Goal: Contribute content: Contribute content

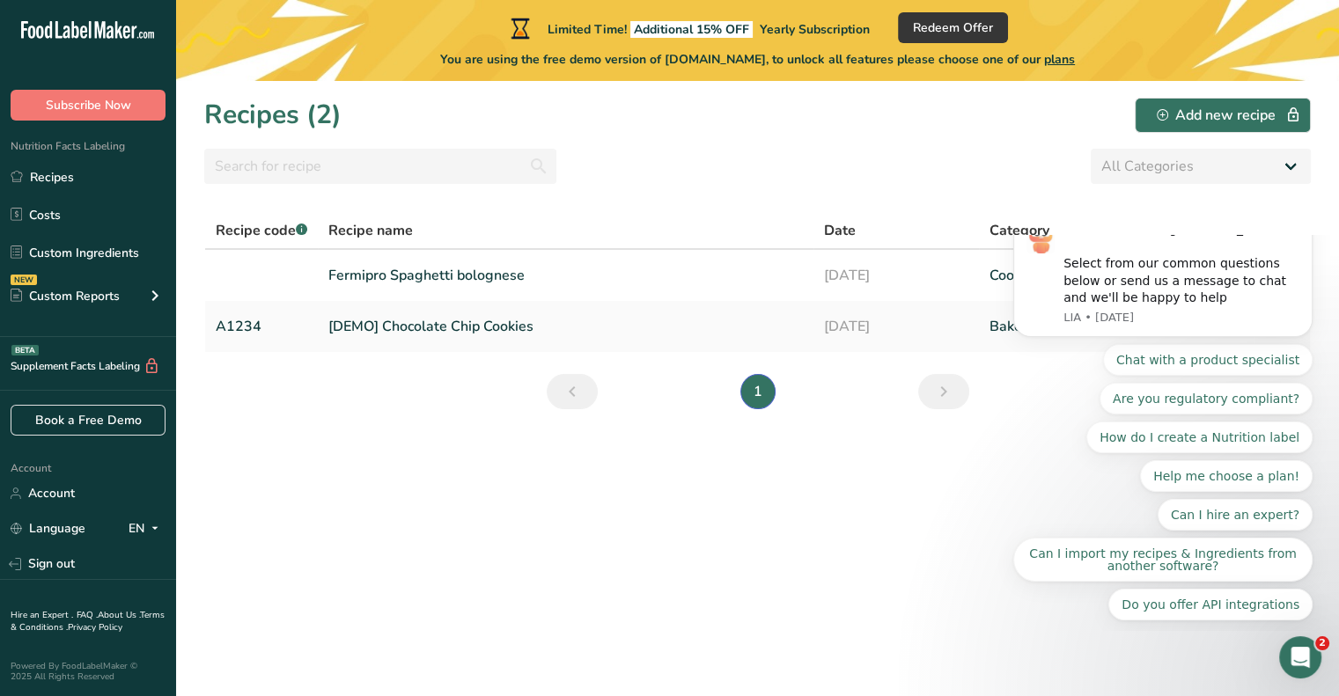
click at [796, 559] on section "Recipes (2) Add new recipe All Categories Baked Goods Beverages Confectionery C…" at bounding box center [757, 388] width 1163 height 615
click at [1297, 664] on icon "Open Intercom Messenger" at bounding box center [1297, 655] width 29 height 29
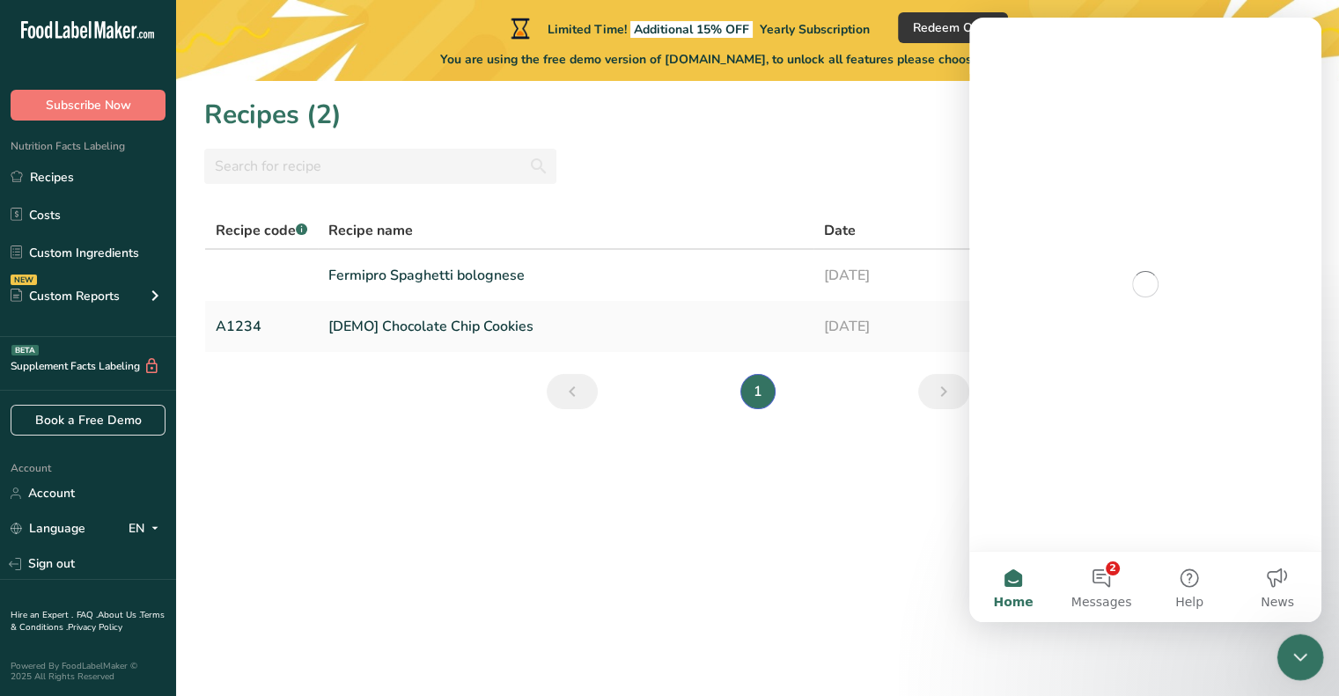
click at [1297, 664] on icon "Close Intercom Messenger" at bounding box center [1297, 654] width 21 height 21
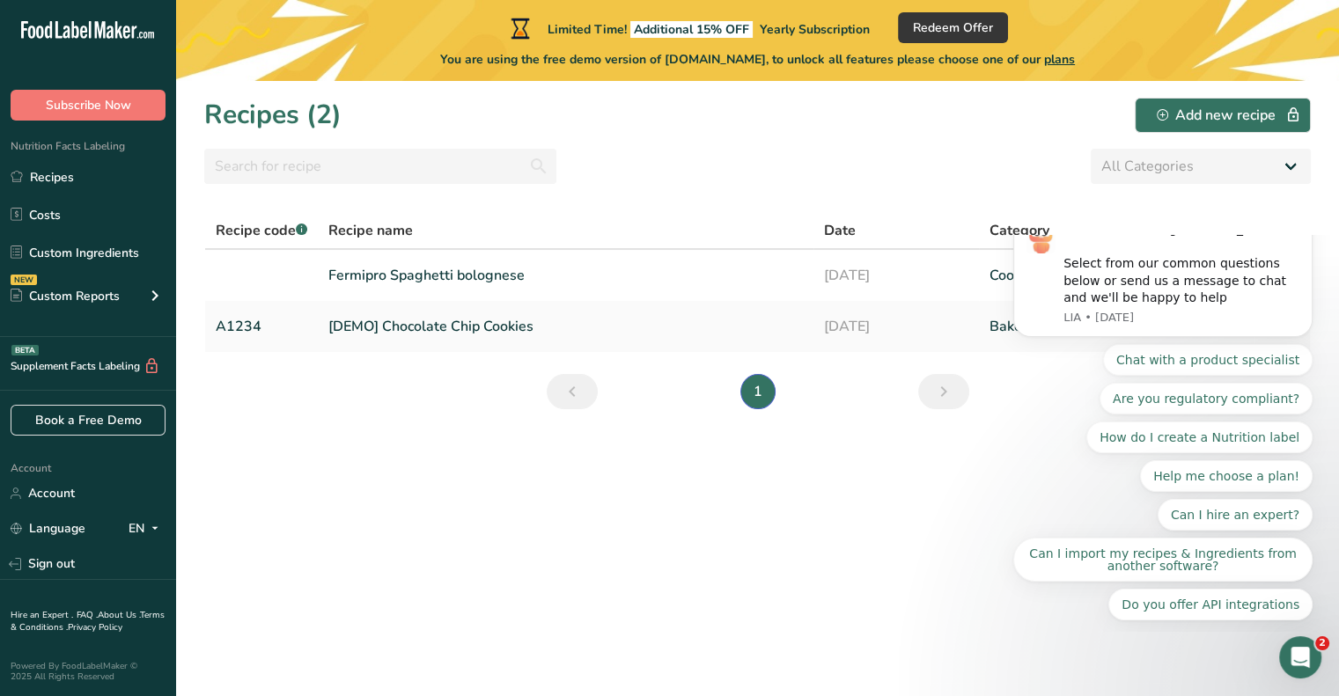
click at [1299, 226] on button "Dismiss notification" at bounding box center [1306, 214] width 23 height 23
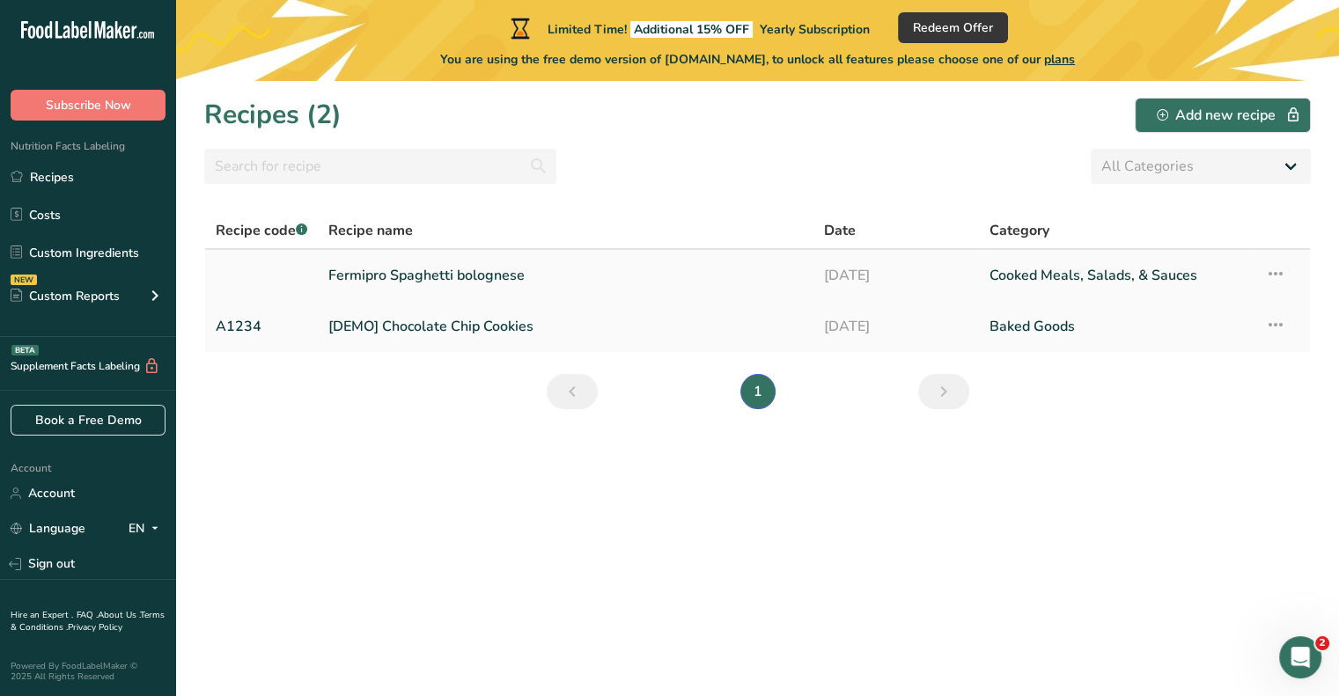
click at [1274, 270] on icon at bounding box center [1275, 274] width 21 height 32
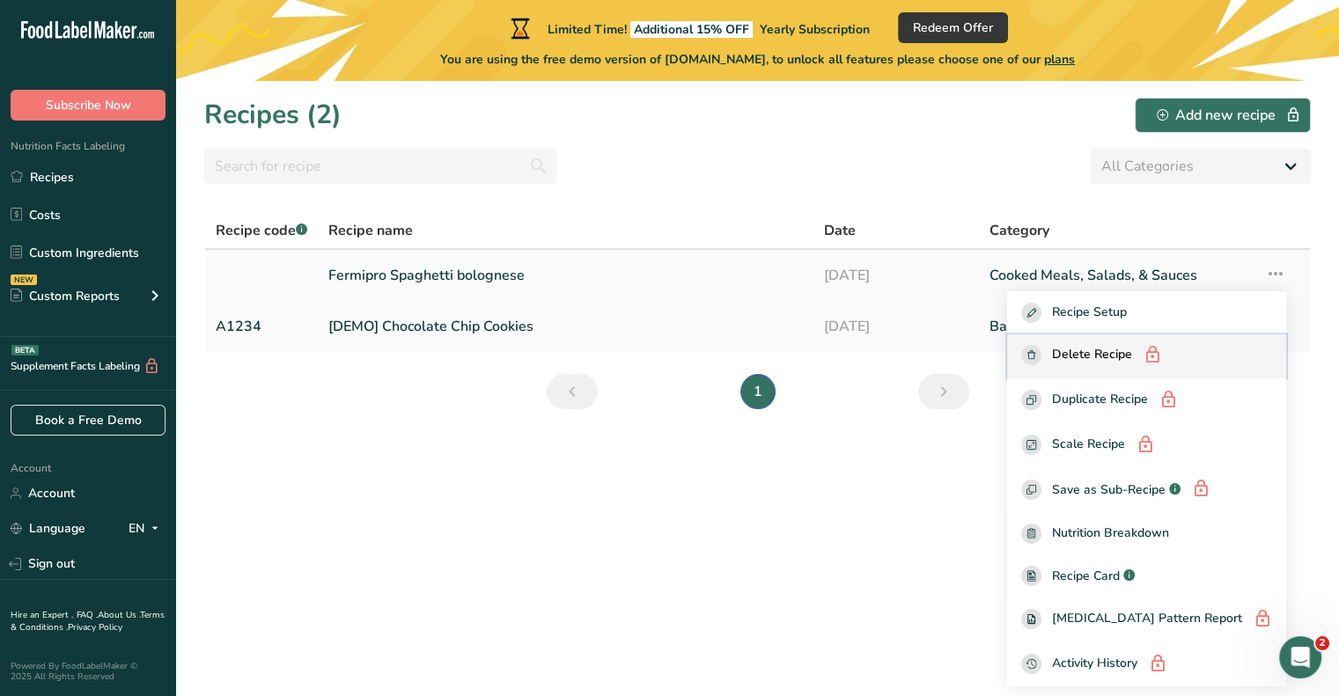
click at [1168, 372] on button "Delete Recipe" at bounding box center [1146, 356] width 279 height 45
click at [965, 498] on section "Recipes (2) Add new recipe All Categories Baked Goods Beverages Confectionery C…" at bounding box center [757, 388] width 1163 height 615
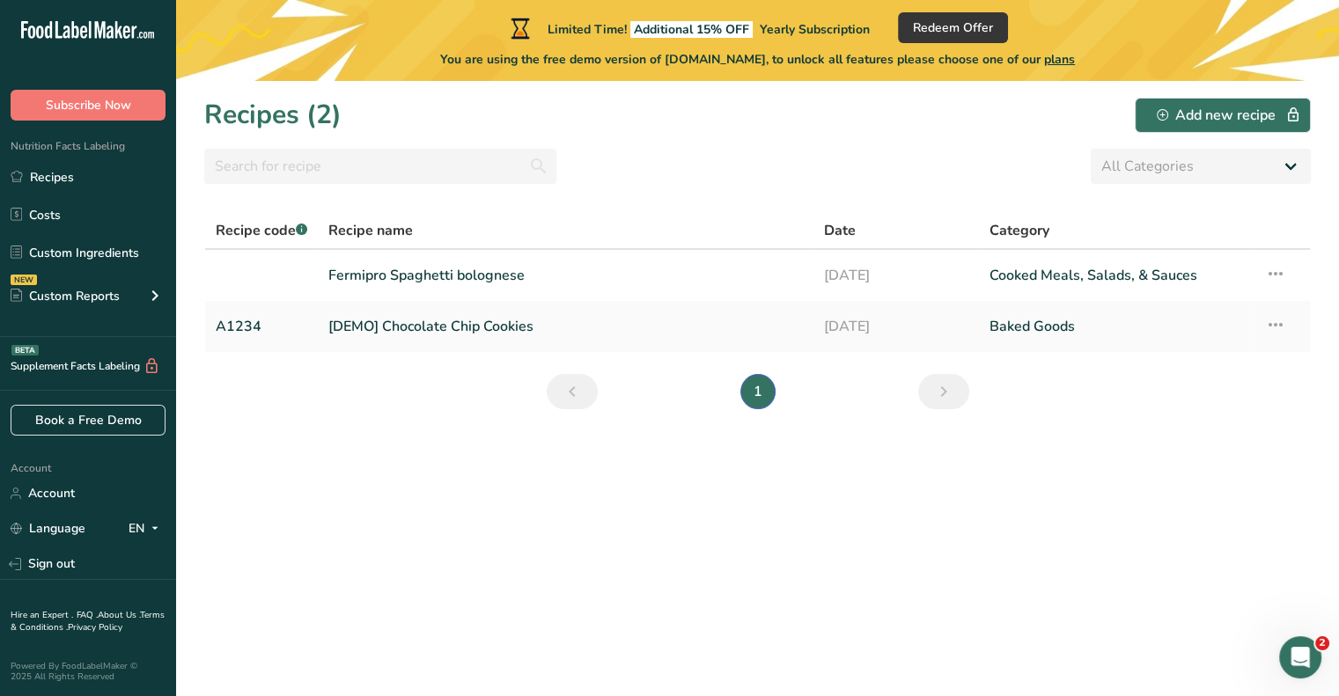
click at [676, 387] on ul "1" at bounding box center [757, 391] width 313 height 35
click at [866, 289] on link "[DATE]" at bounding box center [896, 275] width 144 height 37
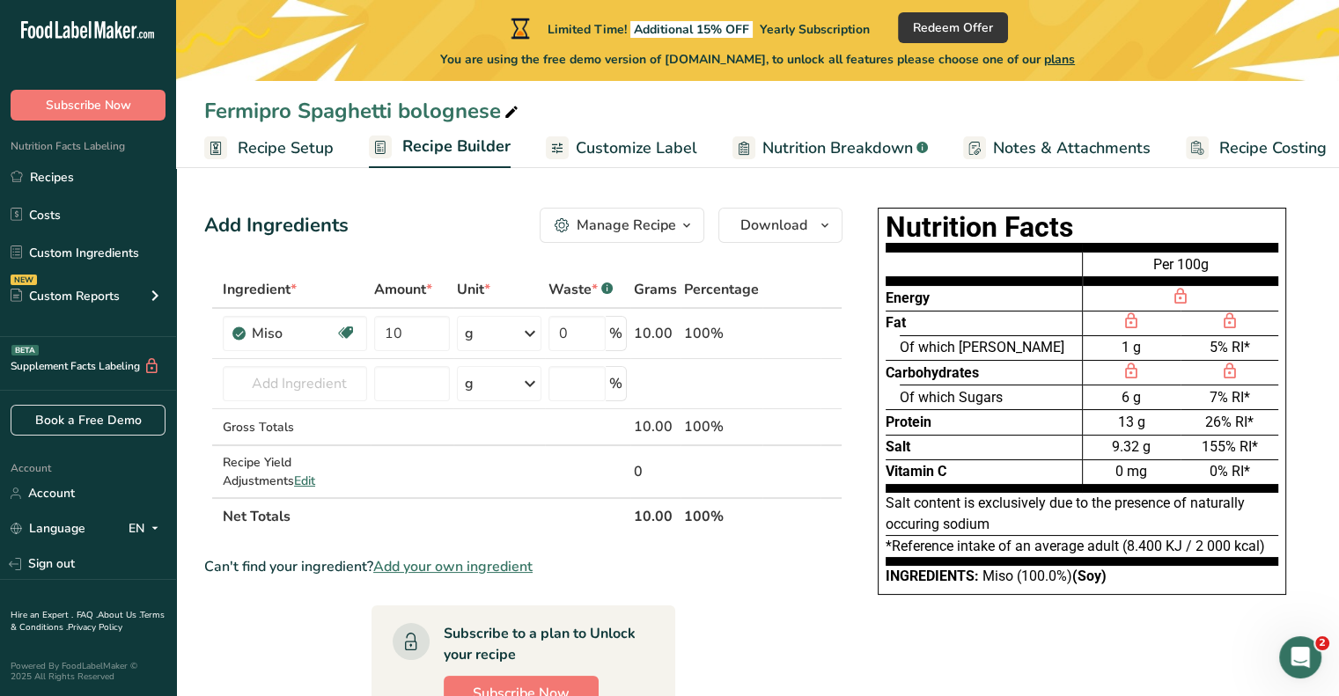
click at [676, 237] on button "Manage Recipe" at bounding box center [621, 225] width 165 height 35
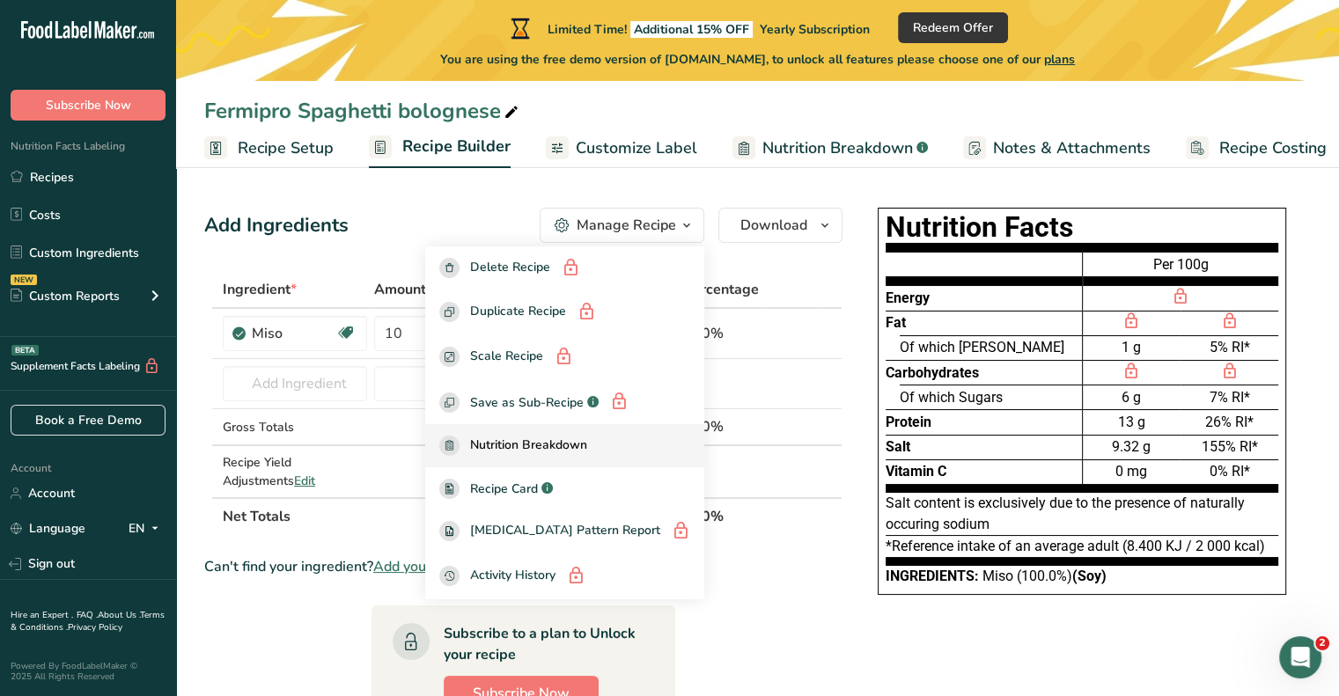
click at [644, 424] on link "Nutrition Breakdown" at bounding box center [564, 445] width 279 height 43
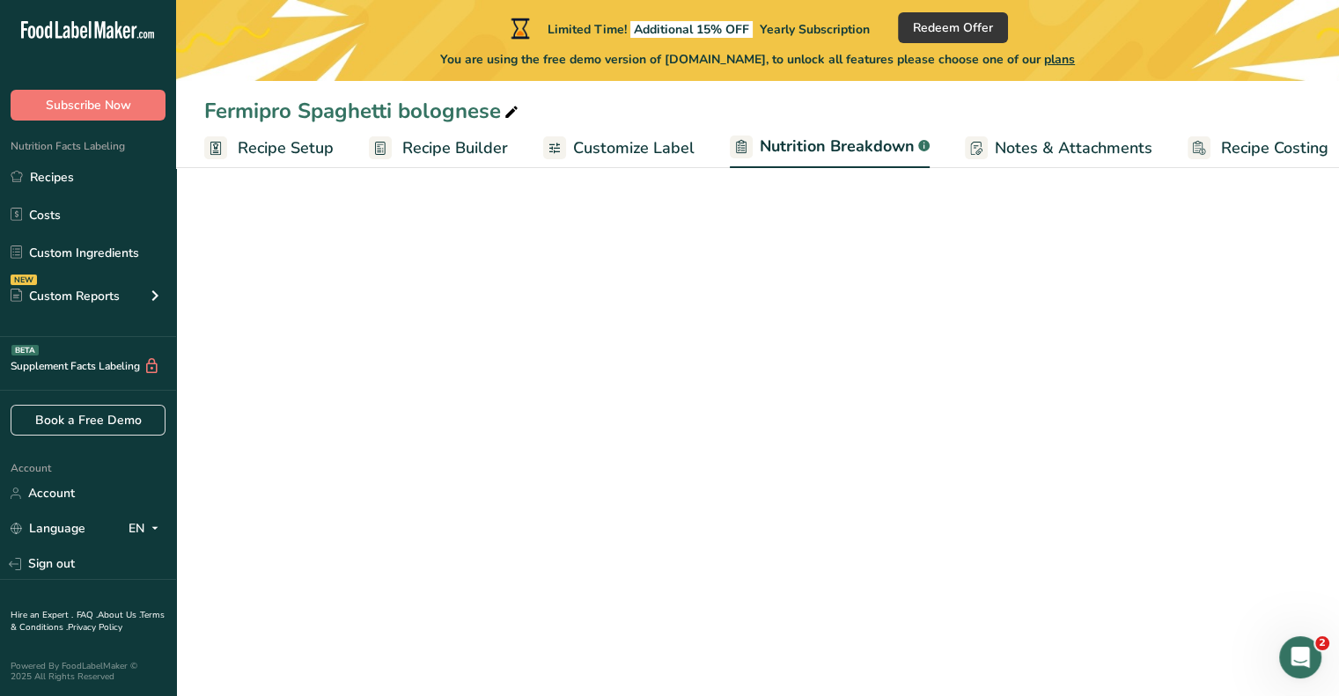
select select "Calories"
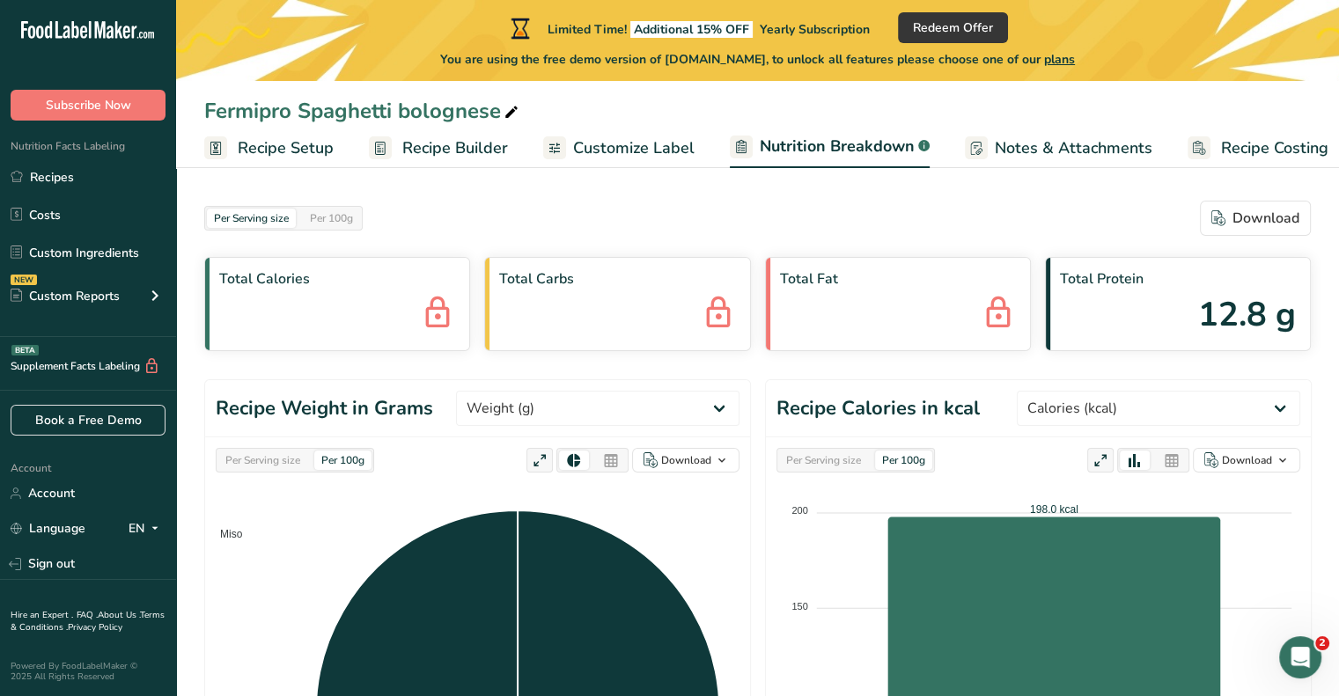
click at [426, 143] on span "Recipe Builder" at bounding box center [455, 148] width 106 height 24
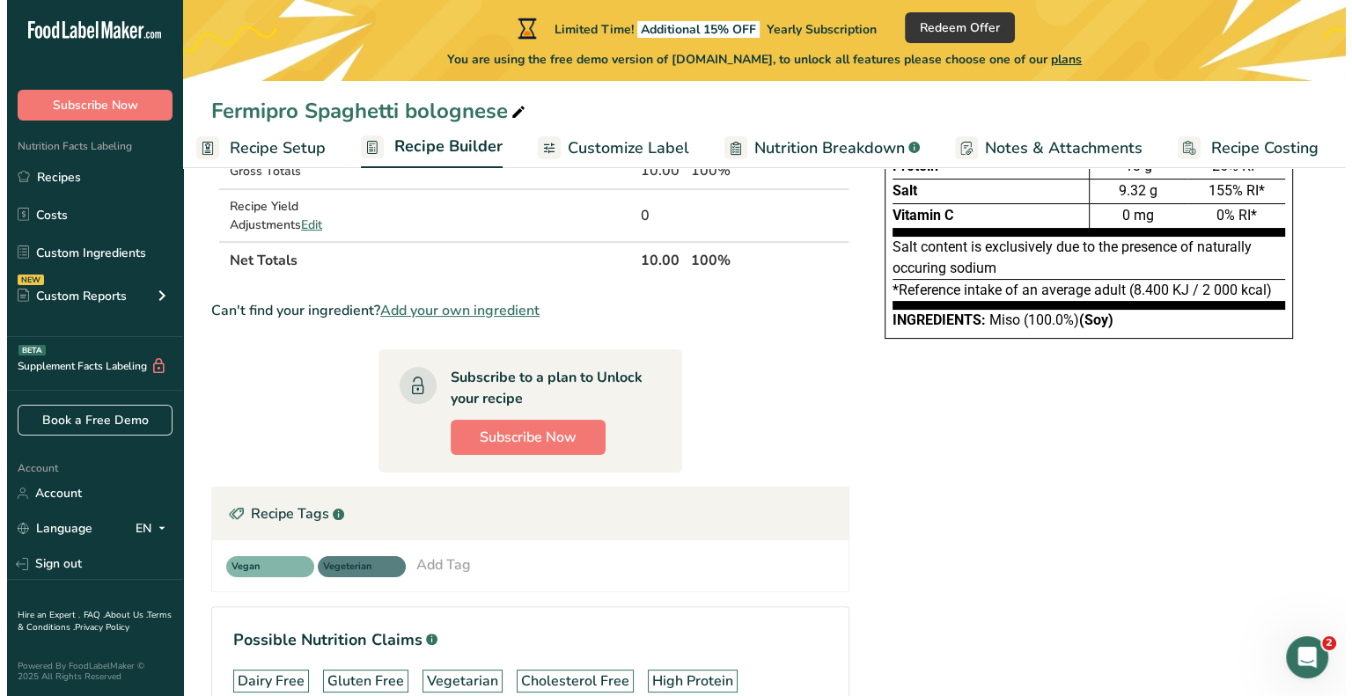
scroll to position [257, 0]
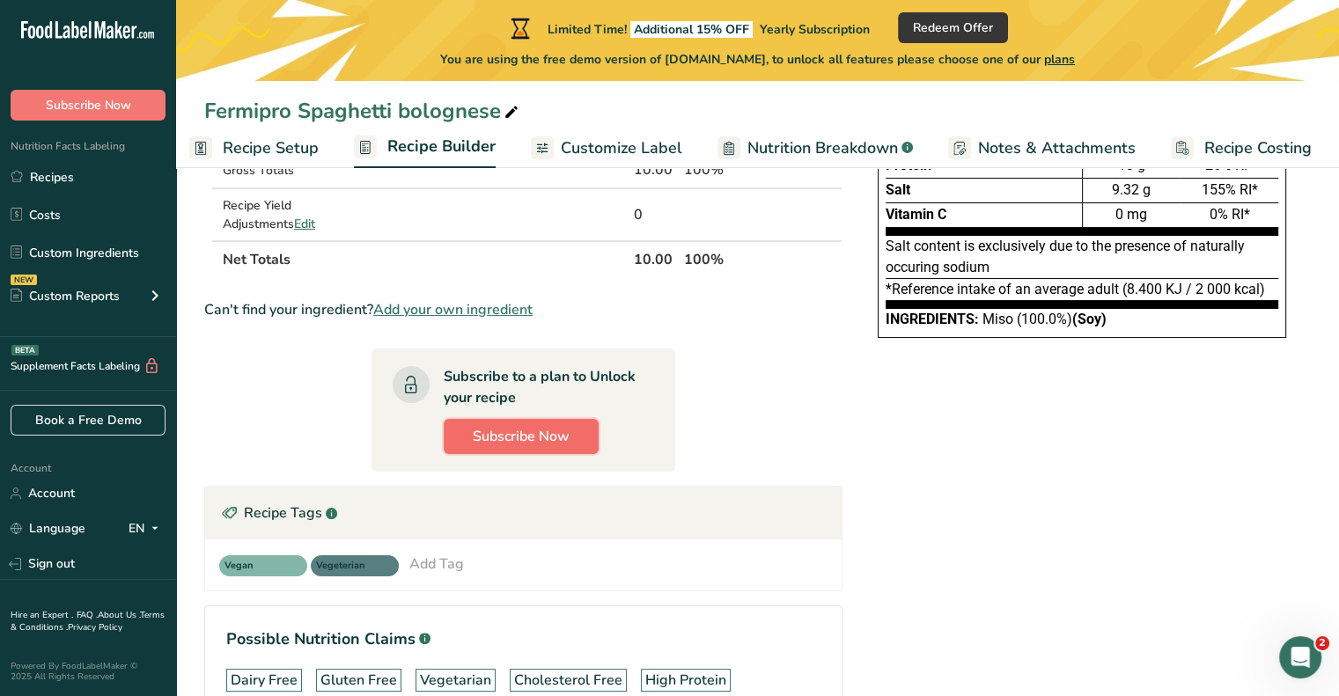
click at [570, 425] on button "Subscribe Now" at bounding box center [521, 436] width 155 height 35
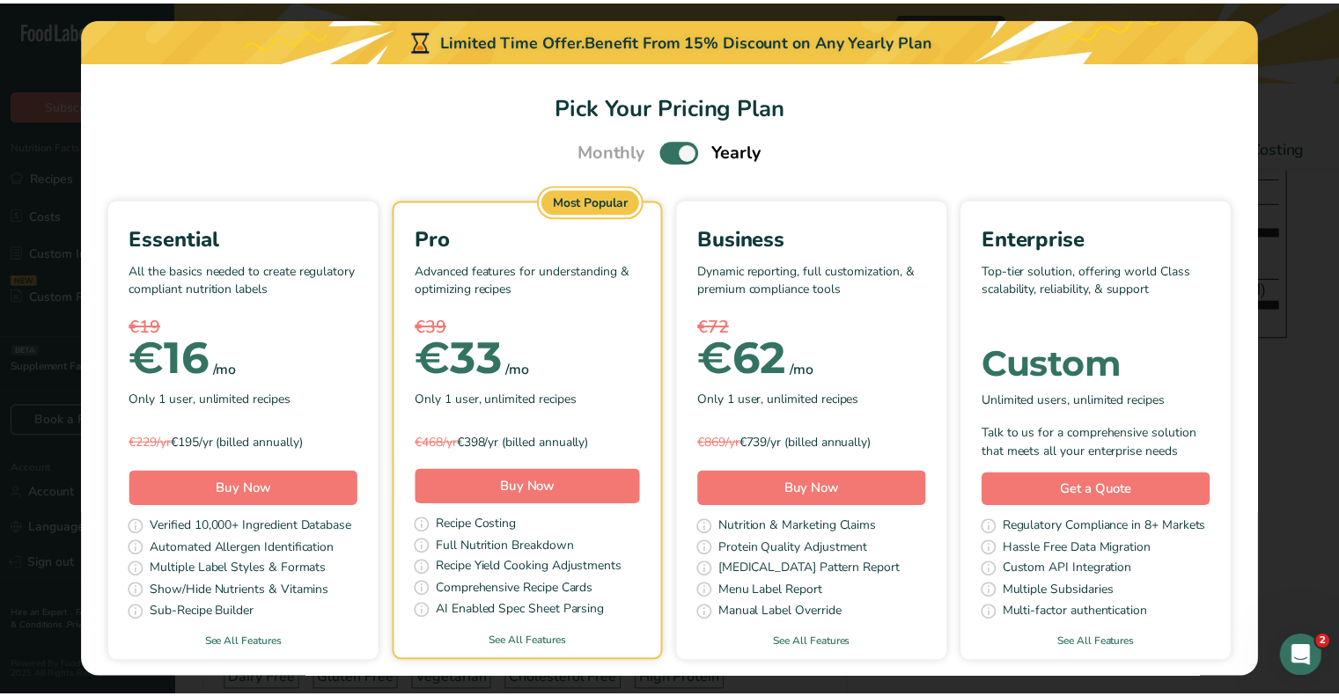
scroll to position [0, 2]
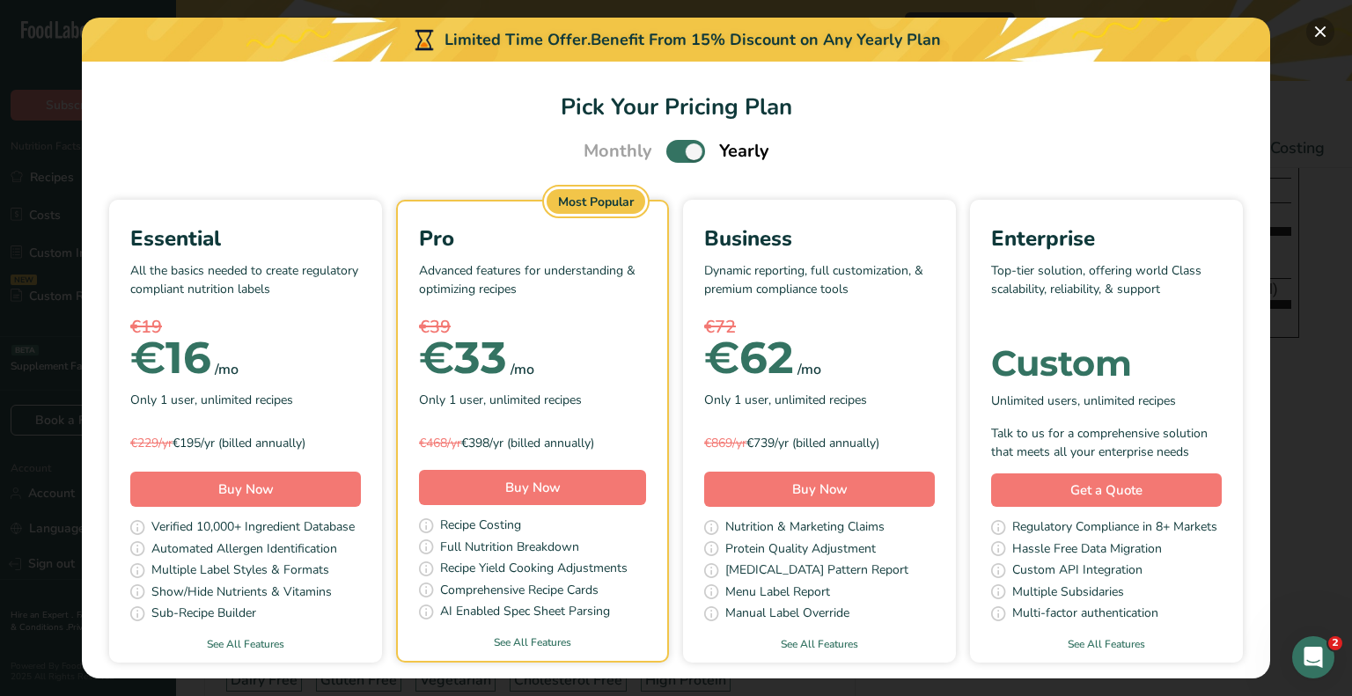
click at [1332, 32] on button "Pick Your Pricing Plan Modal" at bounding box center [1320, 32] width 28 height 28
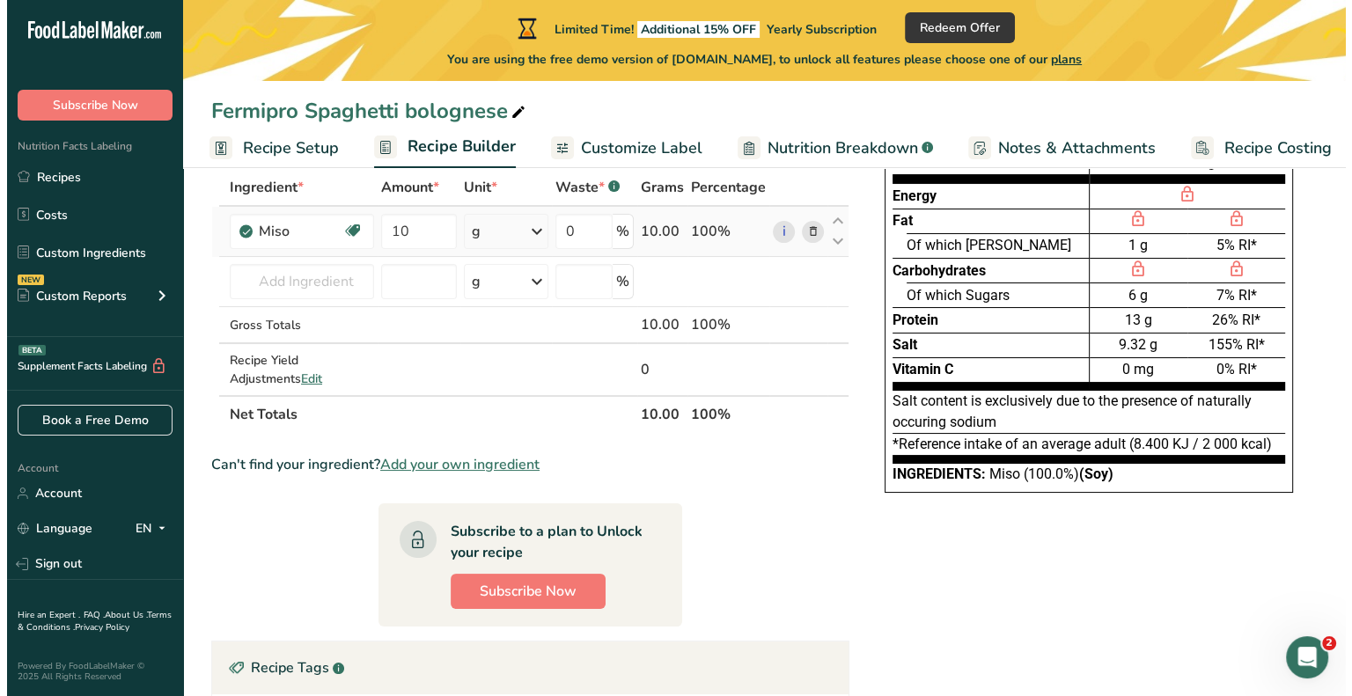
scroll to position [0, 0]
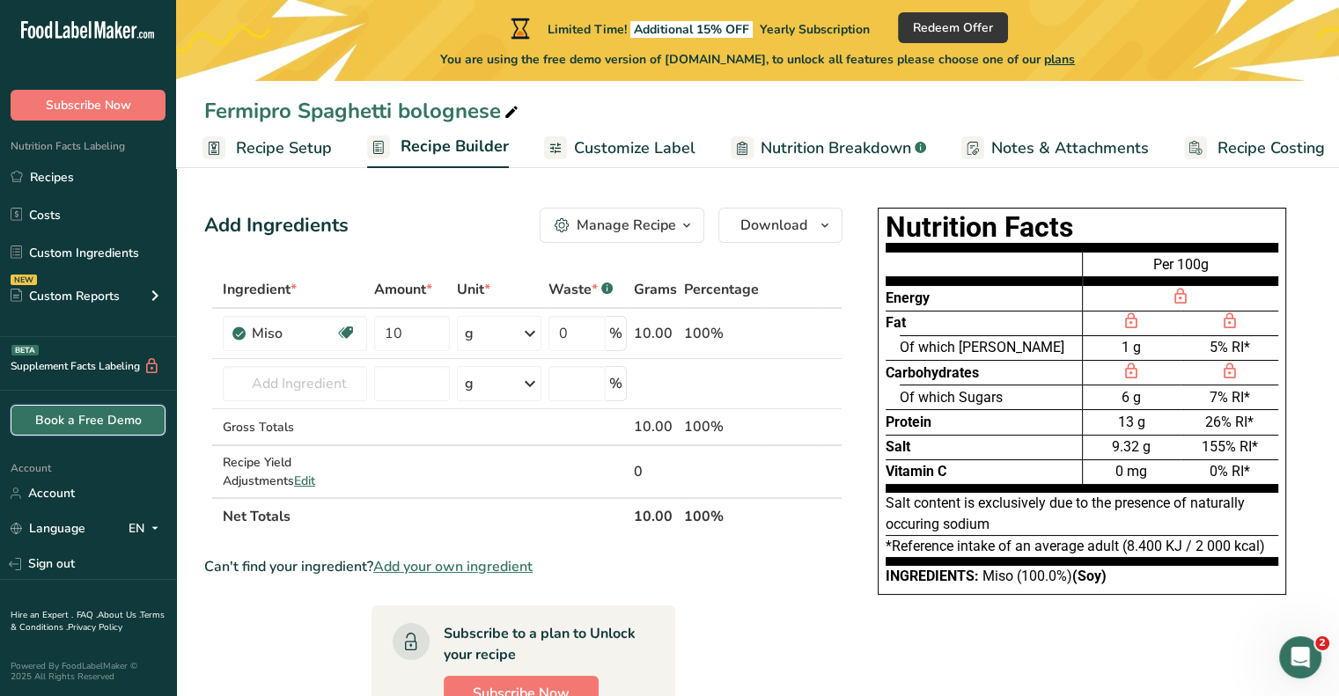
click at [136, 422] on link "Book a Free Demo" at bounding box center [88, 420] width 155 height 31
click at [77, 33] on icon at bounding box center [75, 30] width 7 height 18
click at [96, 98] on span "Subscribe Now" at bounding box center [88, 105] width 85 height 18
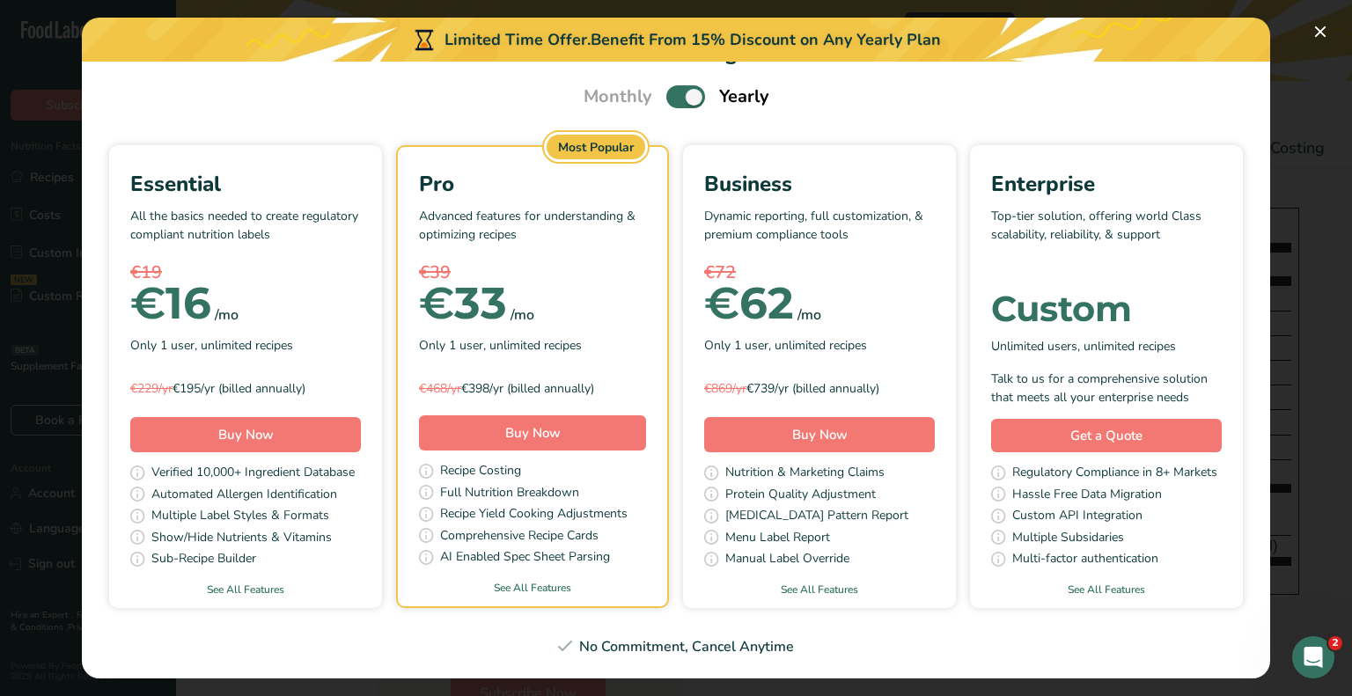
scroll to position [100, 0]
click at [382, 582] on link "See All Features" at bounding box center [245, 590] width 273 height 16
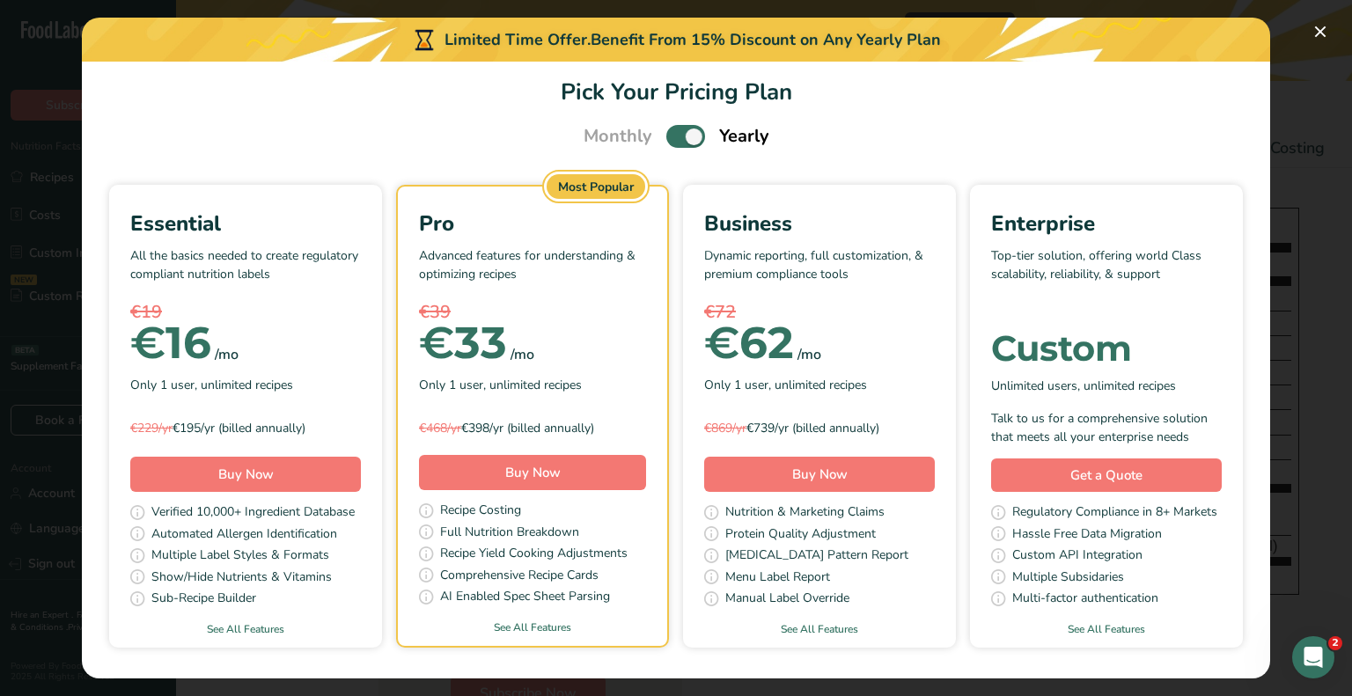
scroll to position [0, 0]
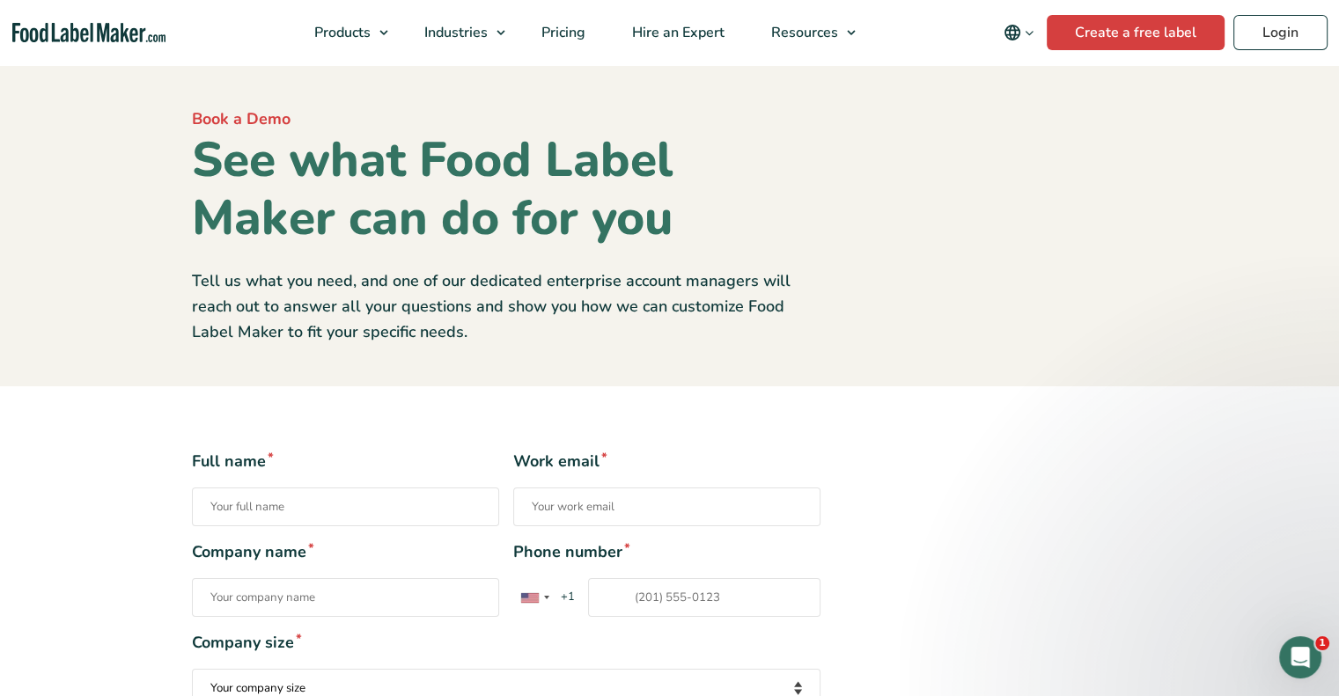
click at [967, 232] on div "Book a Demo See what Food Label Maker can do for you Tell us what you need, and…" at bounding box center [670, 225] width 982 height 237
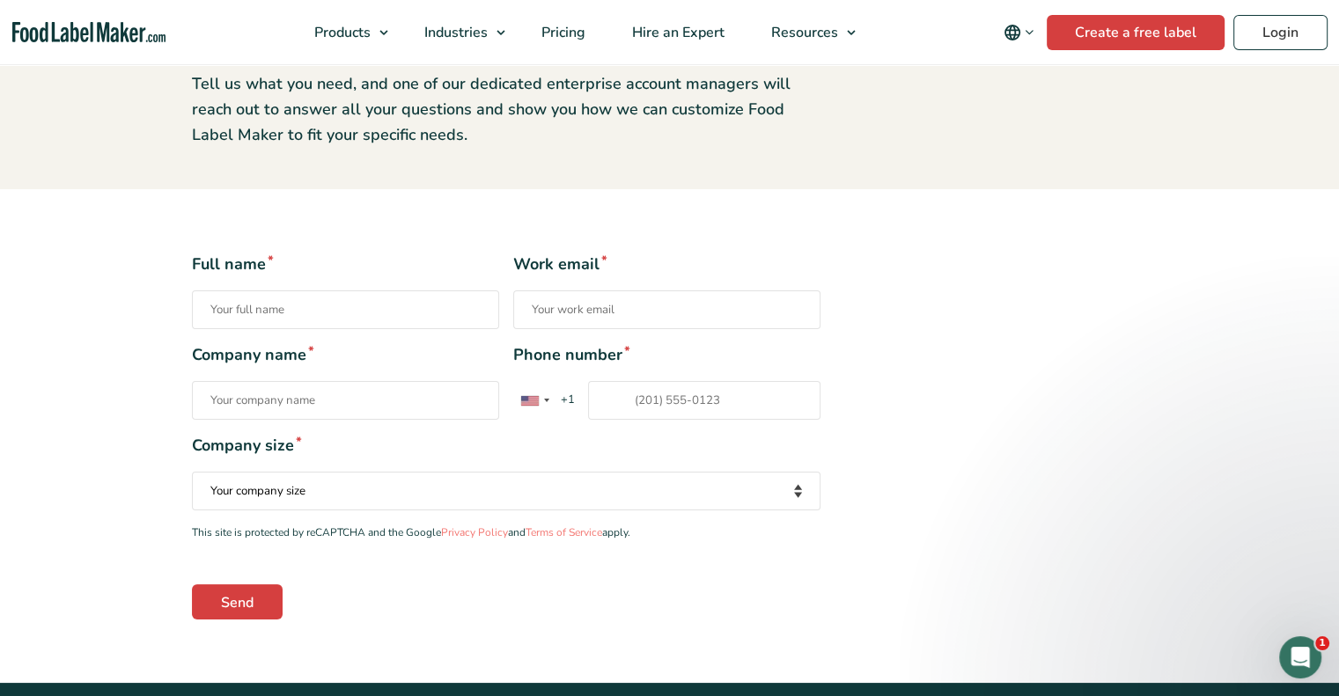
scroll to position [243, 0]
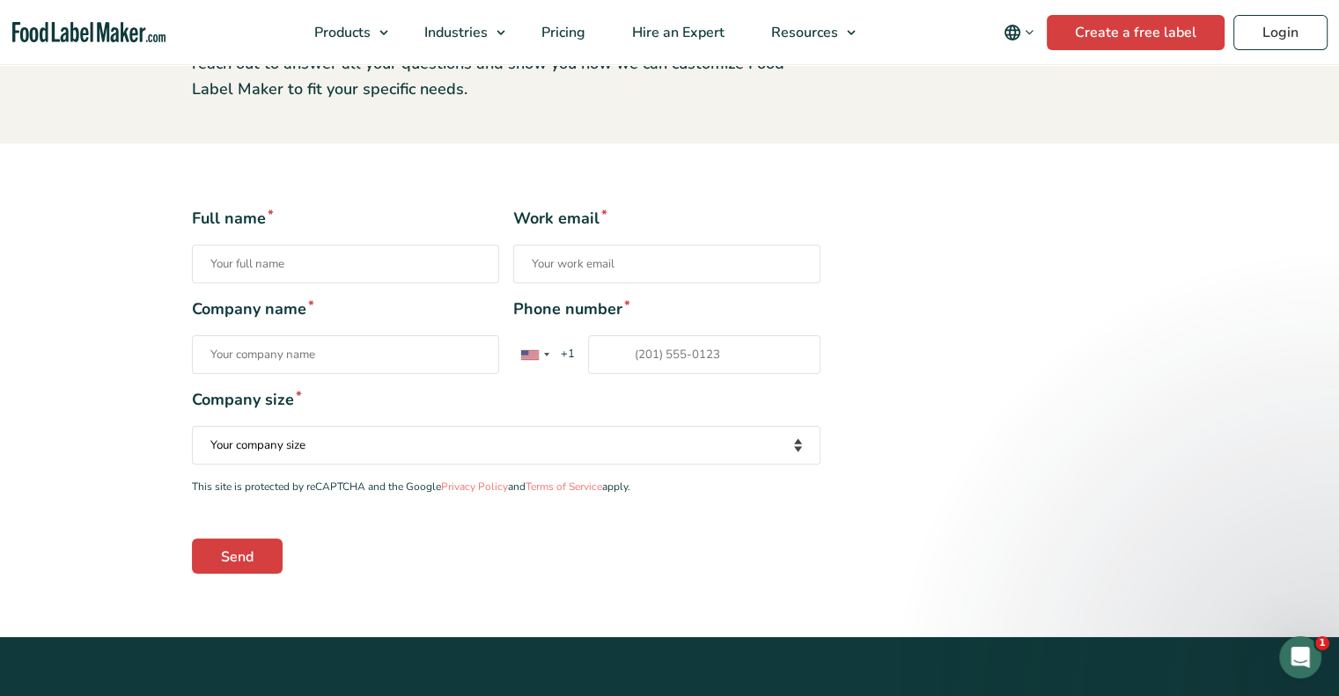
click at [780, 444] on select "Your company size Fewer than 10 Employees 10 to 50 Employees 51 to 500 Employee…" at bounding box center [506, 445] width 628 height 39
click at [905, 348] on div "Full name * Work email * Company name * Phone number * United States +1 United …" at bounding box center [670, 390] width 982 height 366
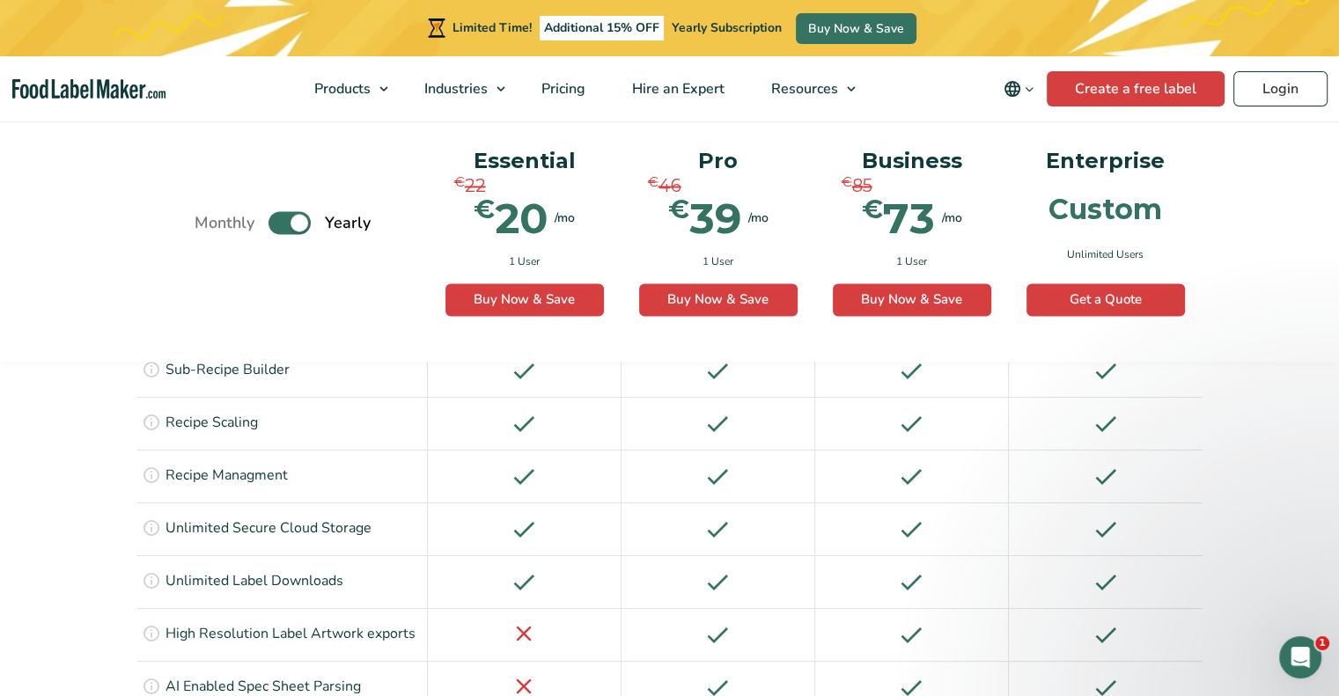
scroll to position [2810, 0]
click at [1086, 83] on link "Create a free label" at bounding box center [1135, 88] width 178 height 35
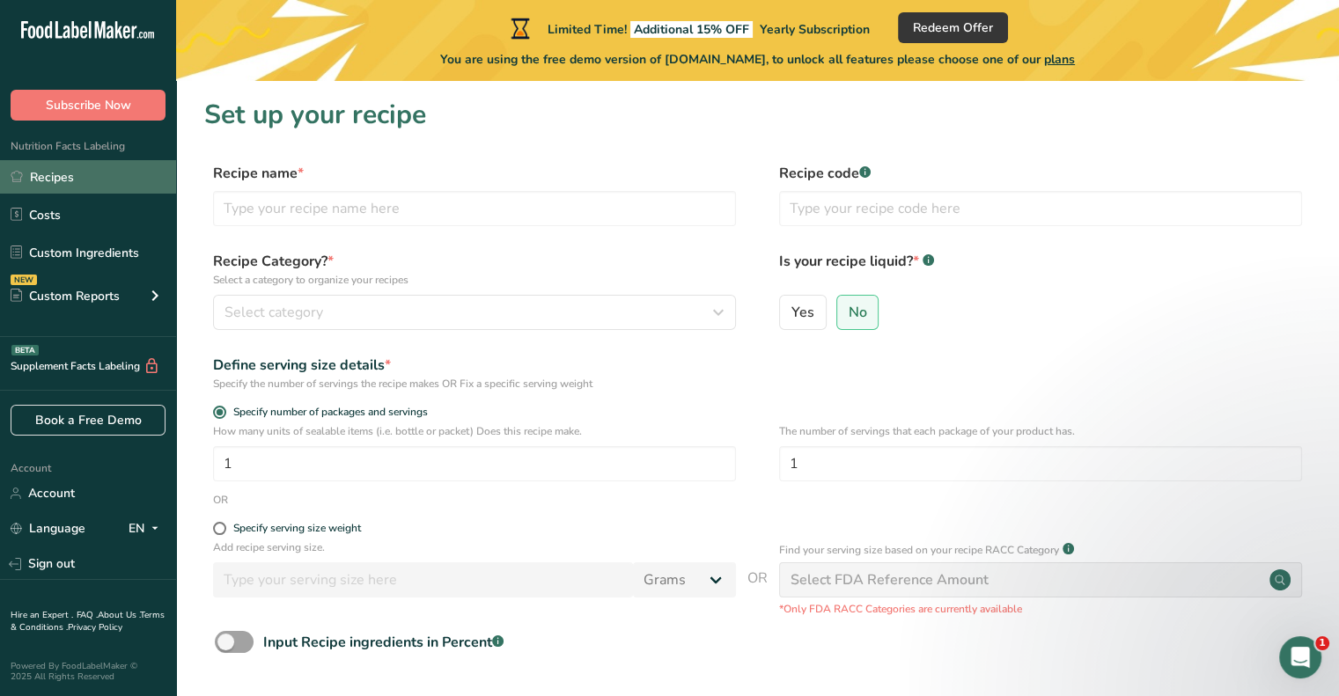
click at [113, 185] on link "Recipes" at bounding box center [88, 176] width 176 height 33
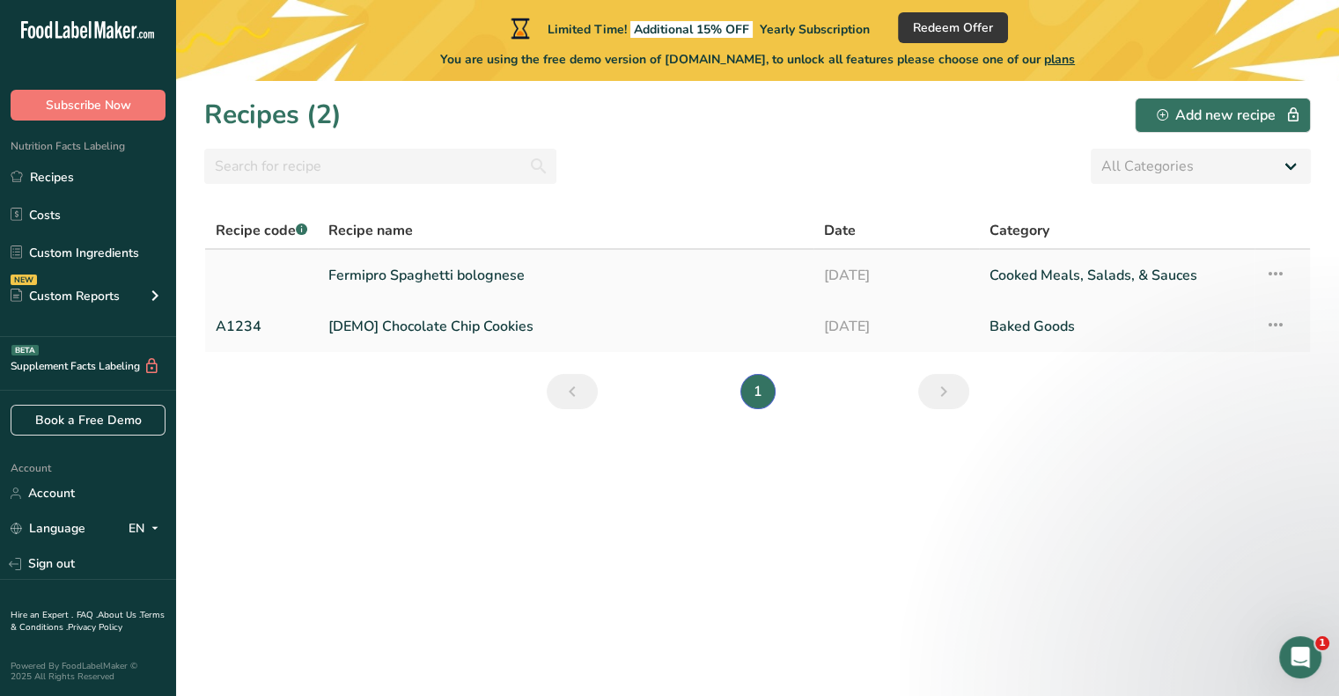
click at [523, 278] on link "Fermipro Spaghetti bolognese" at bounding box center [565, 275] width 474 height 37
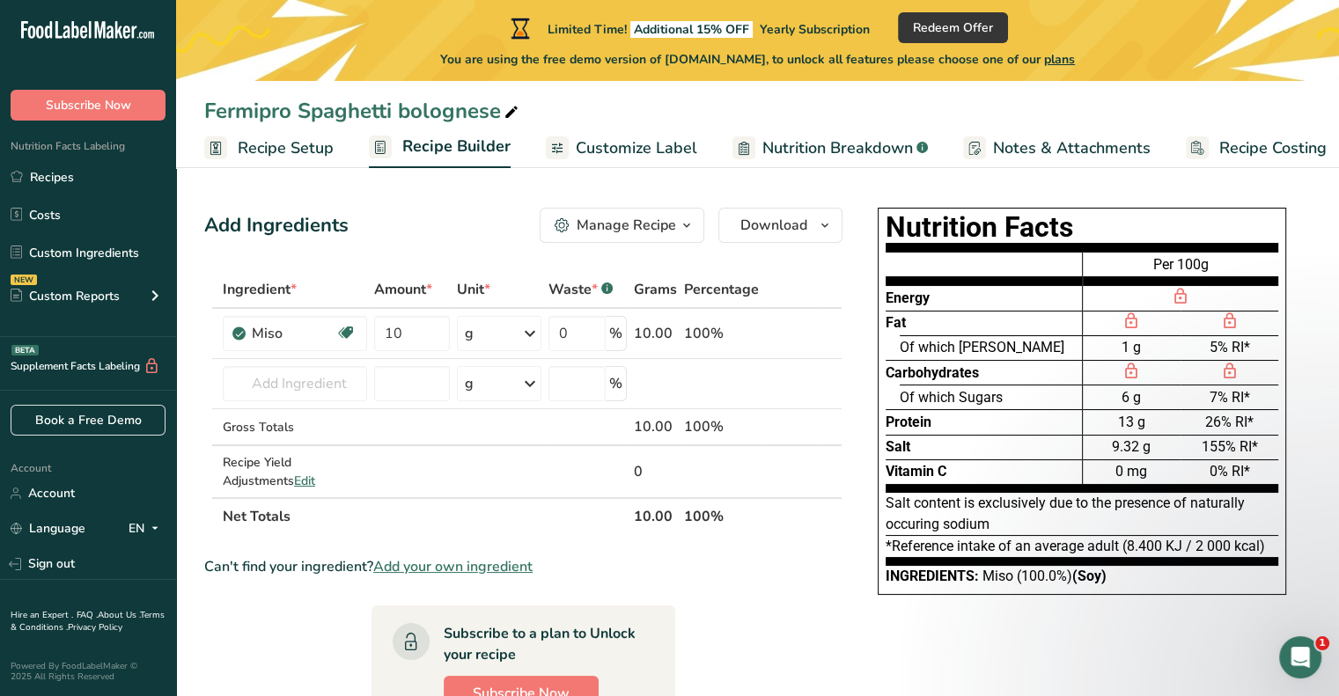
click at [672, 235] on div "Manage Recipe" at bounding box center [625, 225] width 99 height 21
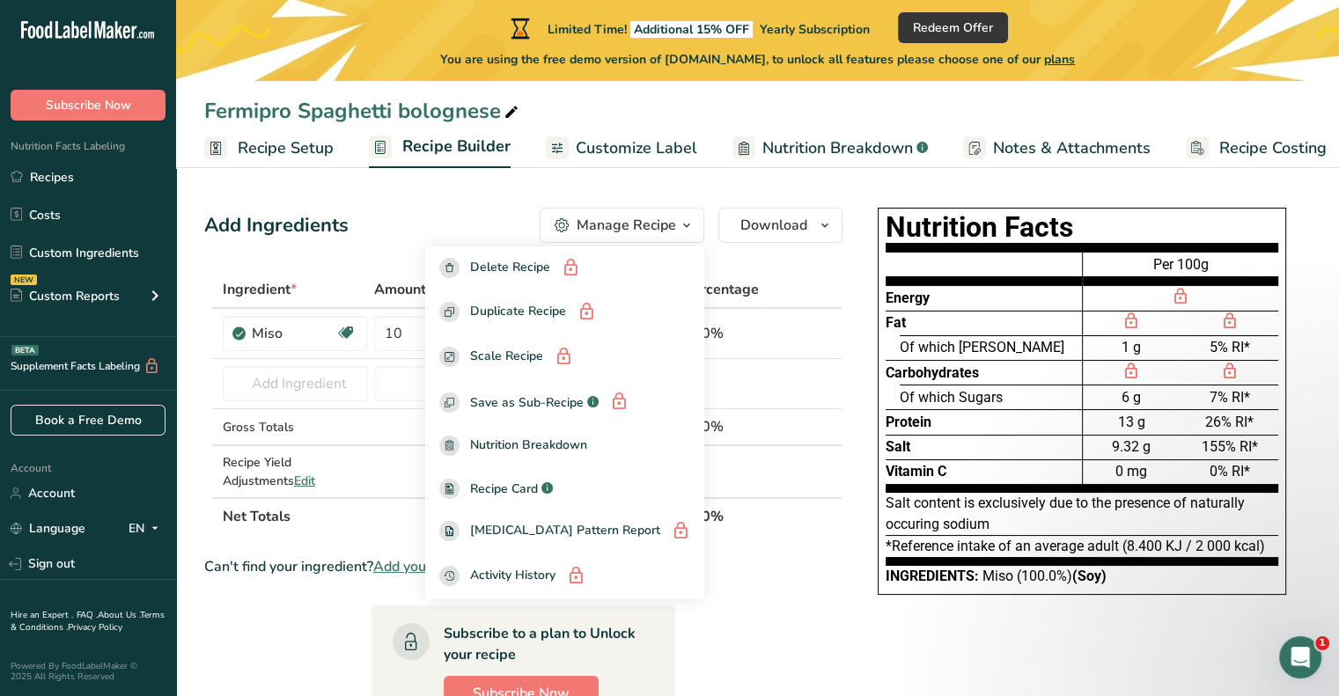
click at [666, 211] on button "Manage Recipe" at bounding box center [621, 225] width 165 height 35
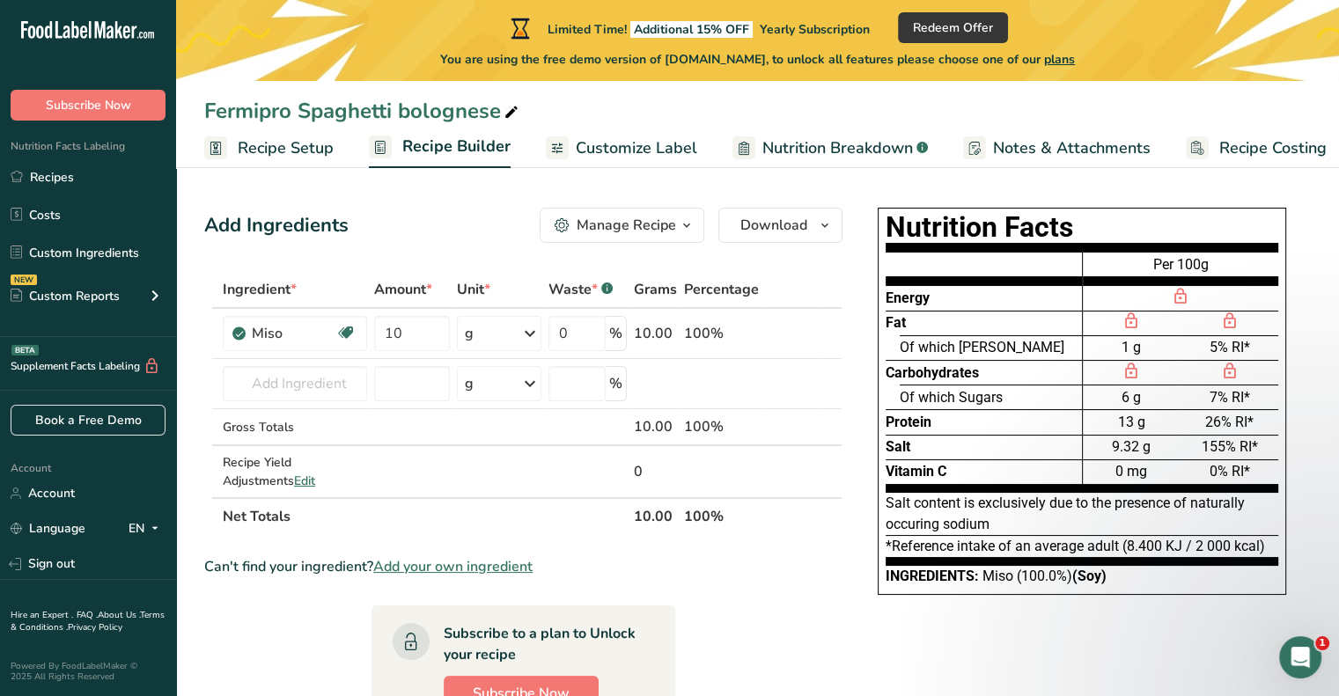
click at [627, 153] on span "Customize Label" at bounding box center [636, 148] width 121 height 24
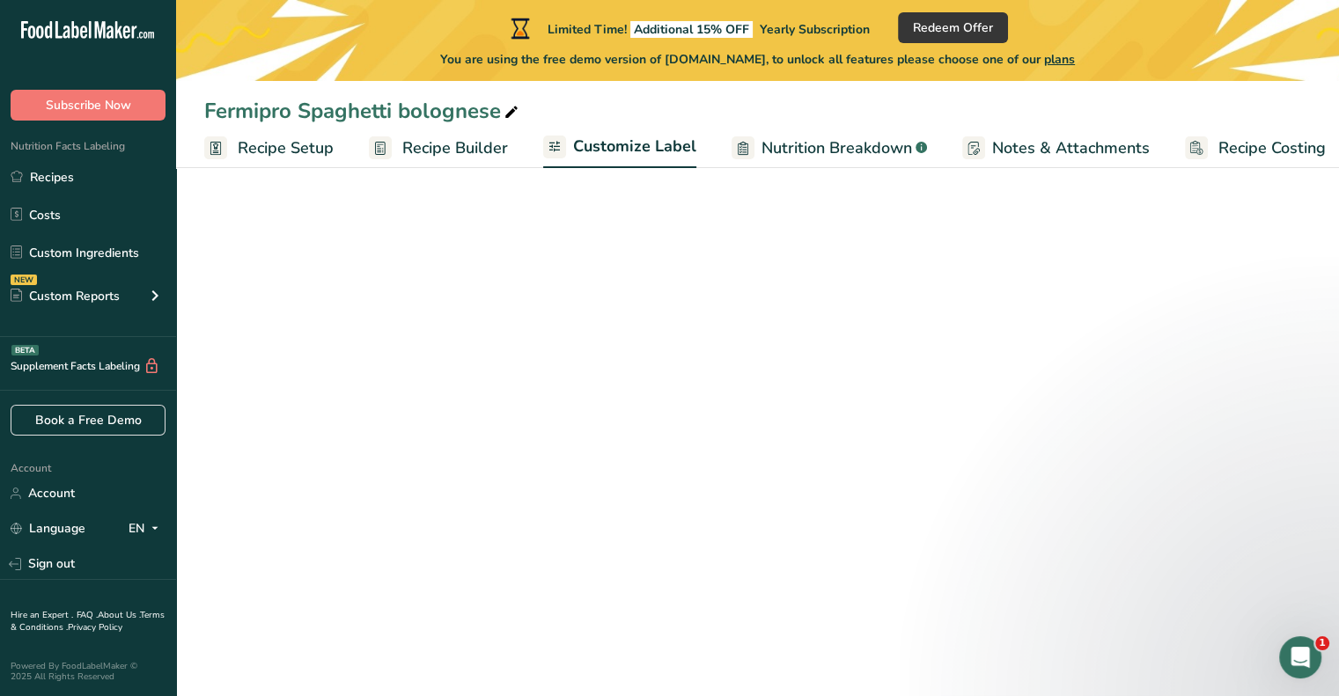
scroll to position [0, 15]
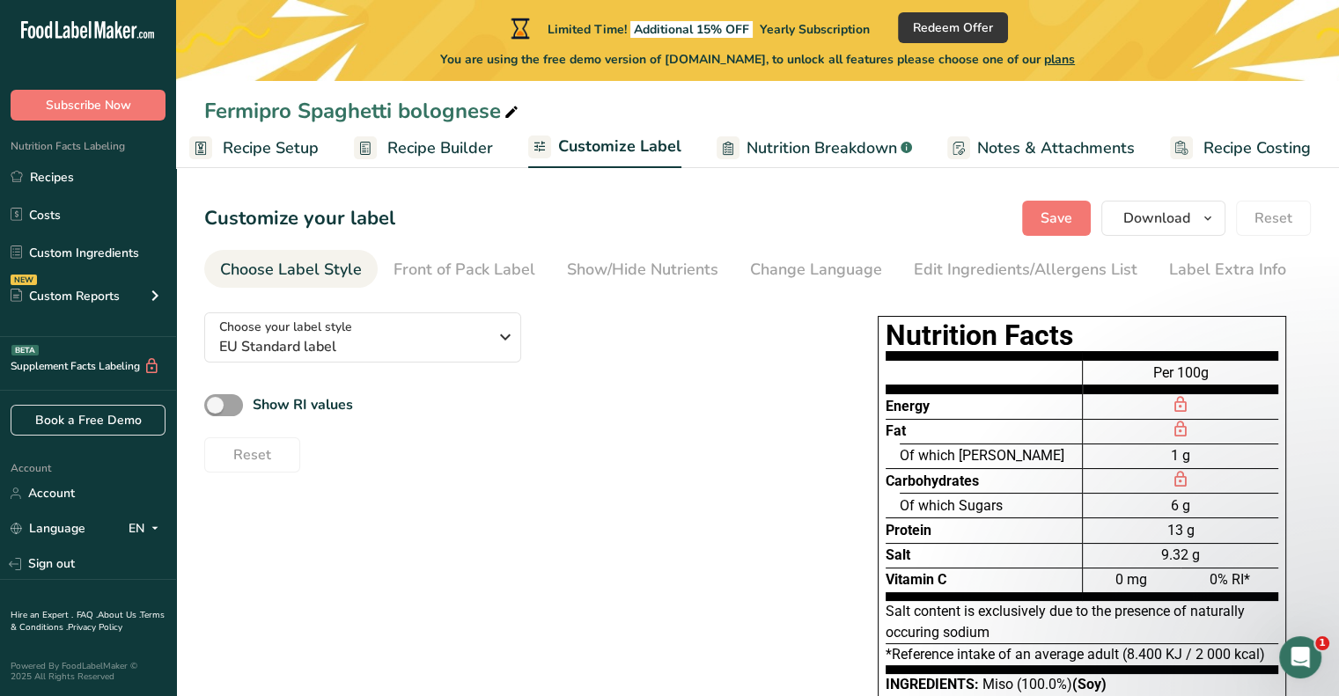
click at [729, 147] on div at bounding box center [727, 147] width 23 height 23
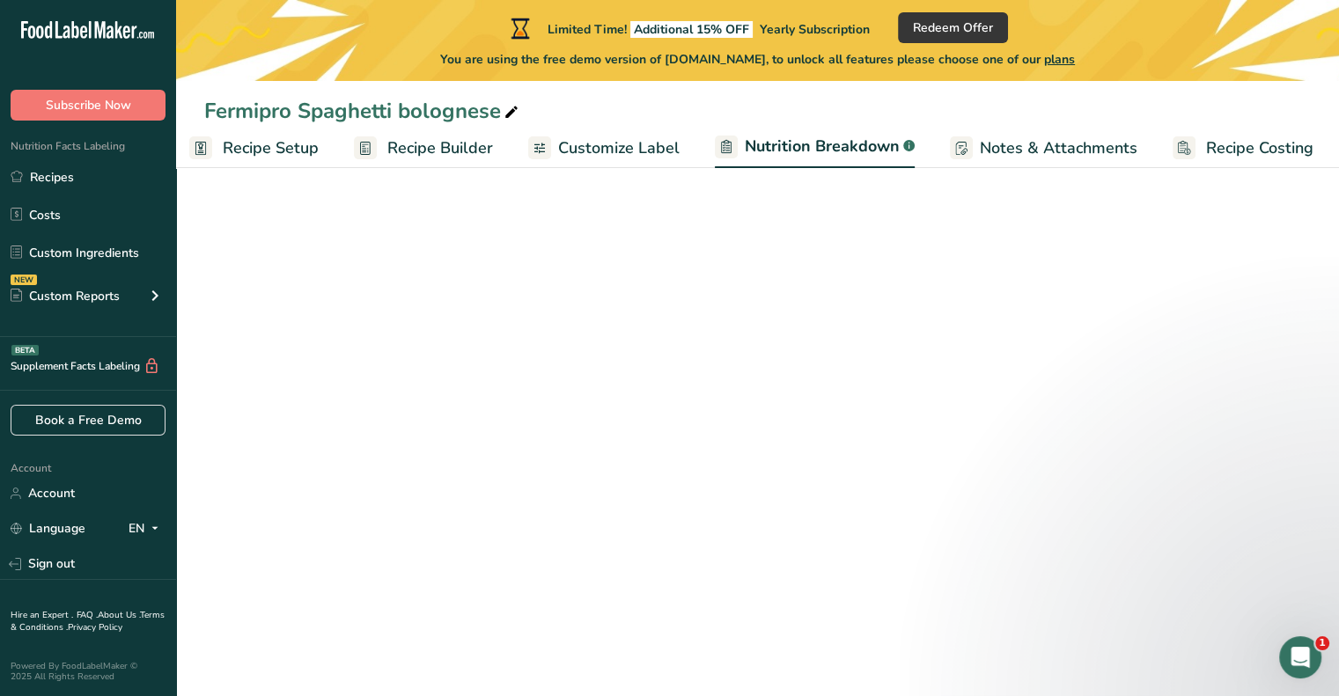
scroll to position [0, 17]
select select "Calories"
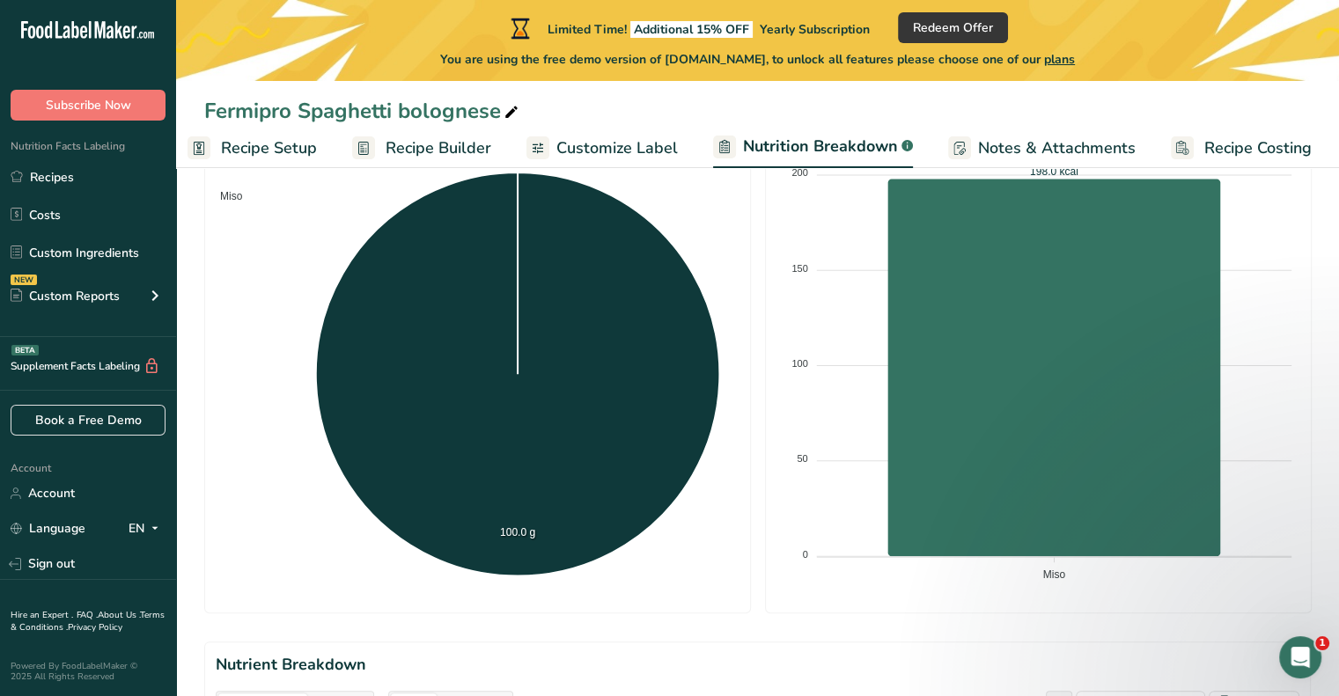
scroll to position [0, 0]
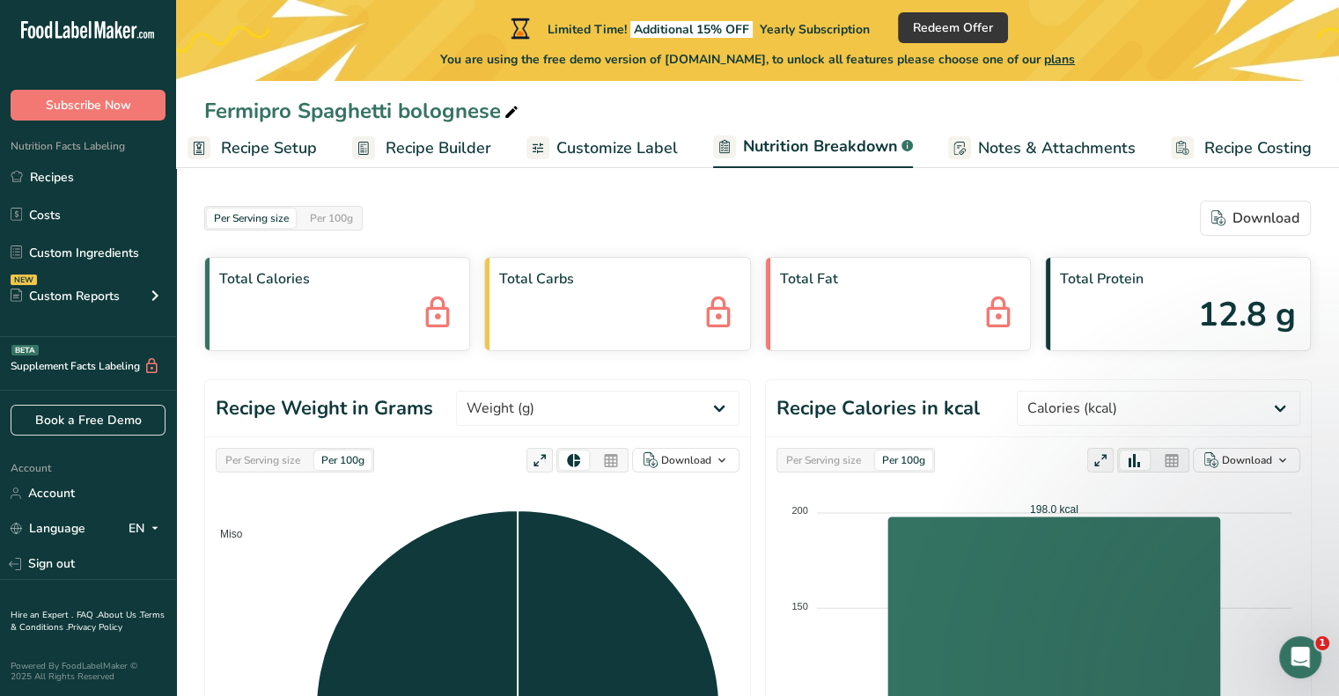
click at [282, 147] on span "Recipe Setup" at bounding box center [269, 148] width 96 height 24
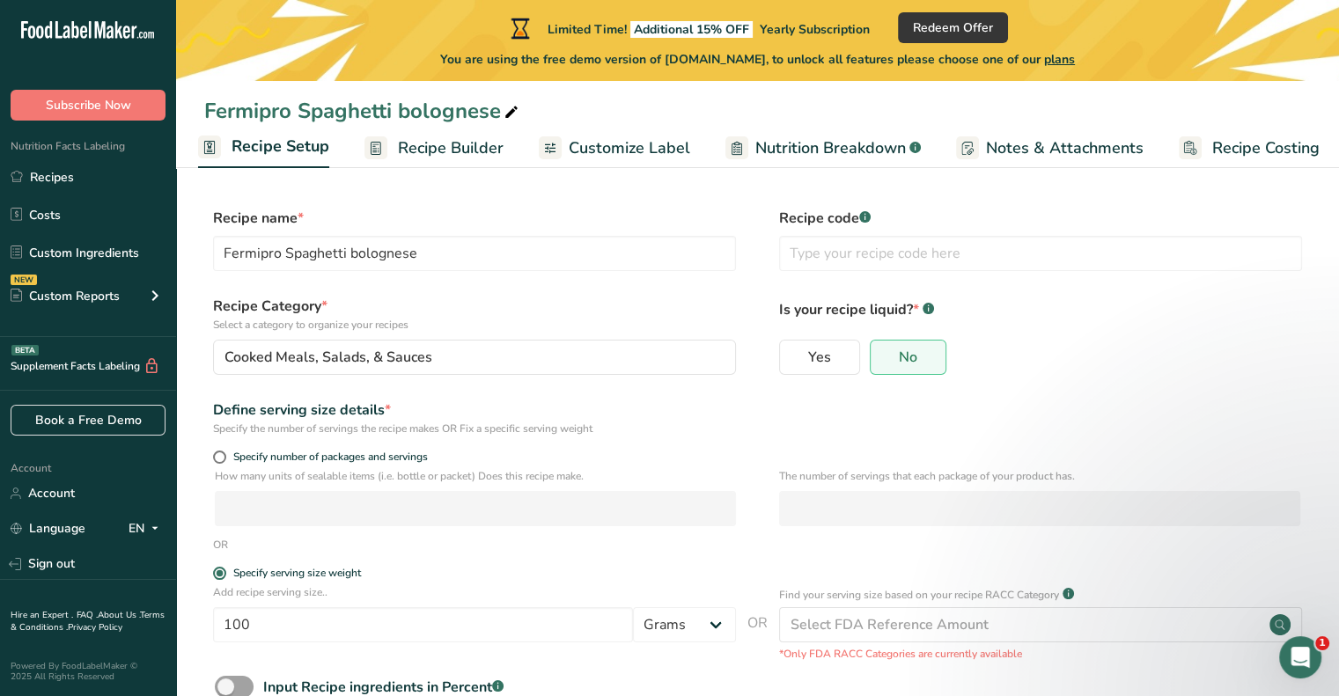
click at [451, 150] on span "Recipe Builder" at bounding box center [451, 148] width 106 height 24
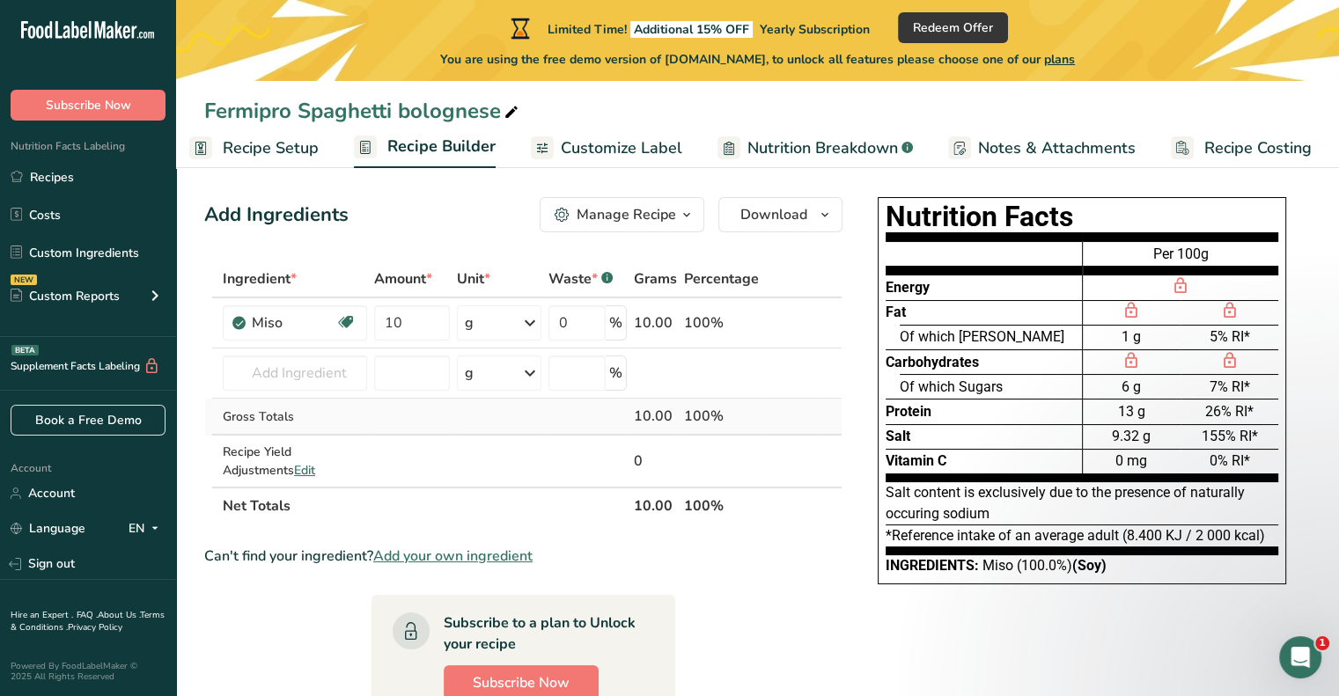
scroll to position [37, 0]
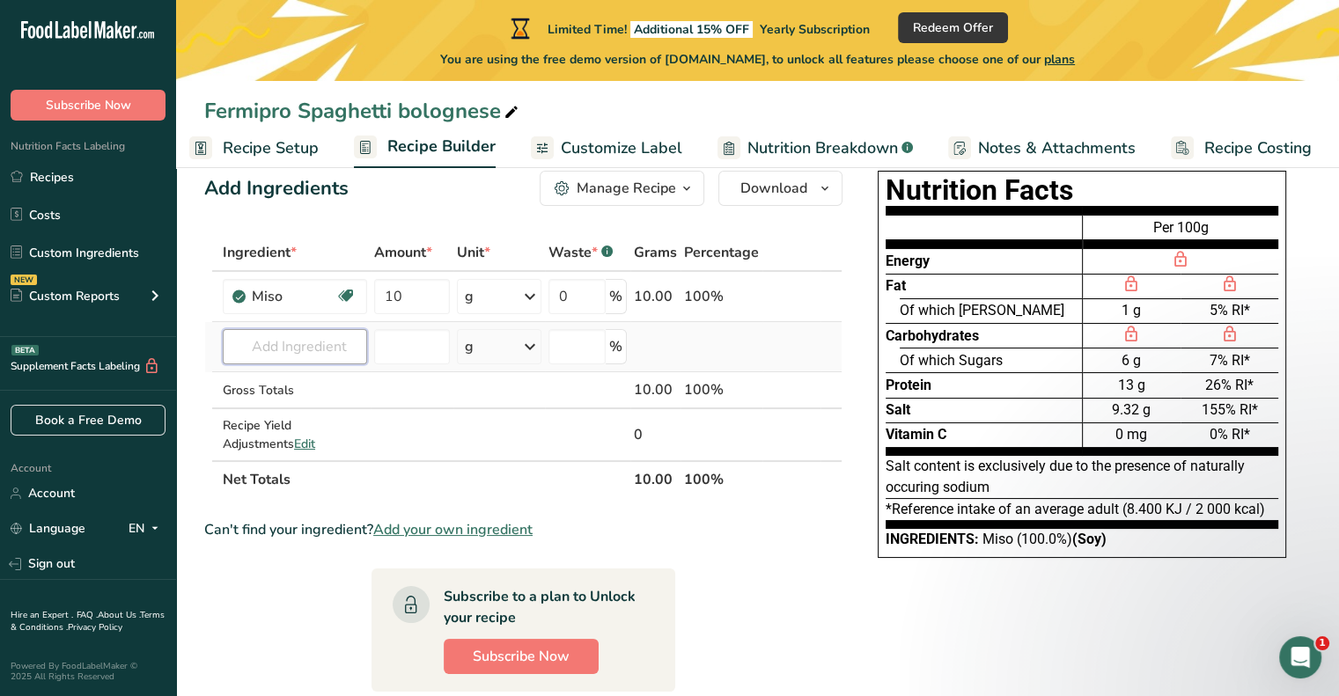
click at [324, 351] on input "text" at bounding box center [295, 346] width 144 height 35
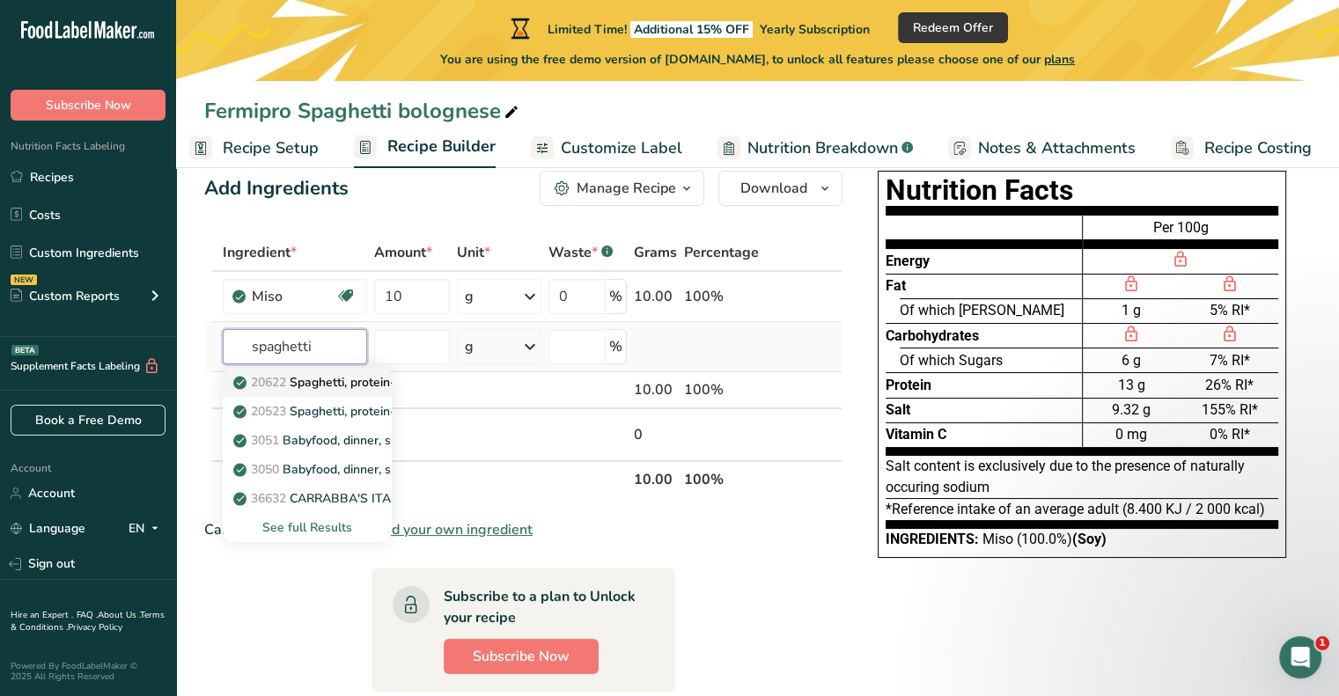
type input "spaghetti"
click at [337, 390] on link "20622 Spaghetti, protein-fortified, dry, enriched (n x 6.25)" at bounding box center [307, 382] width 169 height 29
type input "Spaghetti, protein-fortified, dry, enriched (n x 6.25)"
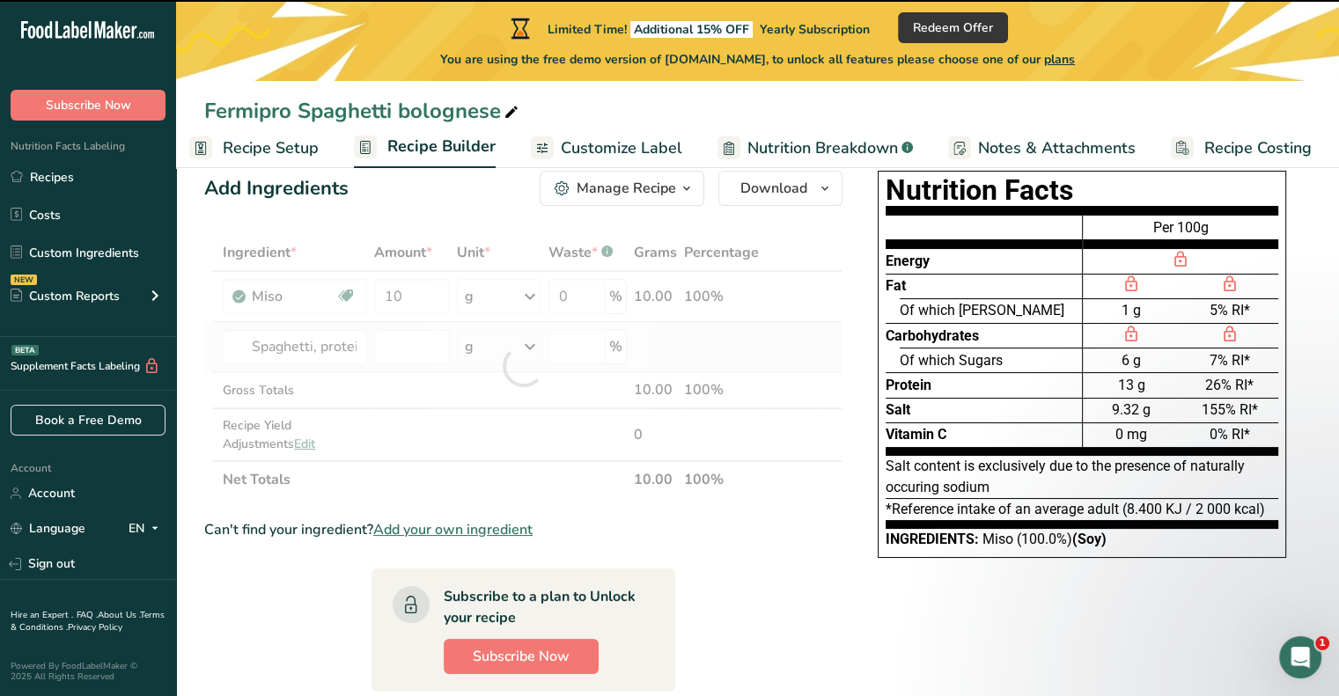
type input "0"
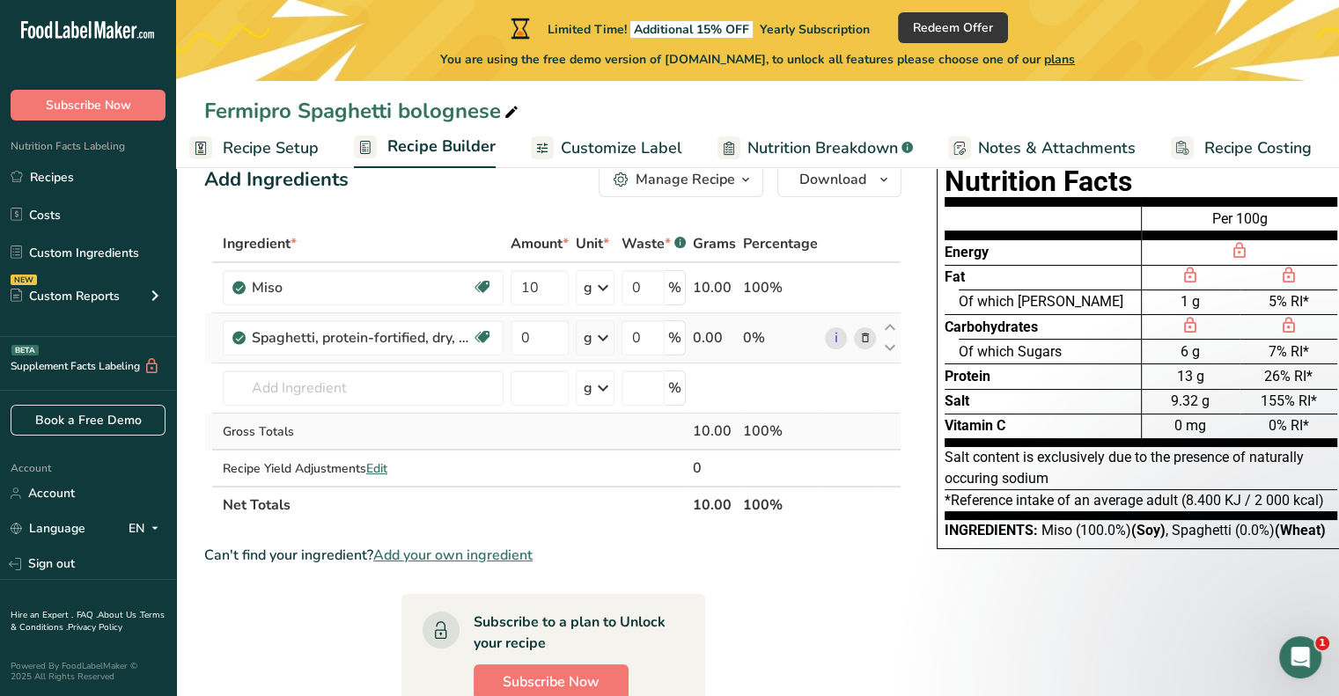
scroll to position [0, 0]
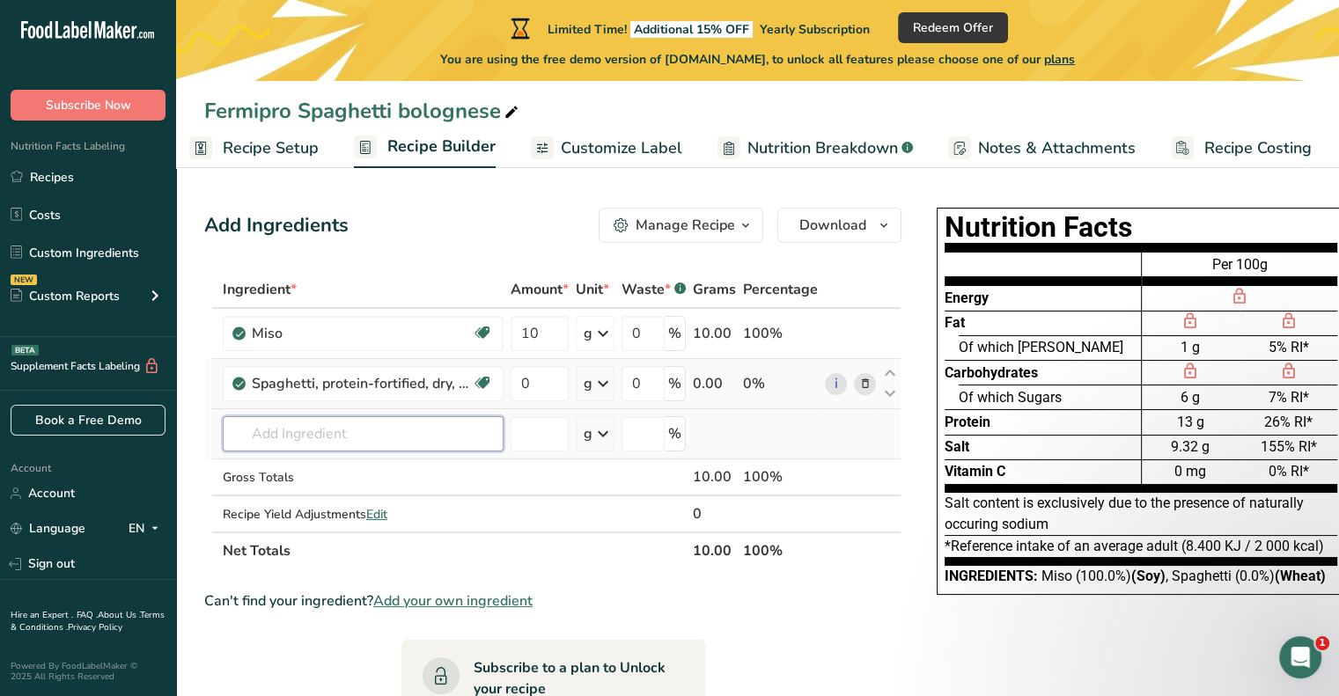
click at [380, 428] on input "text" at bounding box center [363, 433] width 281 height 35
type input "r"
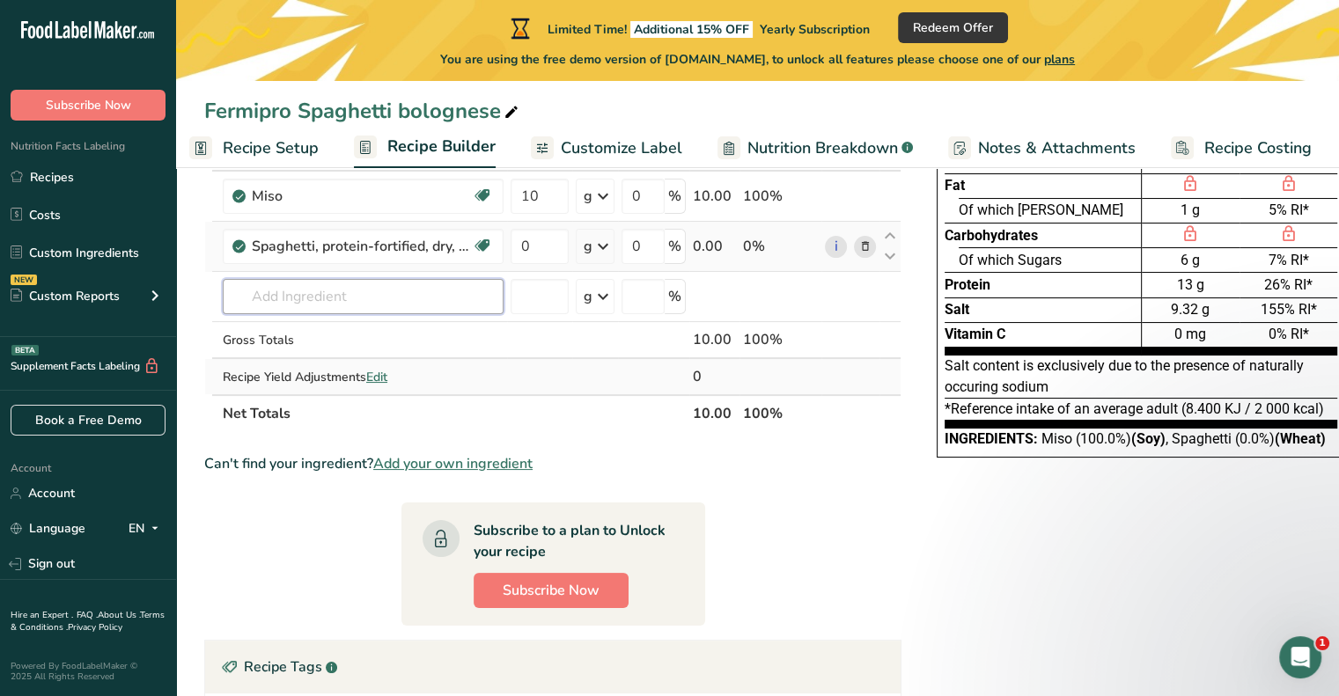
scroll to position [143, 0]
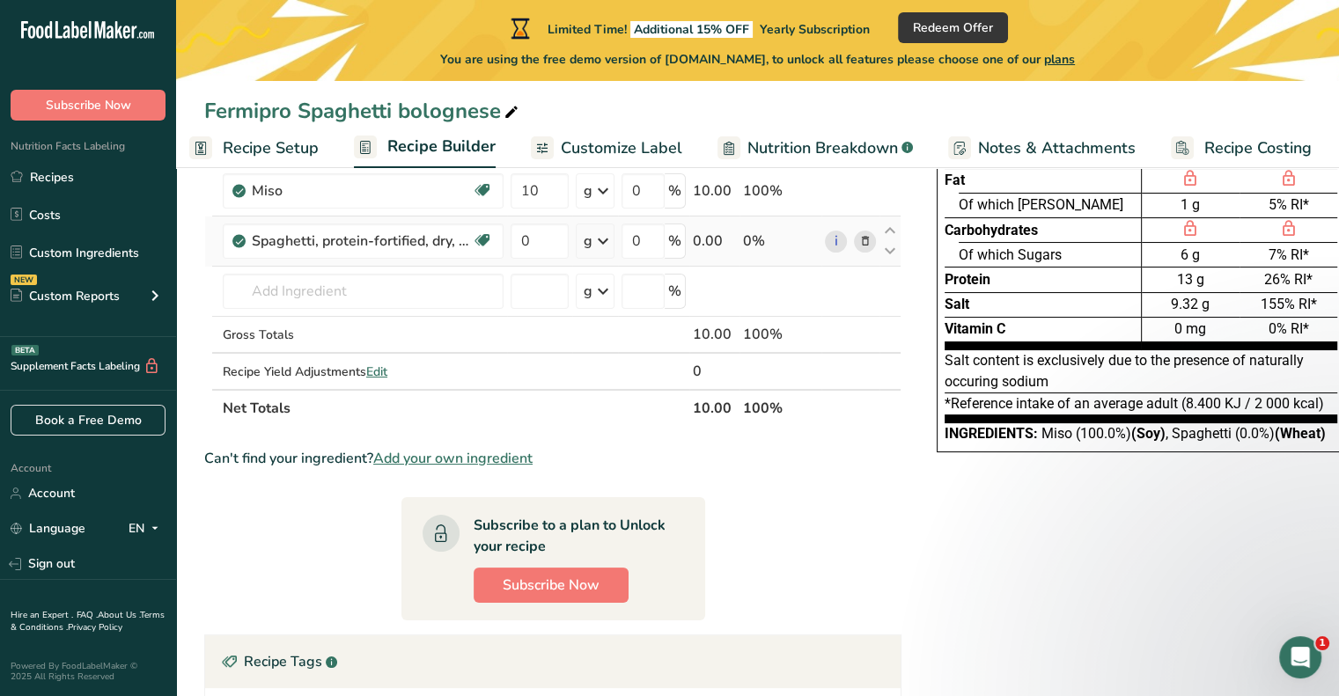
click at [437, 451] on span "Add your own ingredient" at bounding box center [452, 458] width 159 height 21
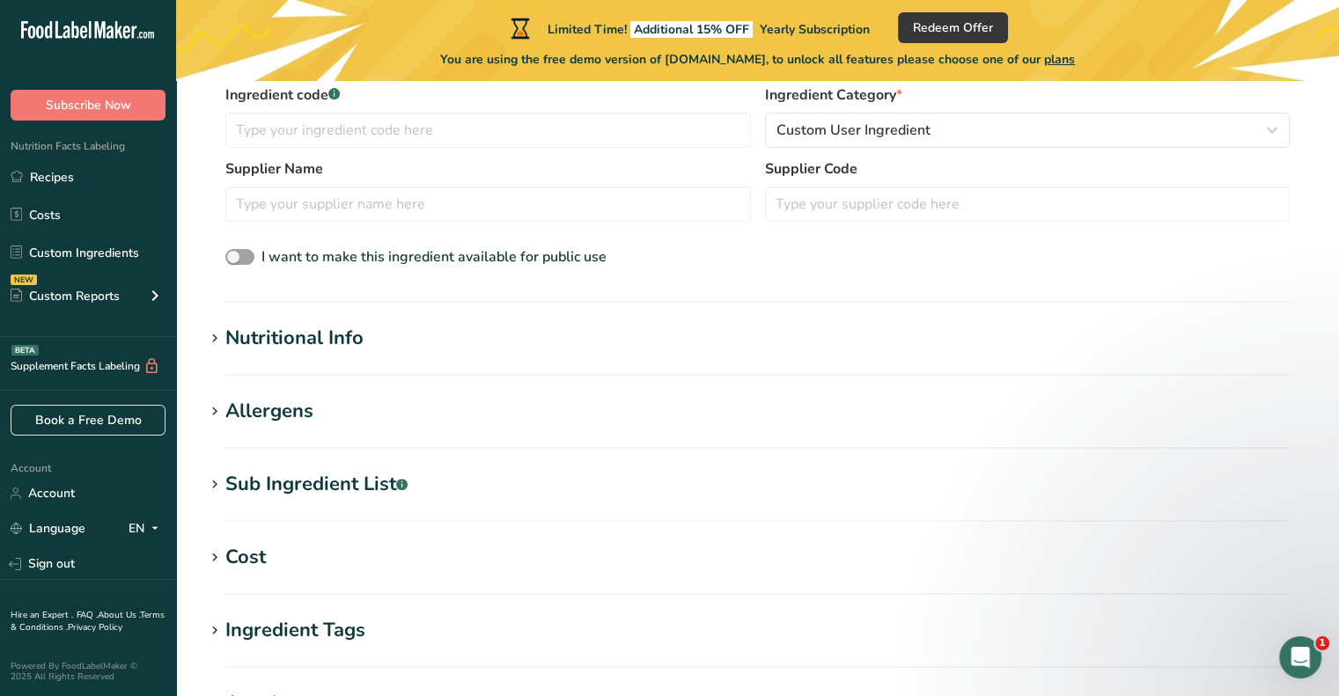
scroll to position [460, 0]
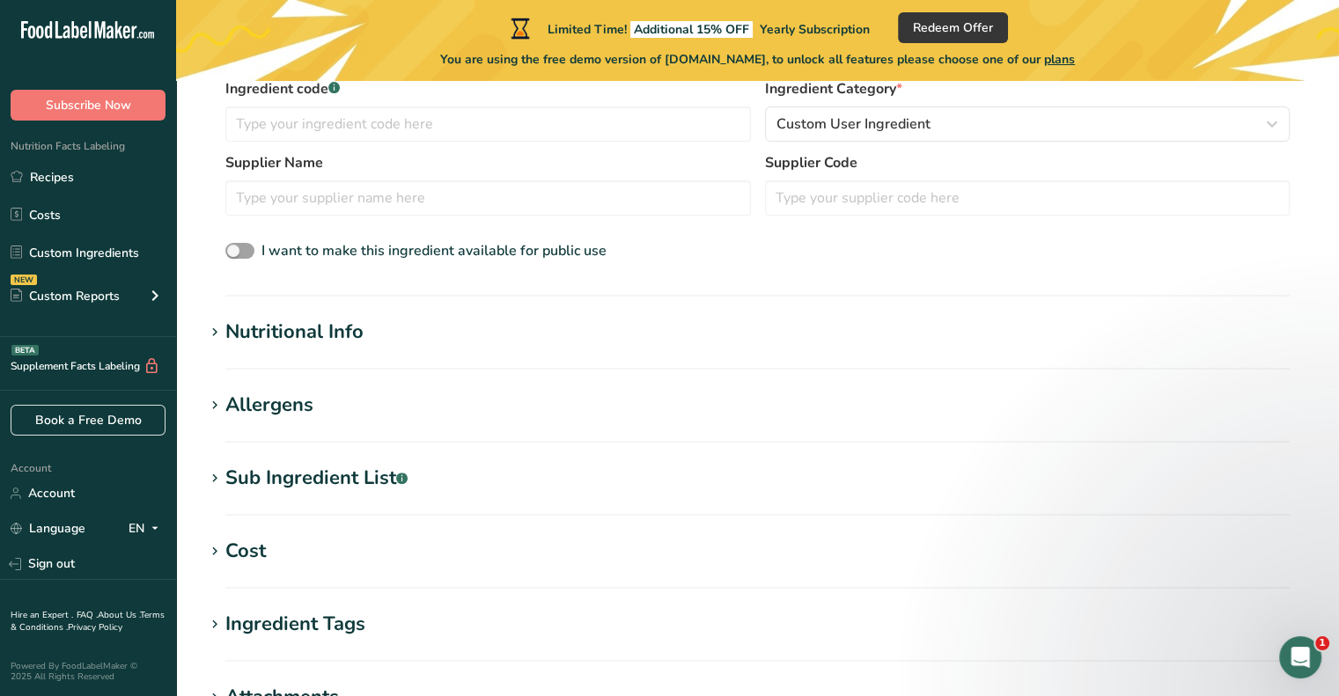
click at [334, 327] on div "Nutritional Info" at bounding box center [294, 332] width 138 height 29
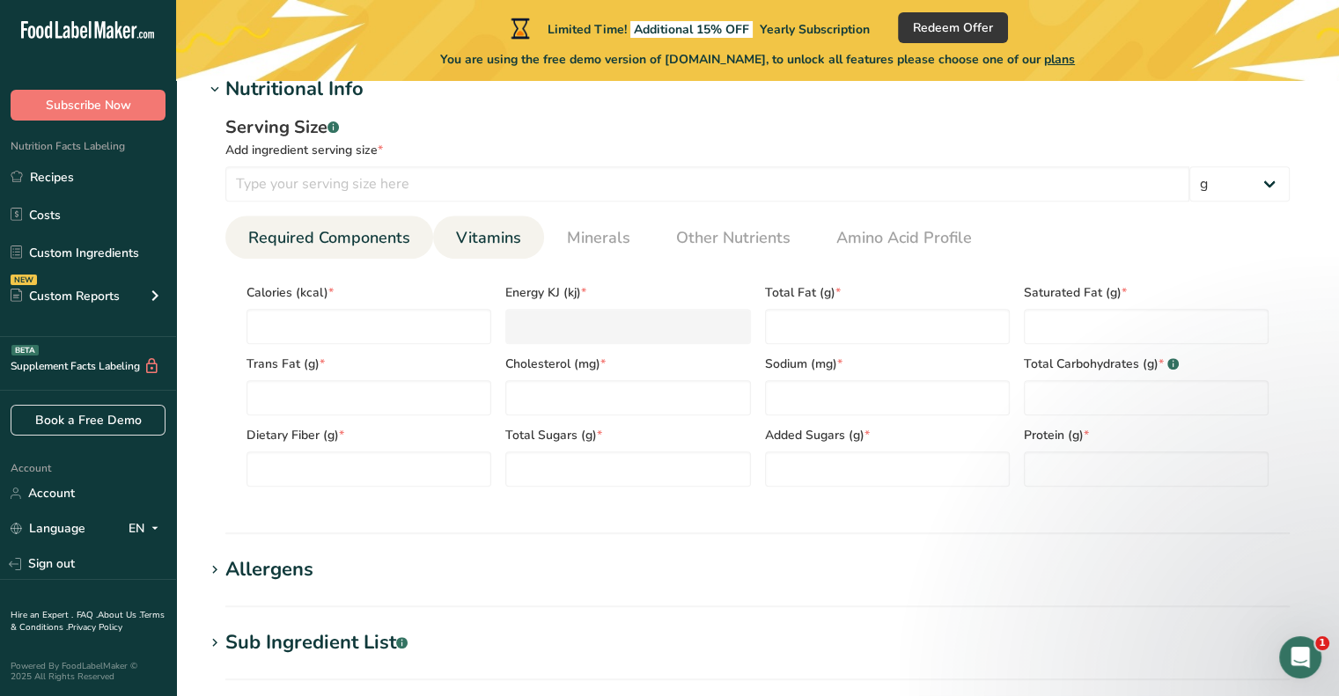
scroll to position [701, 0]
click at [465, 242] on span "Vitamins" at bounding box center [488, 241] width 65 height 24
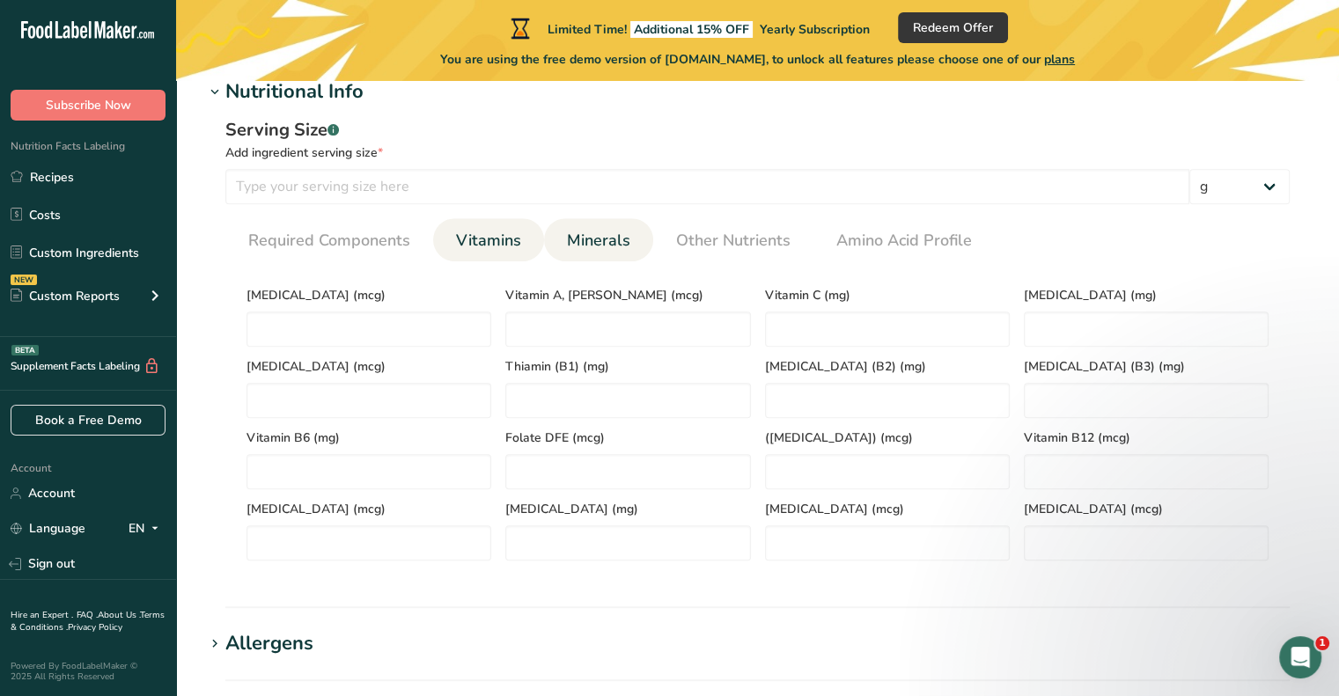
click at [584, 238] on span "Minerals" at bounding box center [598, 241] width 63 height 24
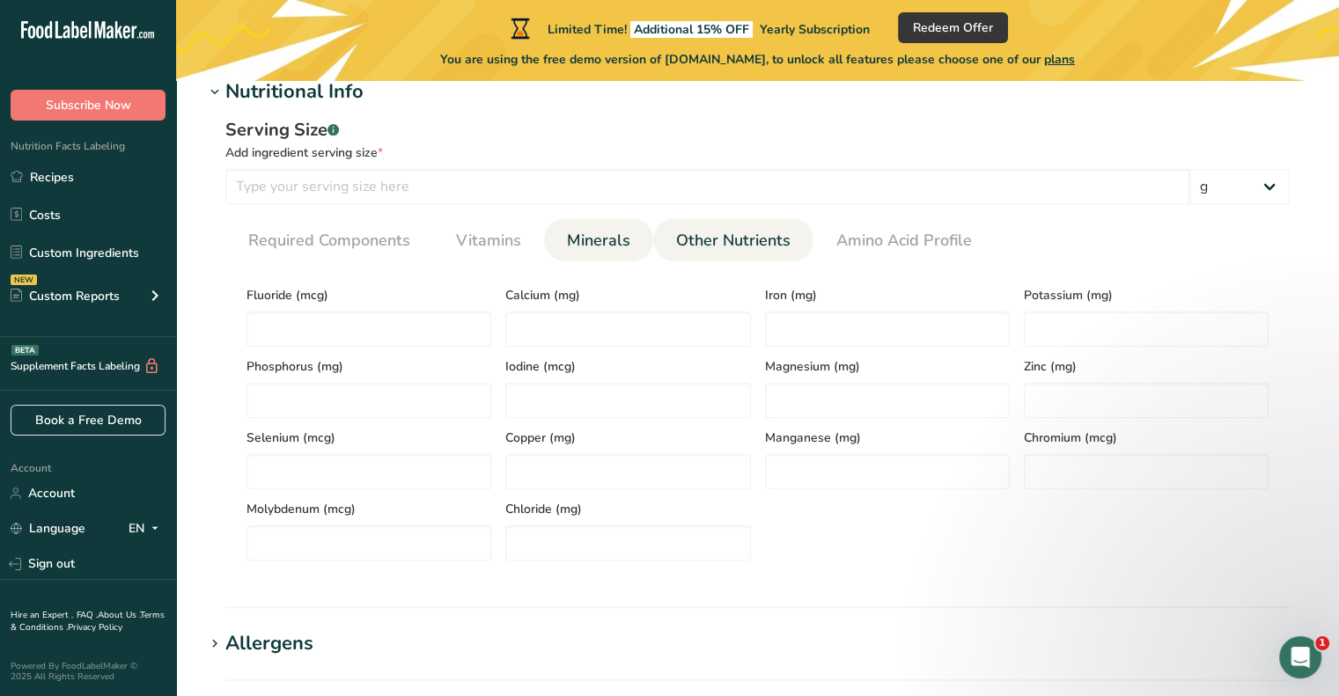
click at [697, 242] on span "Other Nutrients" at bounding box center [733, 241] width 114 height 24
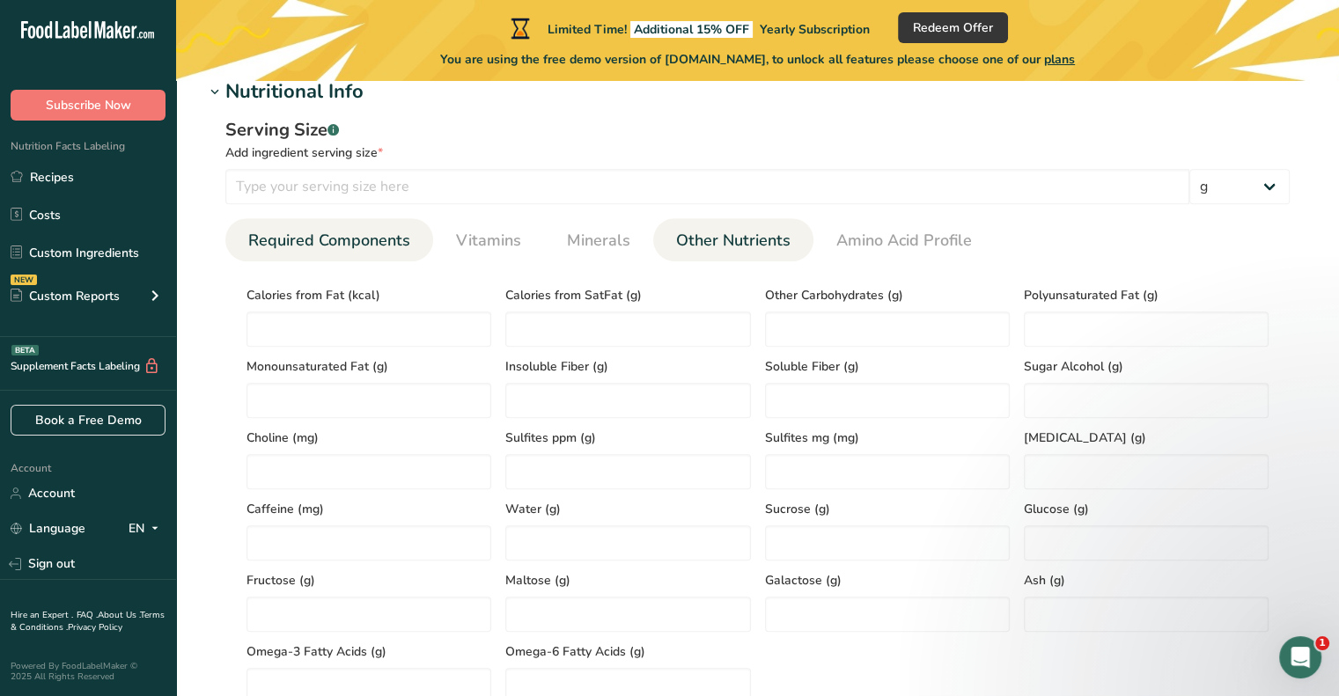
click at [358, 255] on link "Required Components" at bounding box center [329, 240] width 176 height 45
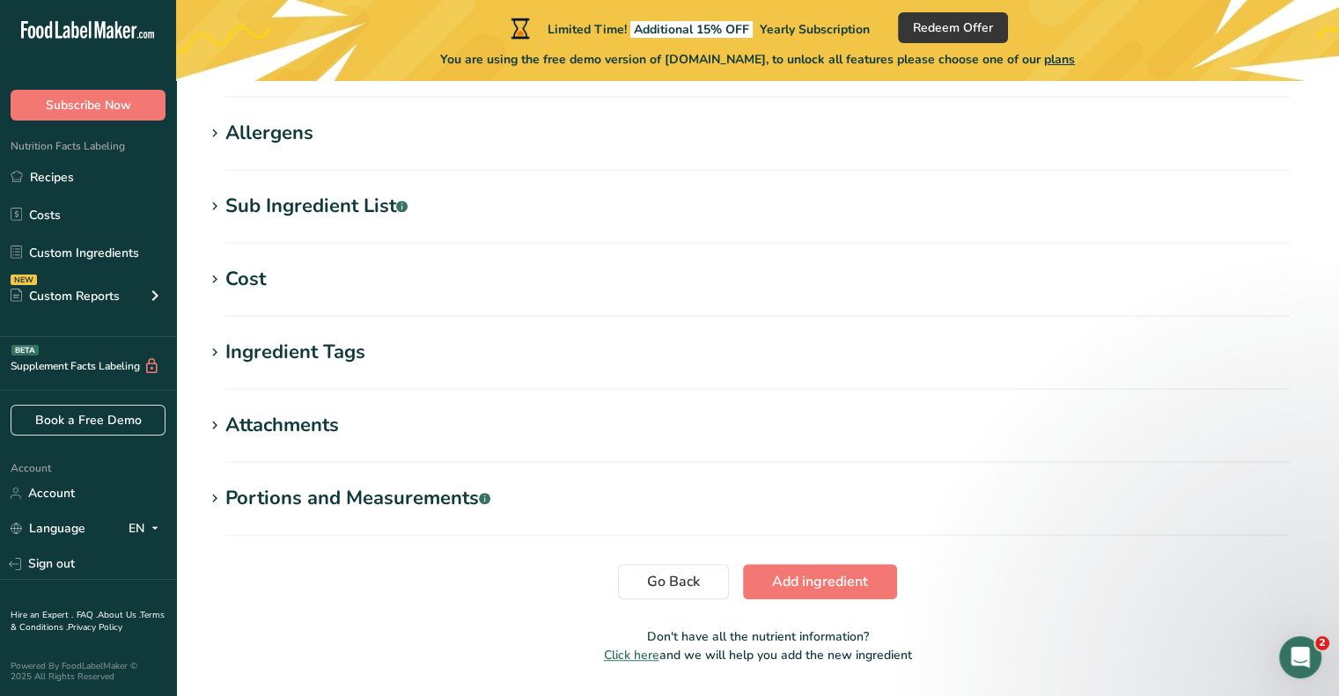
scroll to position [1144, 0]
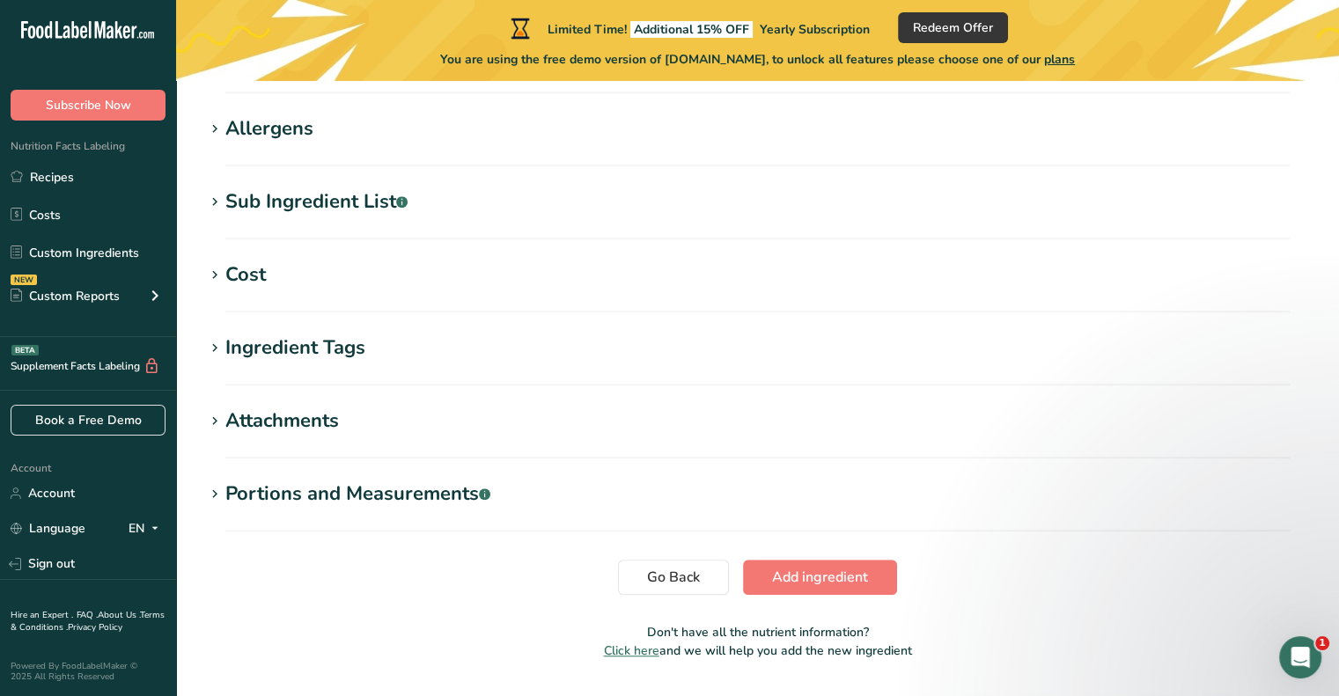
click at [507, 209] on h1 "Sub Ingredient List .a-a{fill:#347362;}.b-a{fill:#fff;}" at bounding box center [757, 201] width 1106 height 29
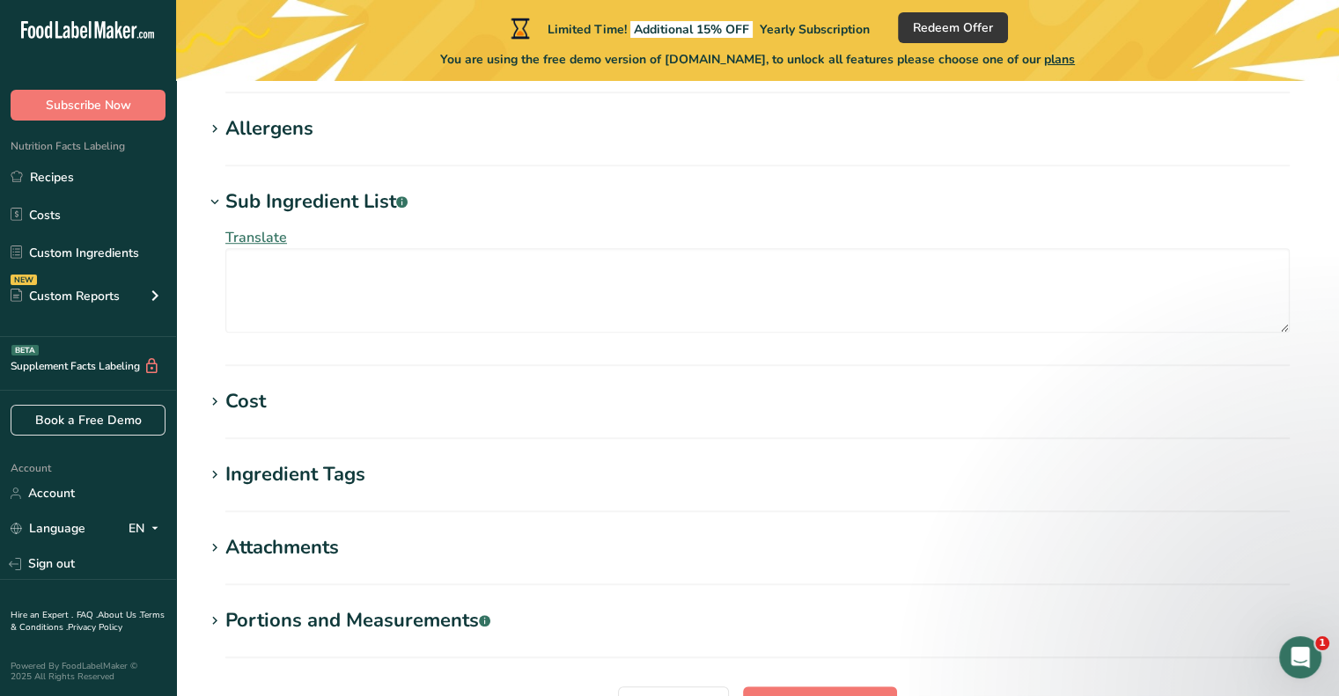
click at [344, 196] on div "Sub Ingredient List .a-a{fill:#347362;}.b-a{fill:#fff;}" at bounding box center [316, 201] width 182 height 29
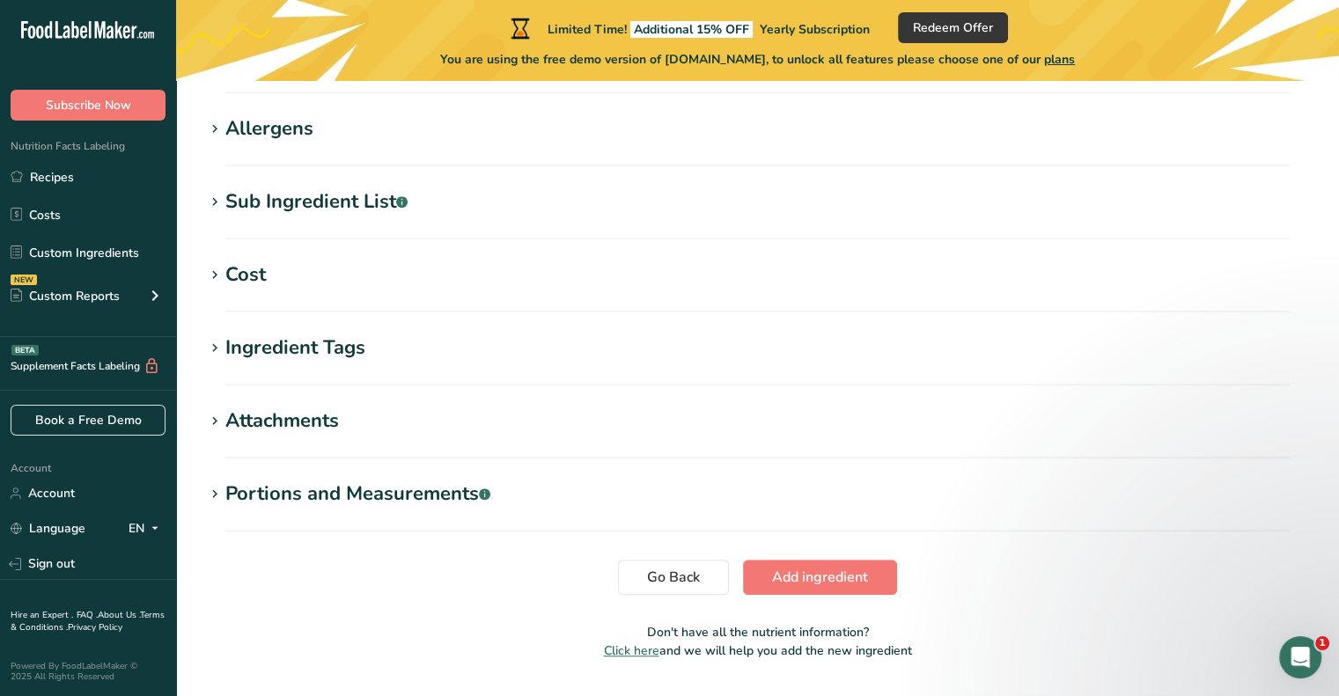
click at [344, 196] on div "Sub Ingredient List .a-a{fill:#347362;}.b-a{fill:#fff;}" at bounding box center [316, 201] width 182 height 29
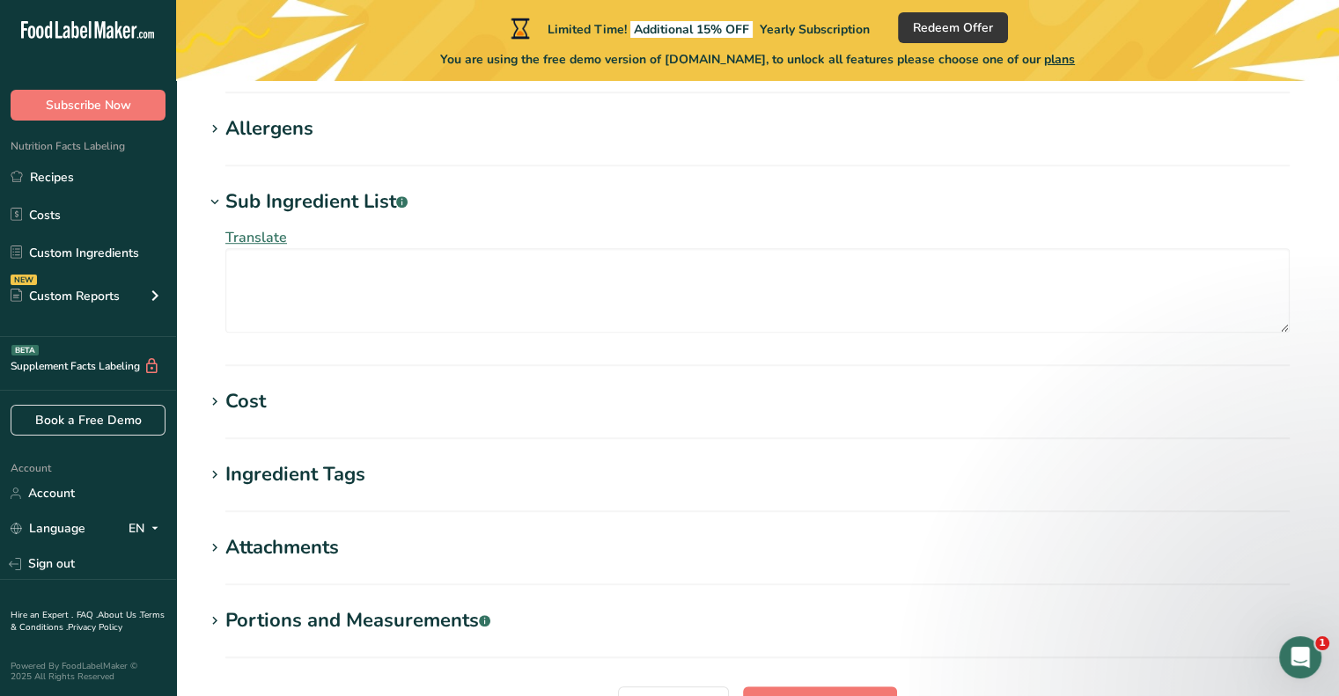
click at [238, 207] on div "Sub Ingredient List .a-a{fill:#347362;}.b-a{fill:#fff;}" at bounding box center [316, 201] width 182 height 29
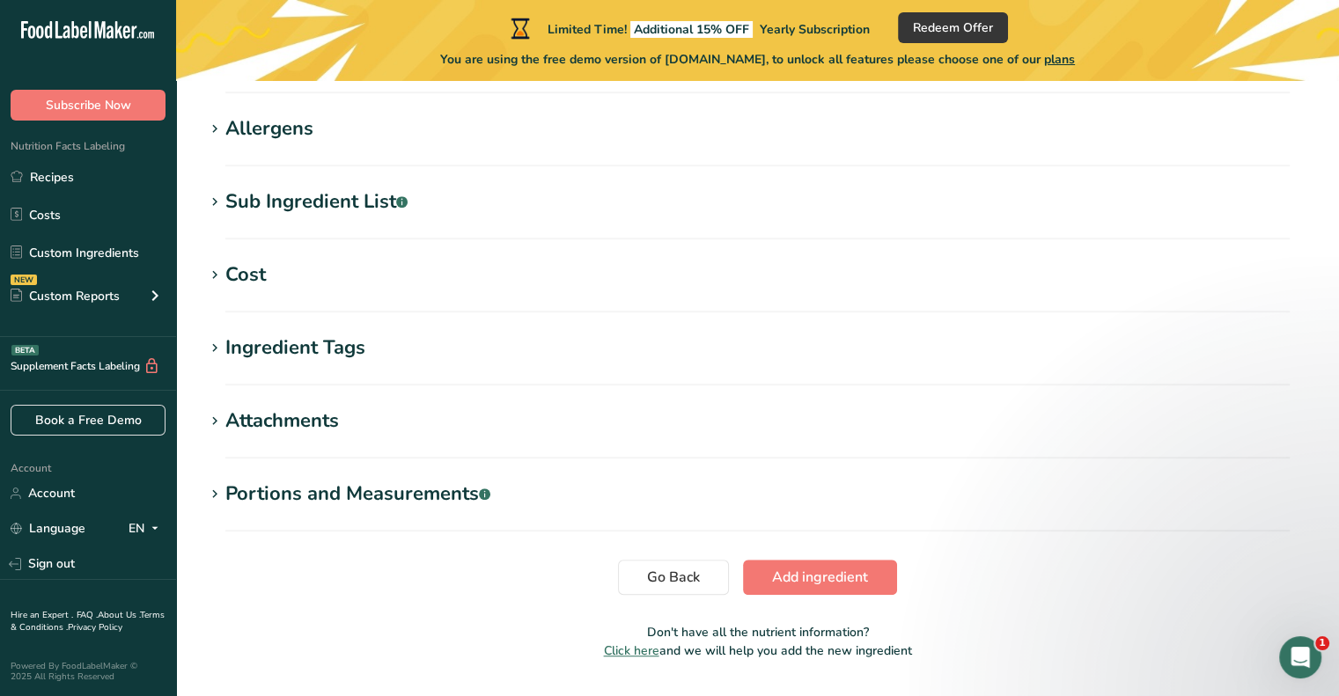
click at [420, 497] on div "Portions and Measurements .a-a{fill:#347362;}.b-a{fill:#fff;}" at bounding box center [357, 494] width 265 height 29
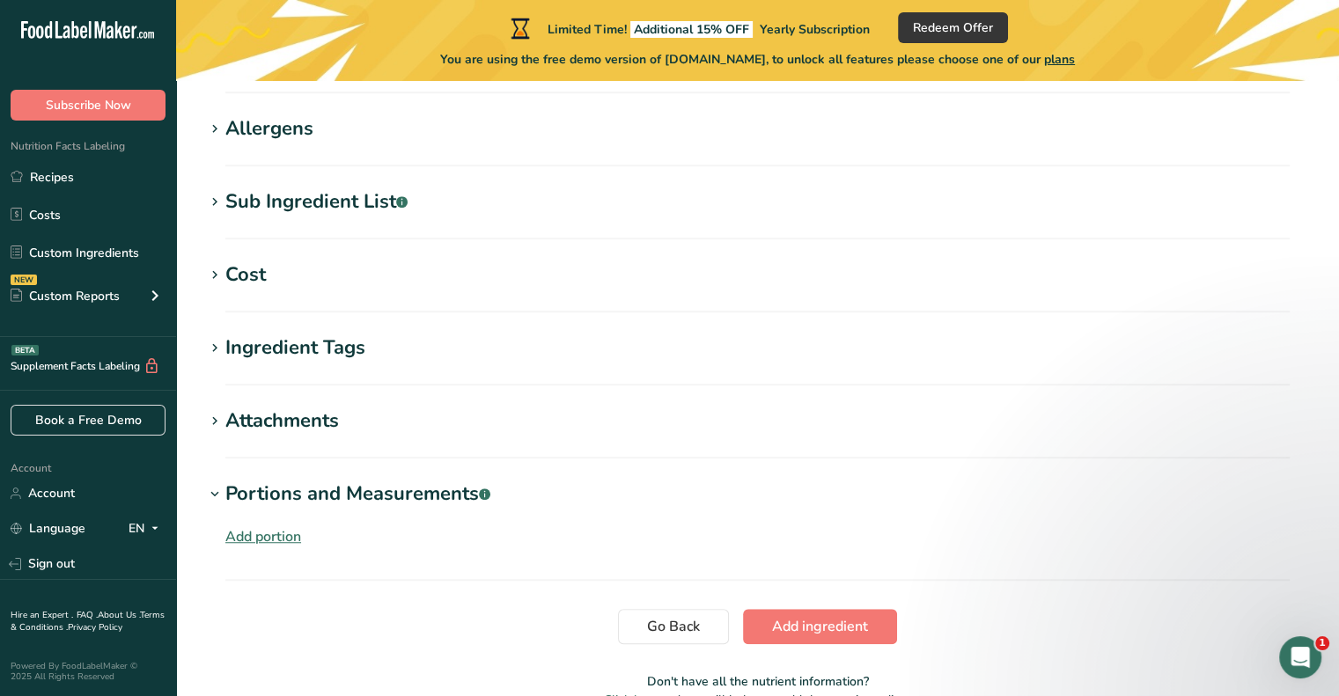
click at [420, 497] on div "Portions and Measurements .a-a{fill:#347362;}.b-a{fill:#fff;}" at bounding box center [357, 494] width 265 height 29
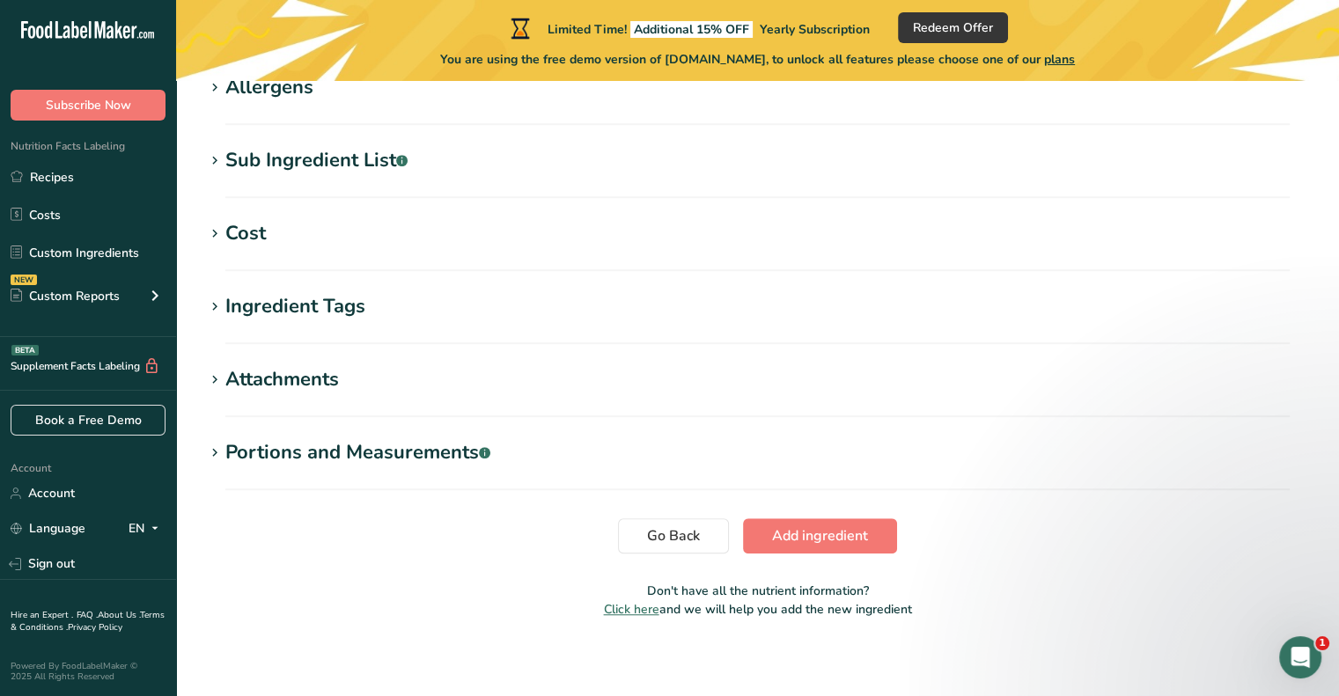
scroll to position [1192, 0]
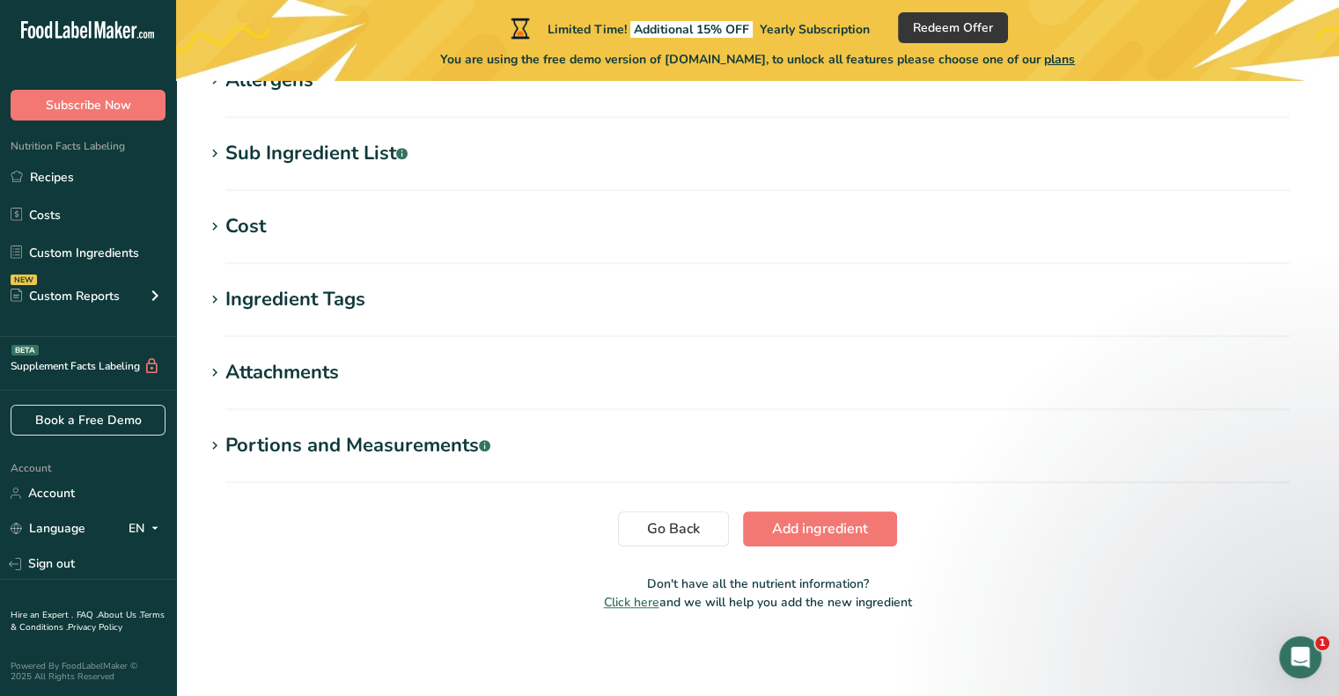
click at [409, 370] on h1 "Attachments" at bounding box center [757, 372] width 1106 height 29
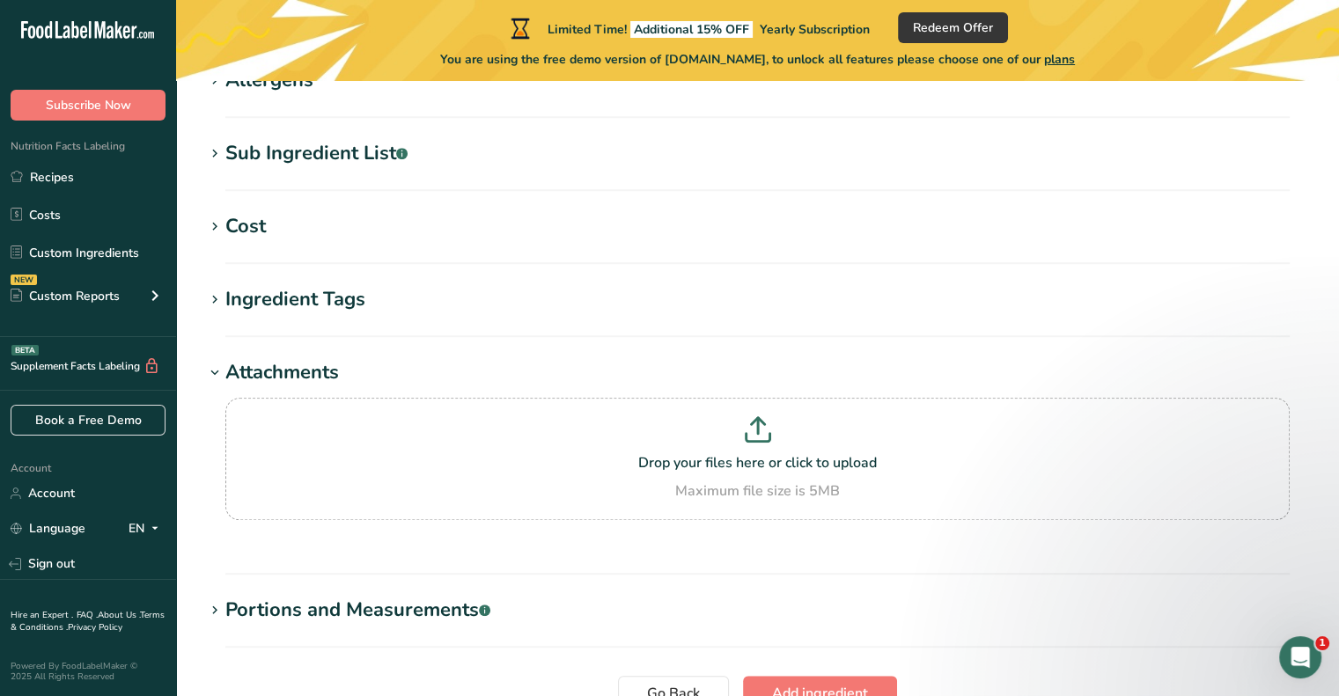
click at [409, 370] on h1 "Attachments" at bounding box center [757, 372] width 1106 height 29
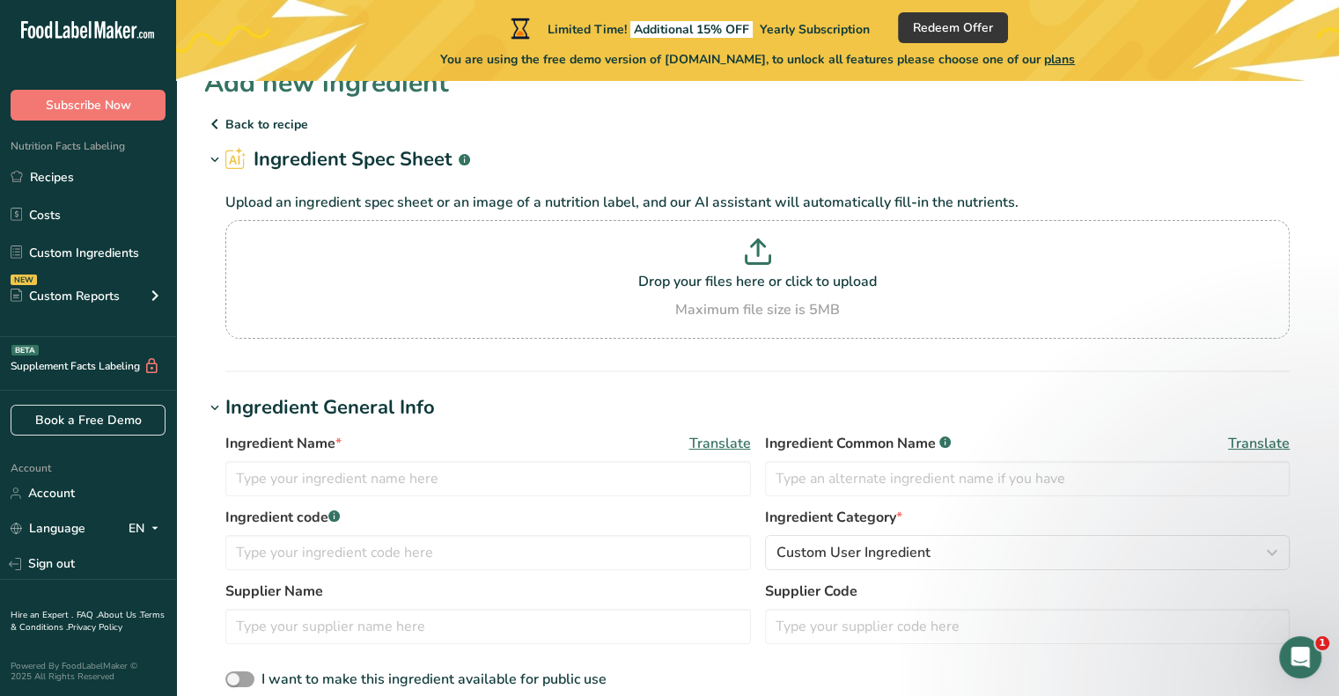
scroll to position [29, 0]
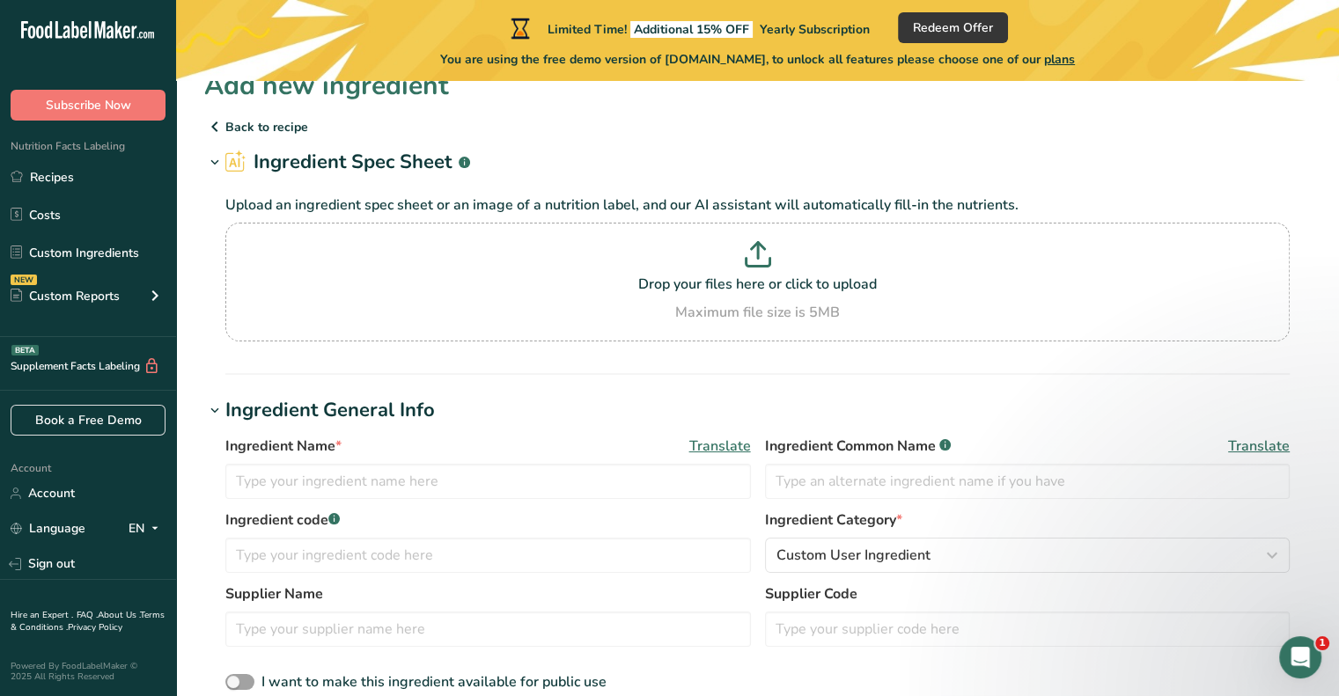
click at [665, 358] on section "Ingredient Spec Sheet .a-a{fill:#347362;}.b-a{fill:#fff;} Upload an ingredient …" at bounding box center [757, 261] width 1106 height 227
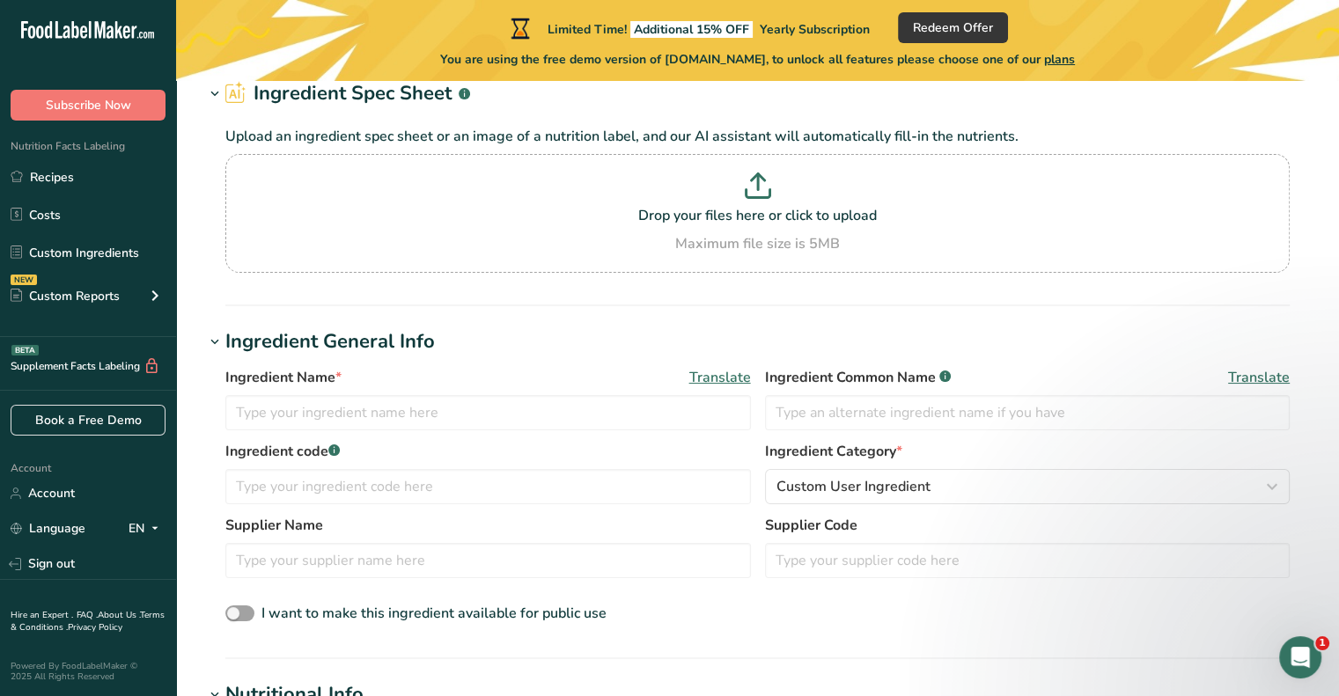
scroll to position [99, 0]
click at [481, 414] on input "text" at bounding box center [487, 411] width 525 height 35
type input "K"
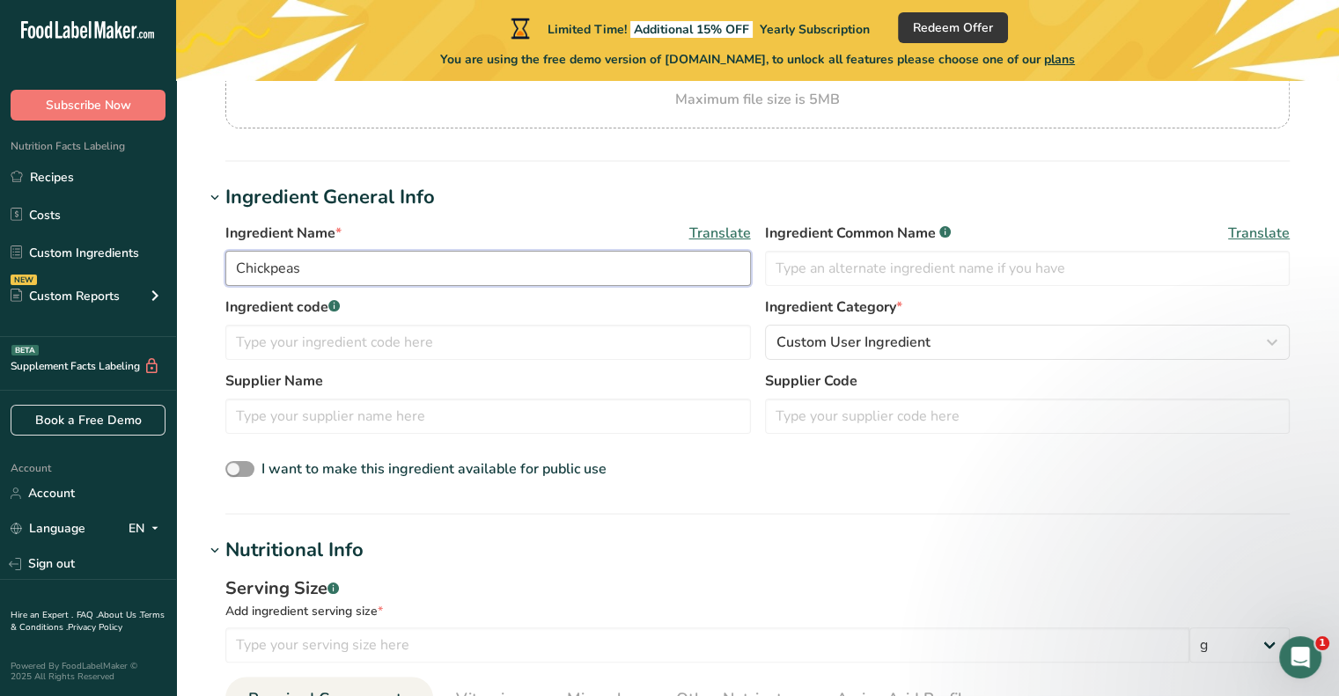
scroll to position [243, 0]
type input "Chickpeas"
click at [532, 343] on input "text" at bounding box center [487, 341] width 525 height 35
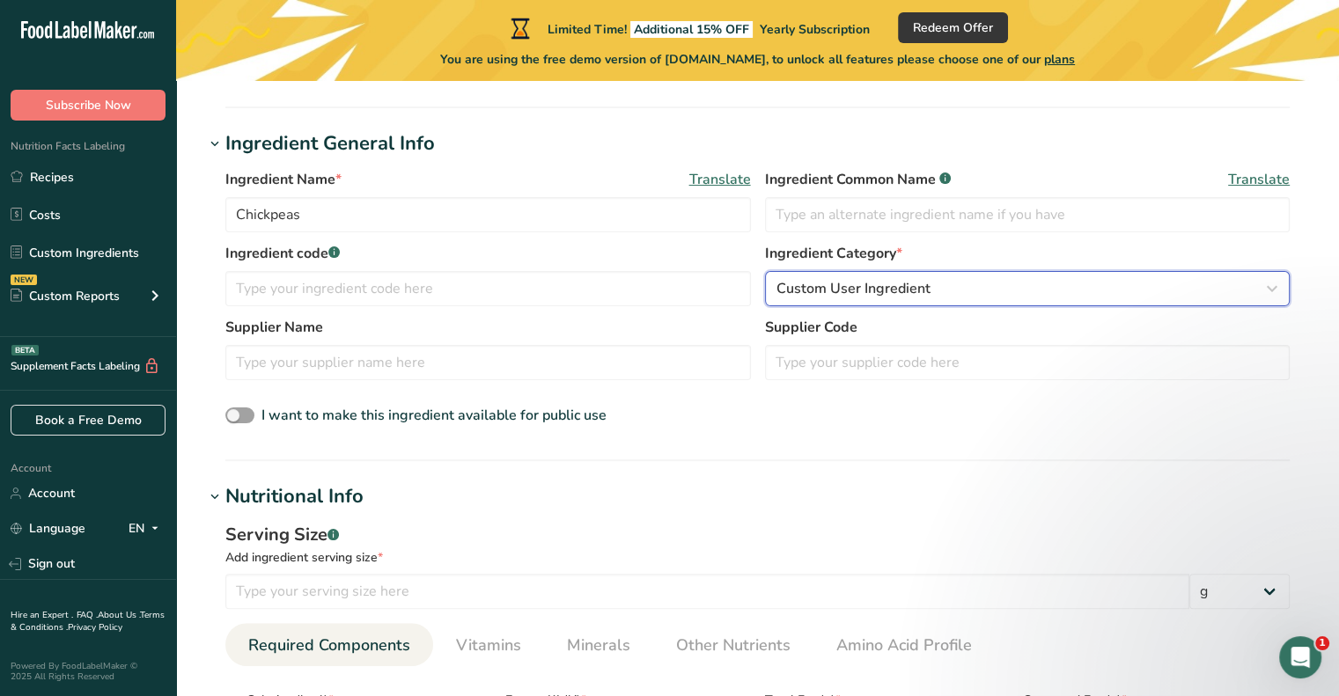
click at [841, 291] on span "Custom User Ingredient" at bounding box center [853, 288] width 154 height 21
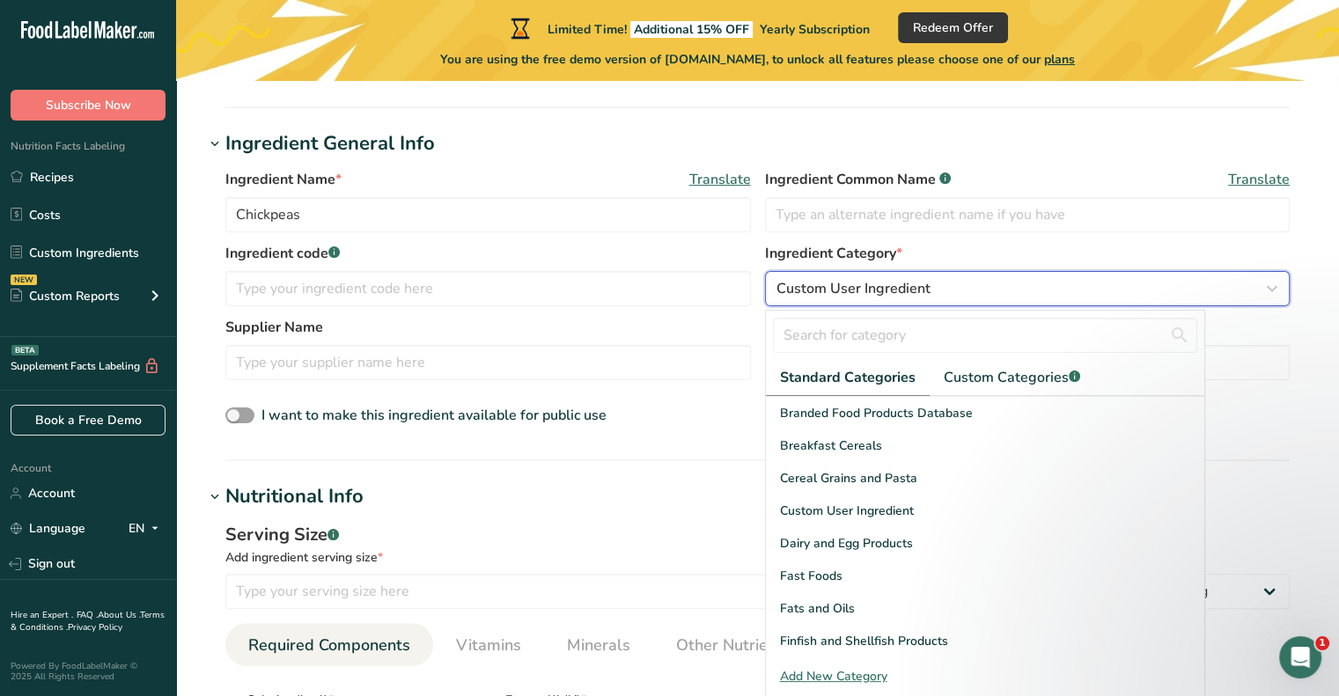
scroll to position [164, 0]
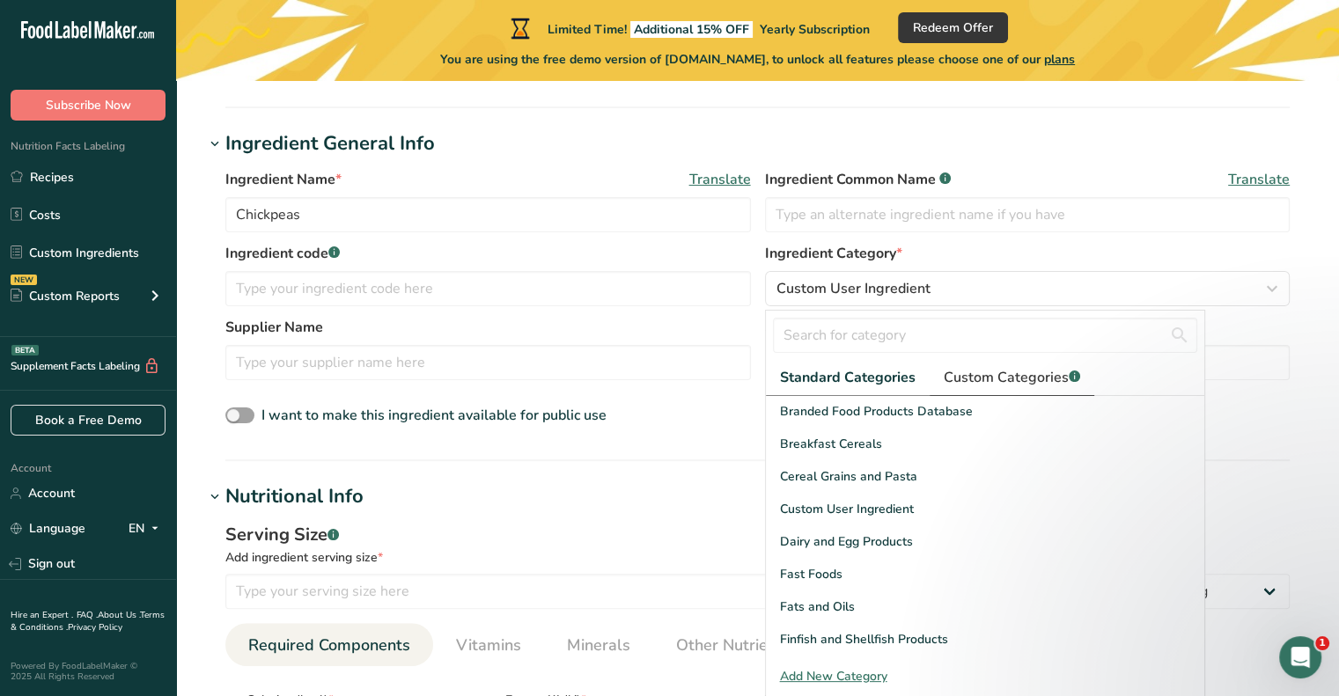
click at [979, 371] on span "Custom Categories .a-a{fill:#347362;}.b-a{fill:#fff;}" at bounding box center [1011, 377] width 136 height 21
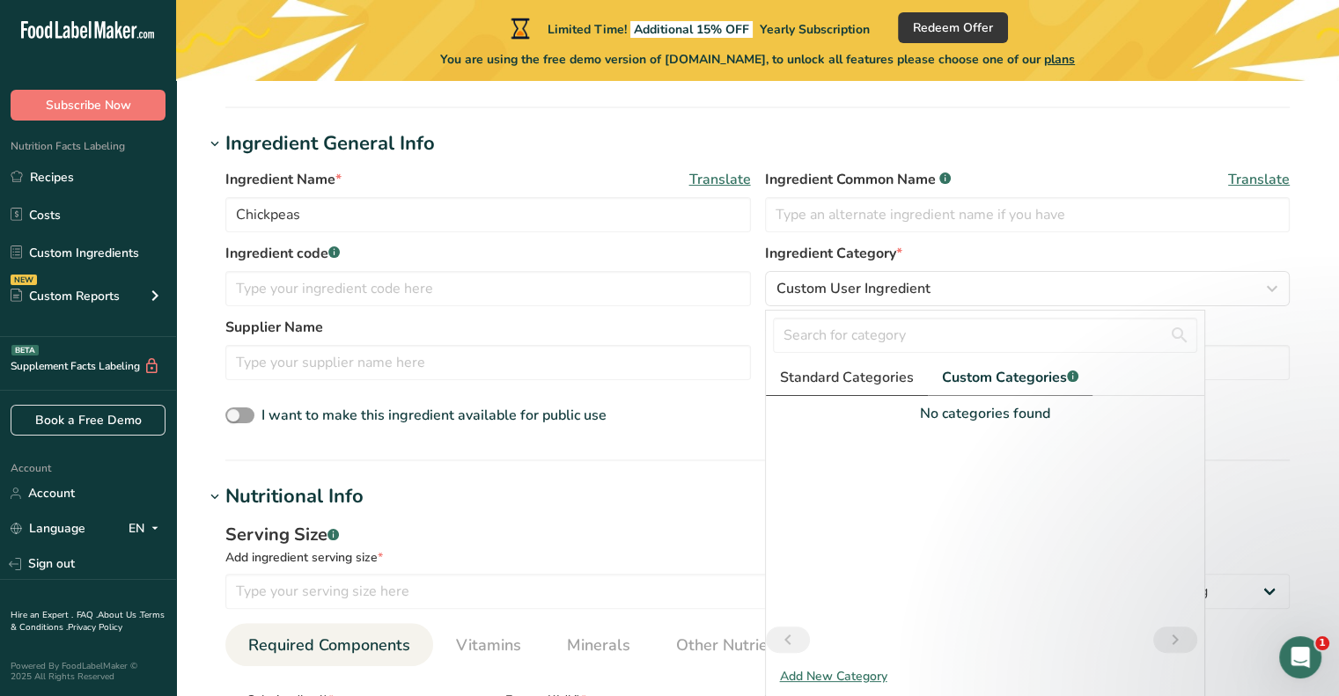
click at [847, 377] on span "Standard Categories" at bounding box center [847, 377] width 134 height 21
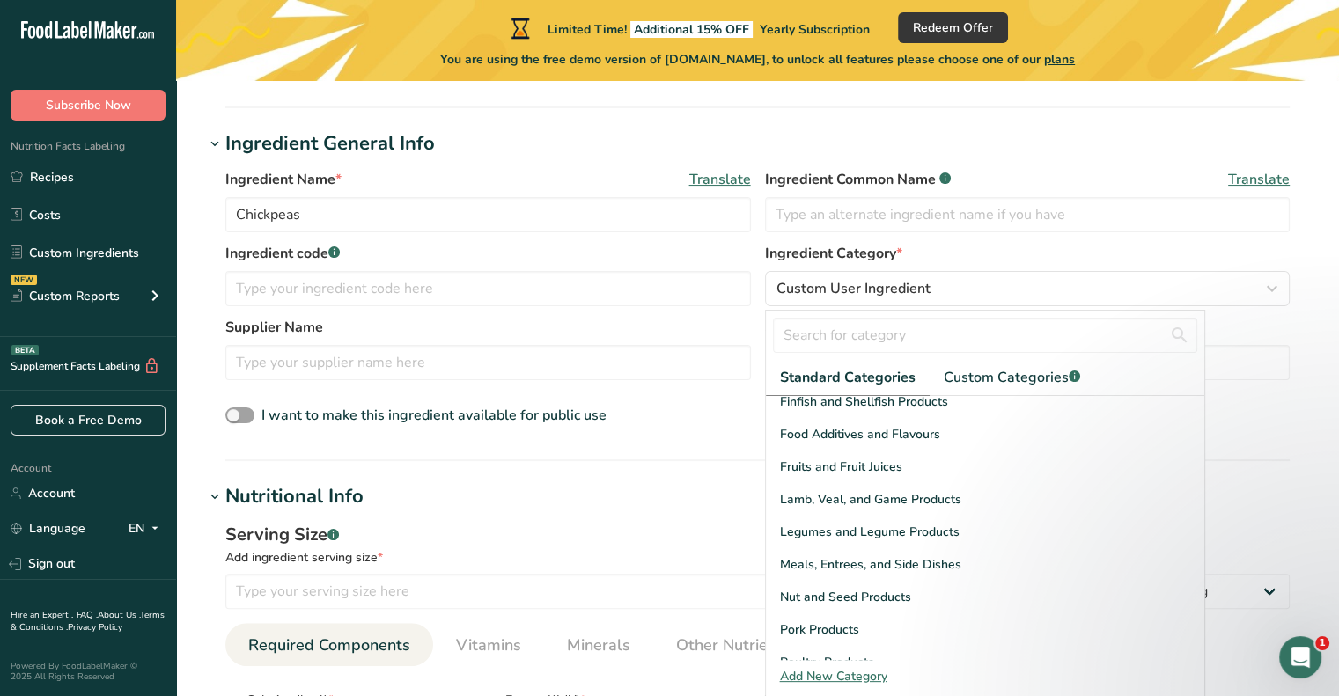
scroll to position [404, 0]
click at [898, 522] on span "Legumes and Legume Products" at bounding box center [870, 529] width 180 height 18
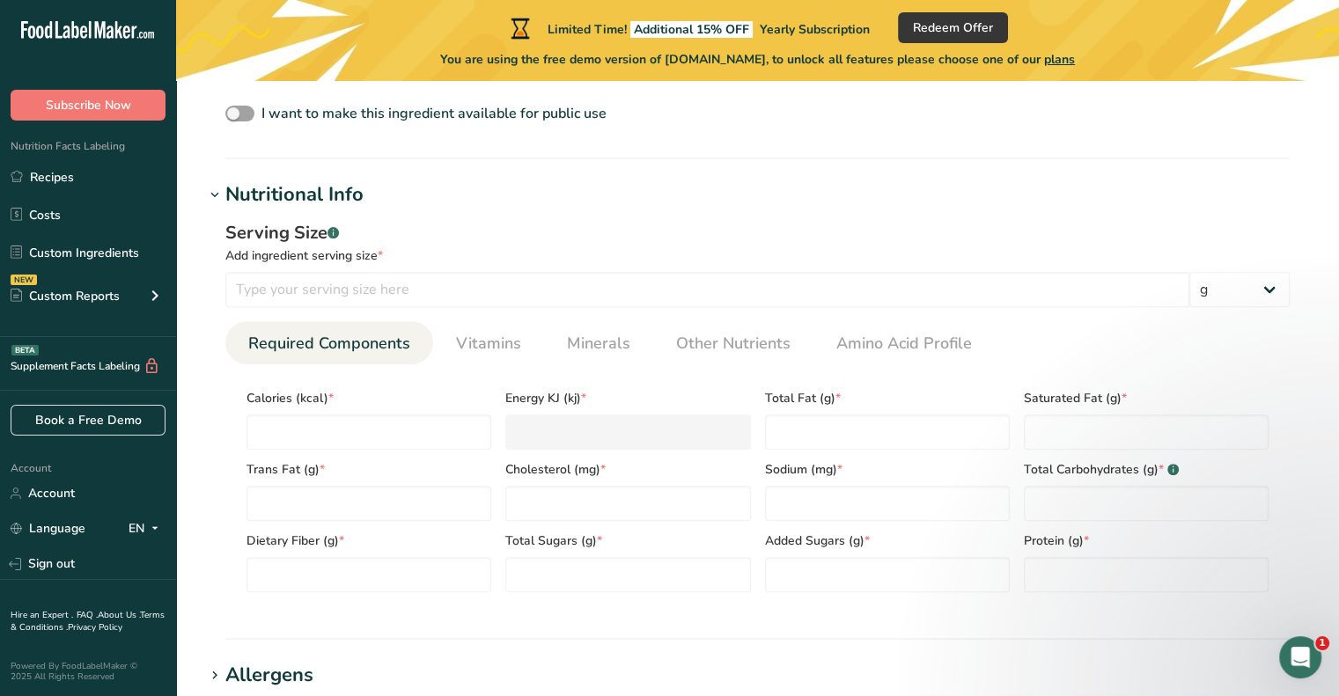
scroll to position [683, 0]
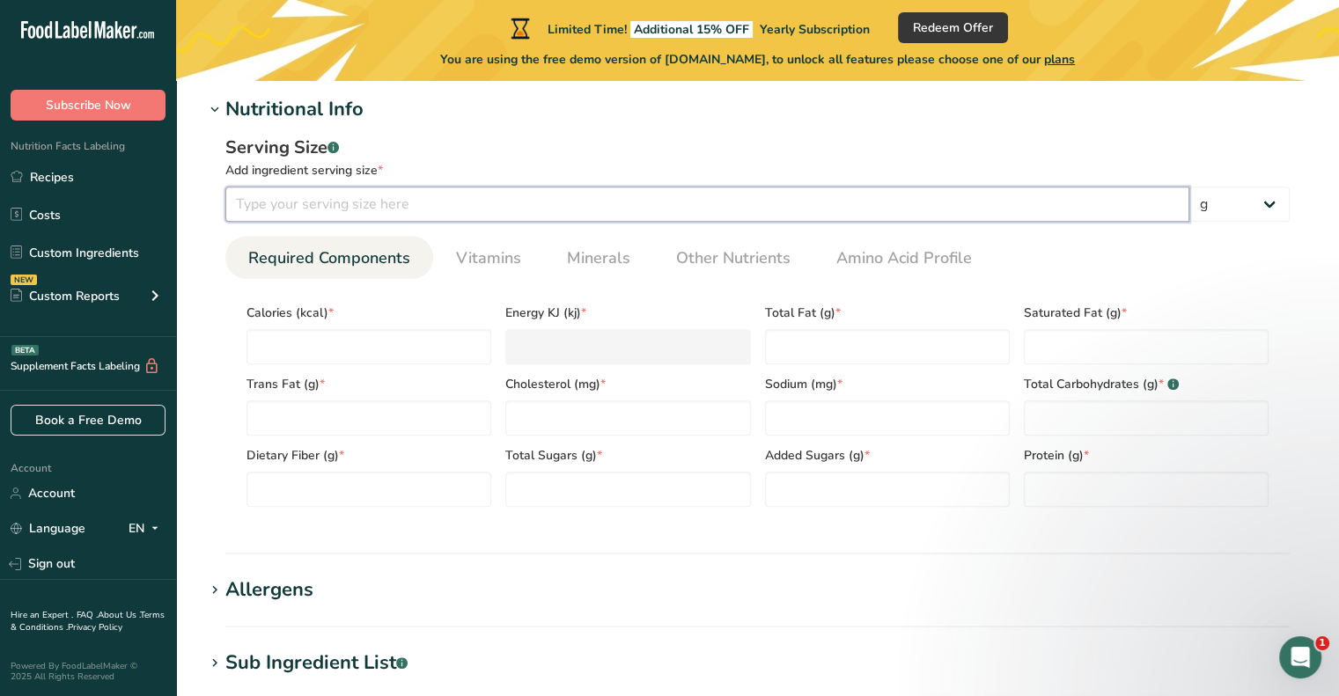
click at [400, 202] on input "number" at bounding box center [707, 204] width 964 height 35
type input "100"
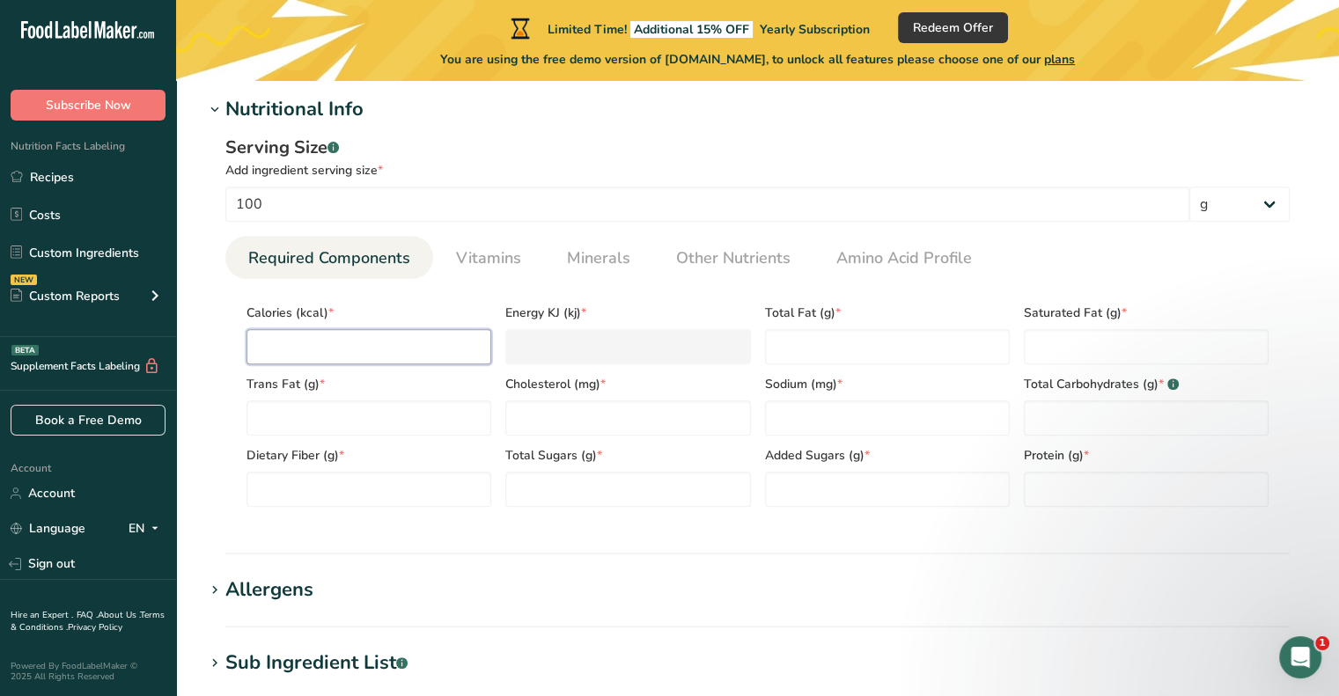
click at [387, 354] on input "number" at bounding box center [368, 346] width 245 height 35
type input "1"
type KJ "4.2"
type input "13"
type KJ "54.4"
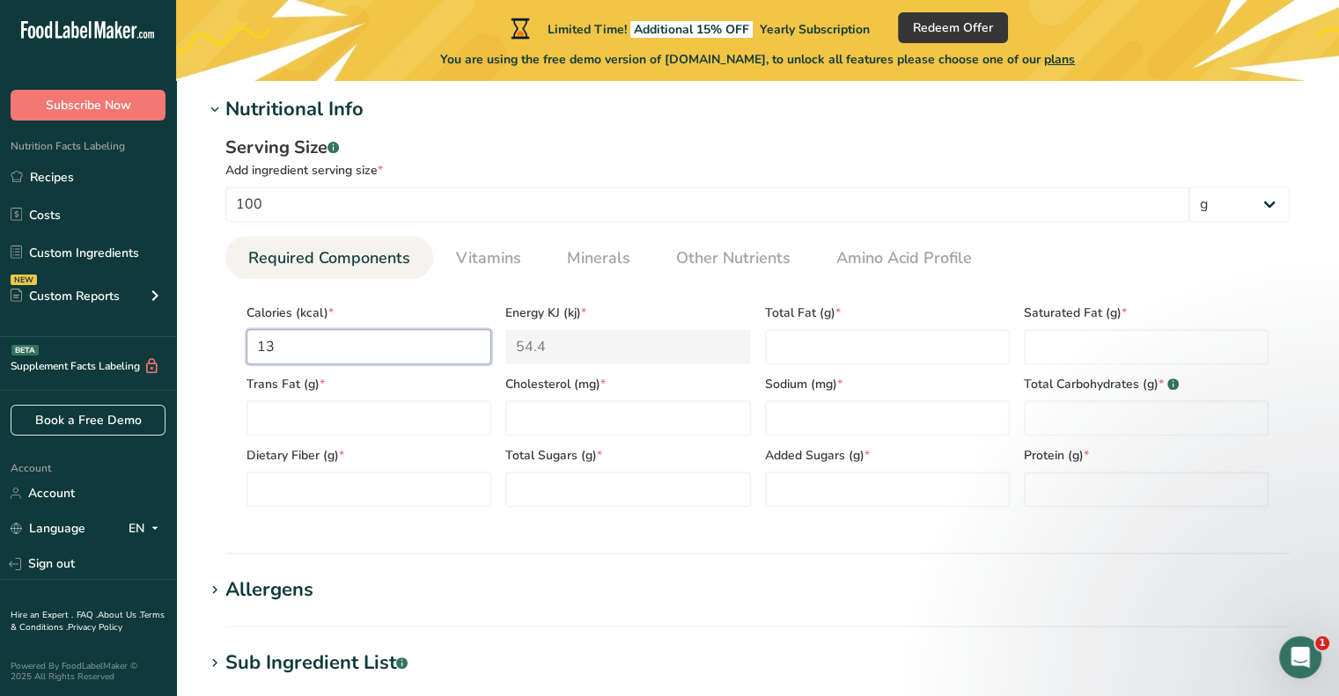
type input "137"
type KJ "573.2"
type input "13"
type KJ "54.4"
type input "138"
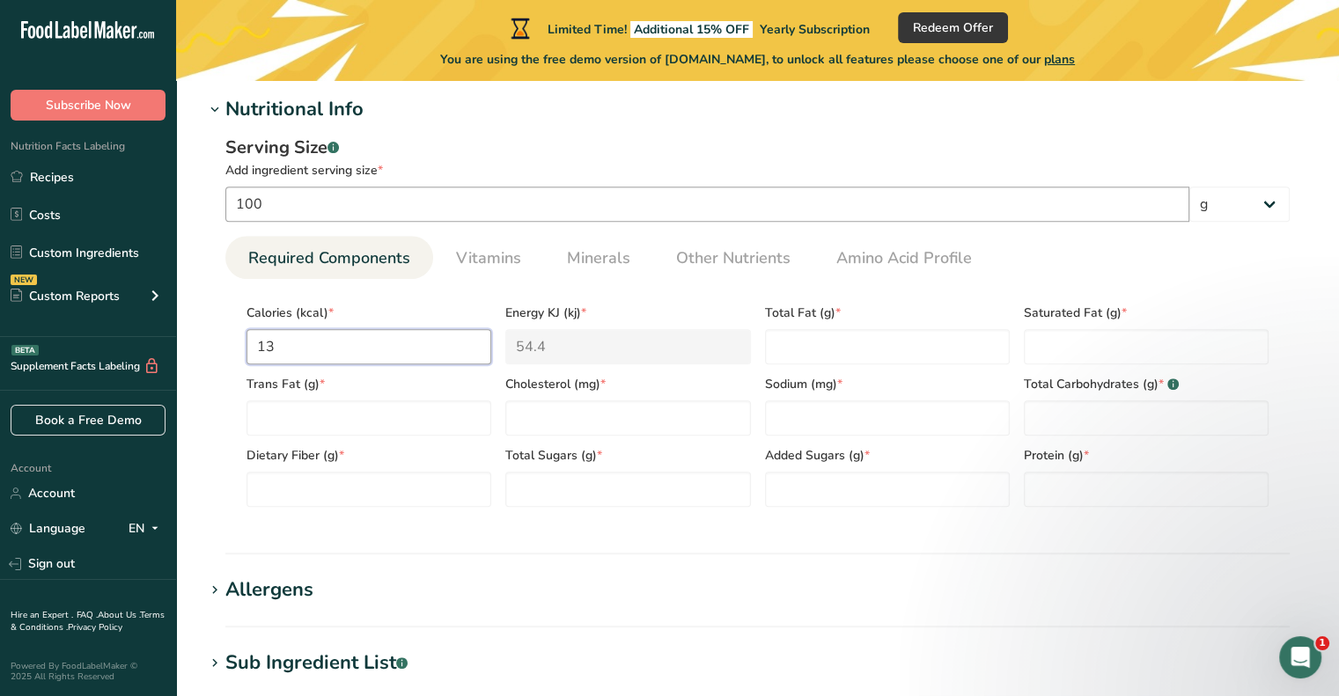
type KJ "577.4"
type input "138"
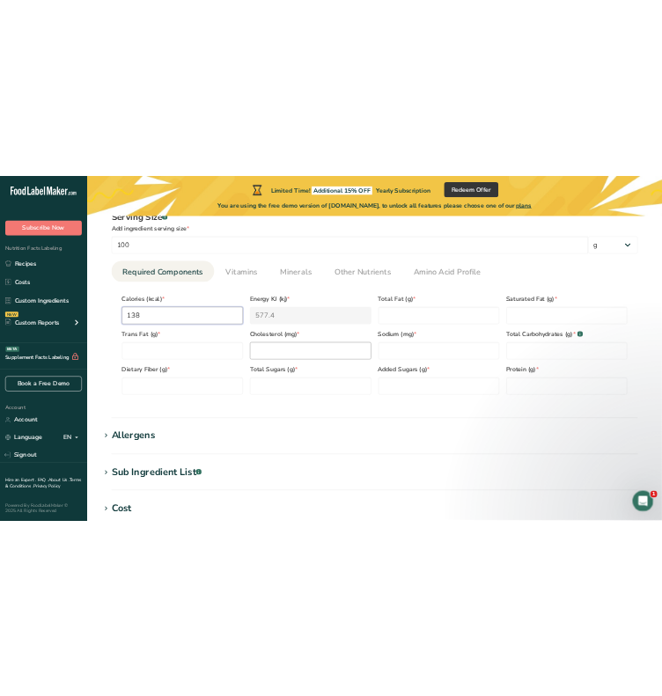
scroll to position [749, 0]
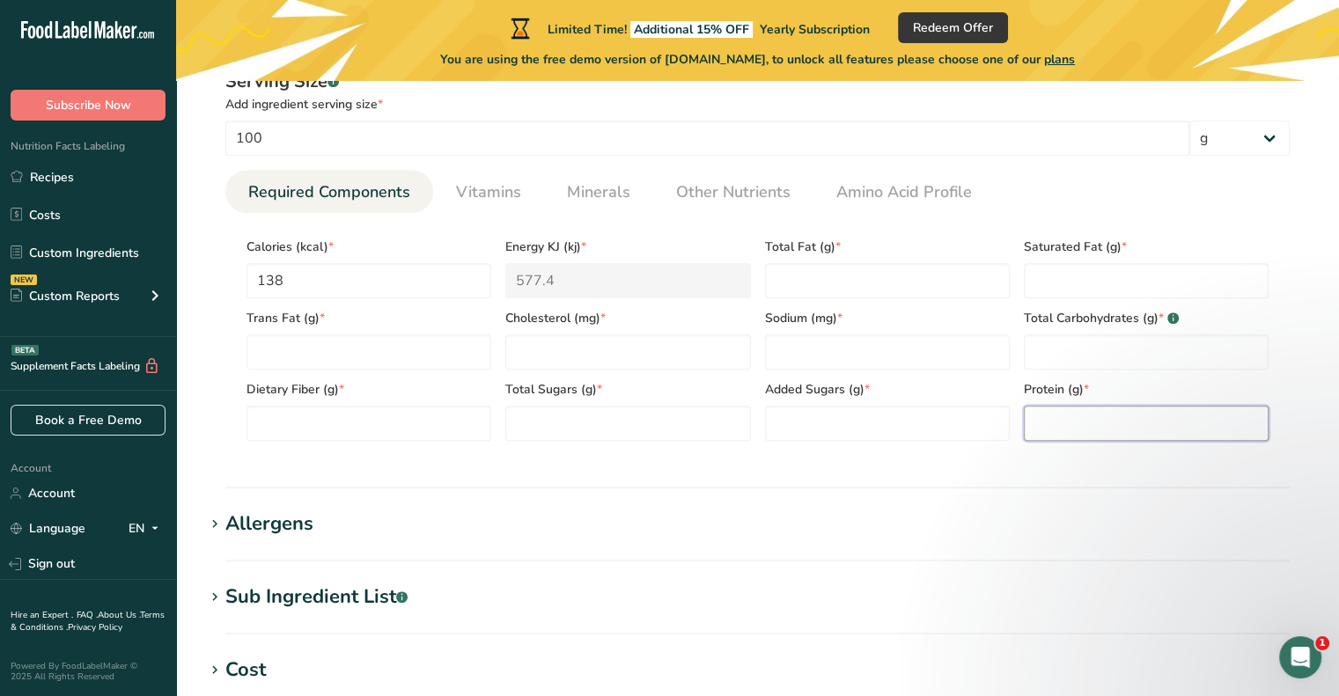
click at [1102, 425] on input "number" at bounding box center [1145, 423] width 245 height 35
type input "7.04"
click at [833, 281] on Fat "number" at bounding box center [887, 280] width 245 height 35
type Fat "2.47"
click at [1053, 280] on Fat "number" at bounding box center [1145, 280] width 245 height 35
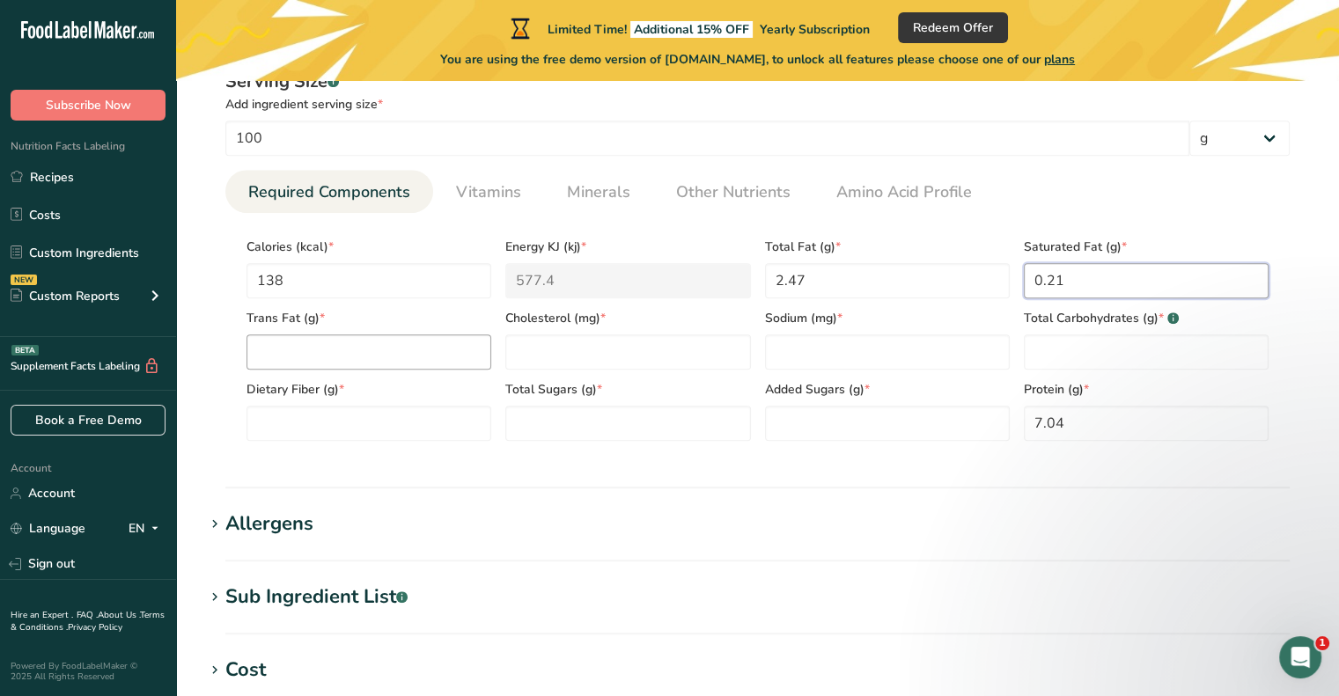
type Fat "0.21"
click at [291, 355] on Fat "number" at bounding box center [368, 351] width 245 height 35
type Fat "0"
click at [636, 364] on input "number" at bounding box center [627, 351] width 245 height 35
type input "0"
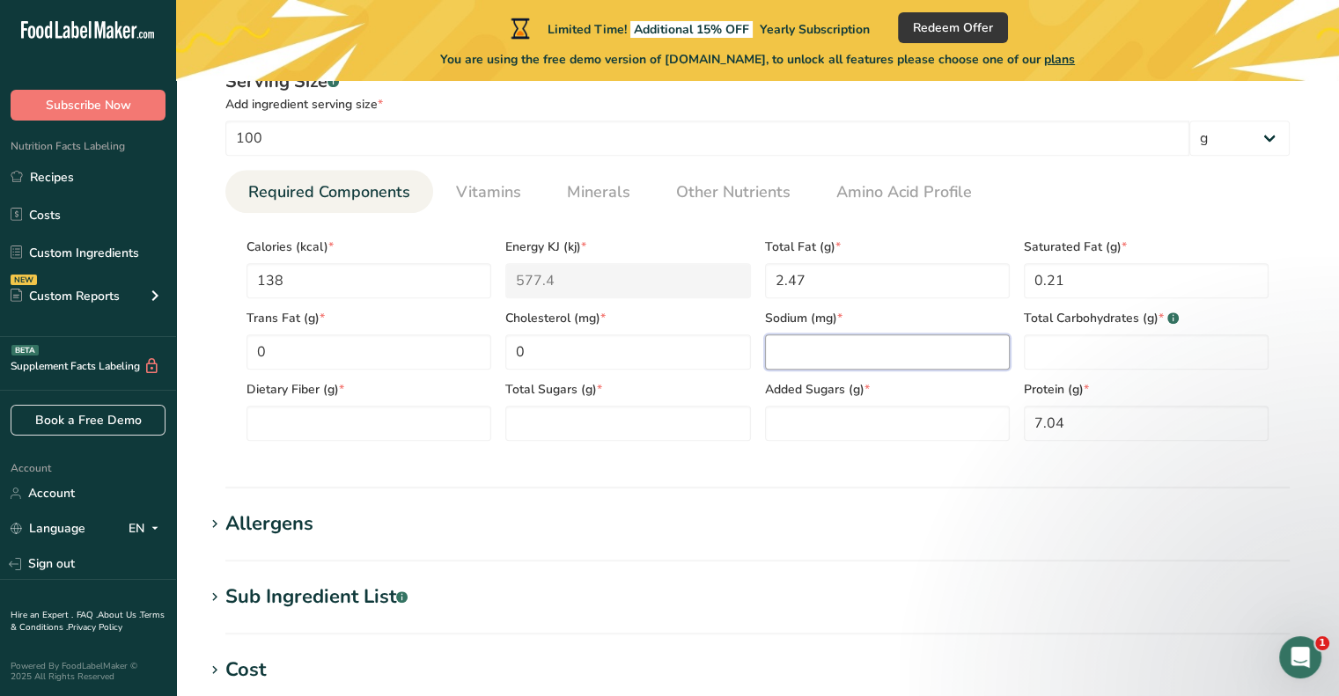
click at [852, 344] on input "number" at bounding box center [887, 351] width 245 height 35
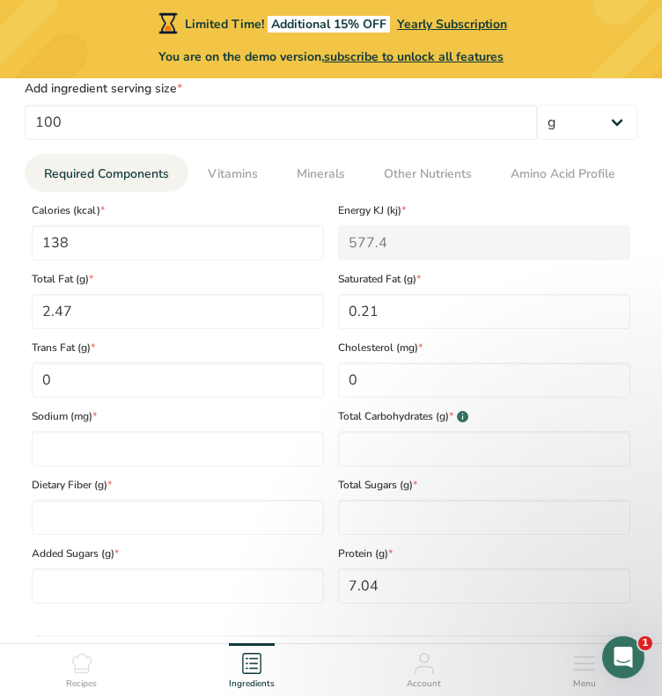
scroll to position [957, 0]
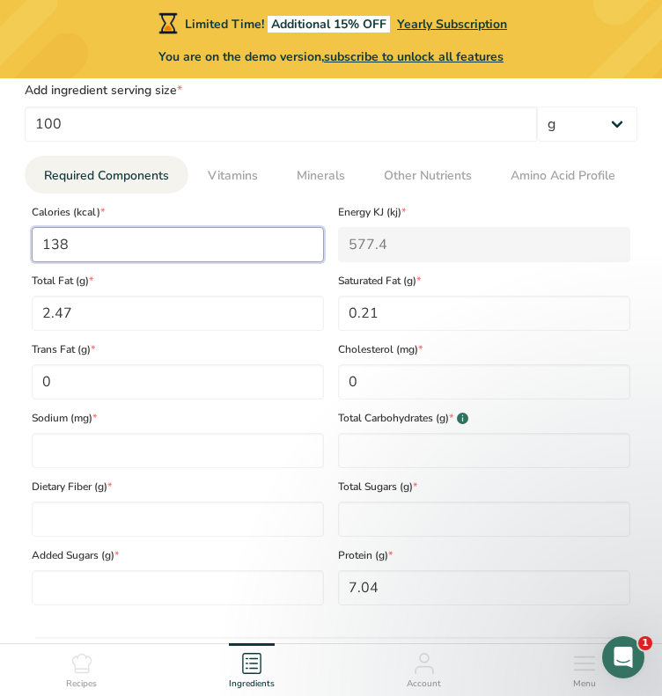
click at [143, 256] on input "138" at bounding box center [178, 244] width 292 height 35
type input "13"
type KJ "54.4"
type input "1"
type KJ "4.2"
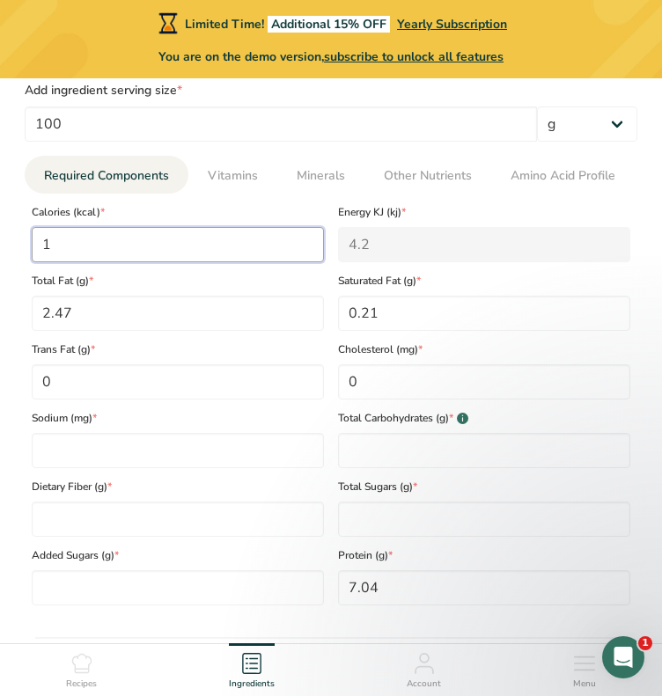
type input "0"
type KJ "0"
type input "3"
type KJ "12.6"
type input "36"
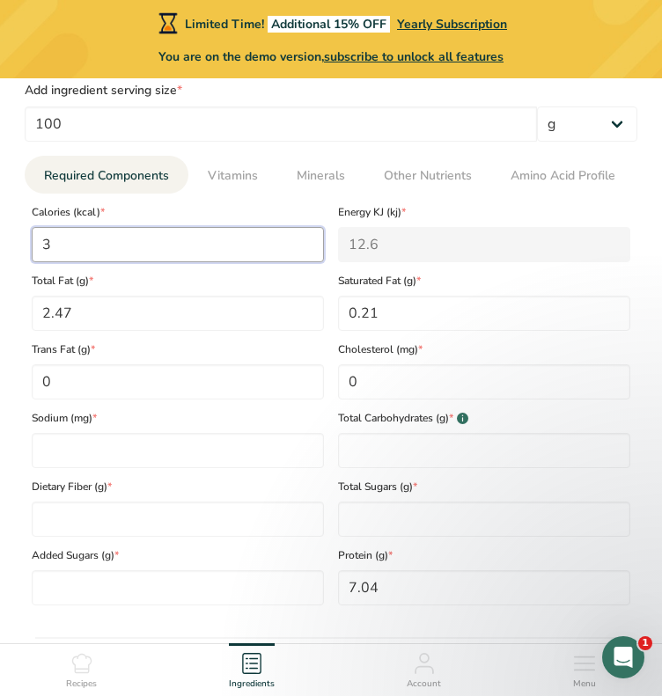
type KJ "150.6"
type input "366"
type KJ "1531.3"
type input "36"
type KJ "150.6"
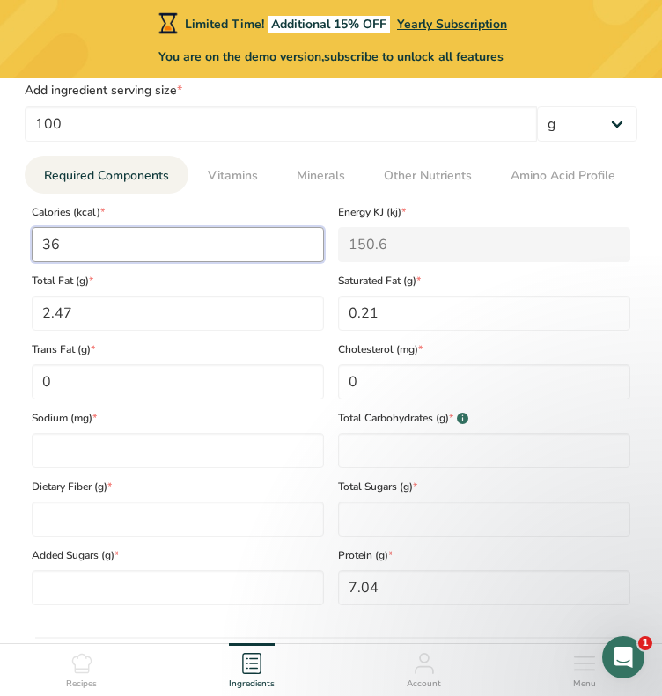
type input "367"
type KJ "1535.5"
type input "36"
type KJ "150.6"
type input "369"
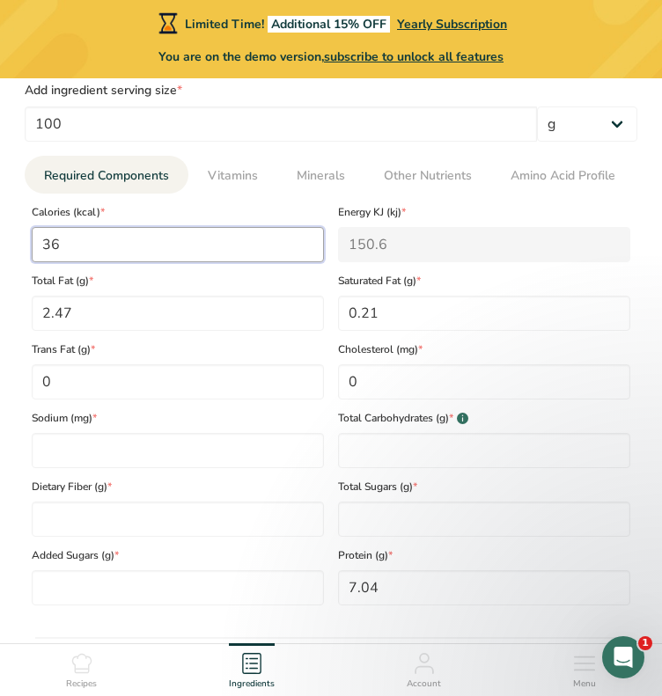
type KJ "1543.9"
type input "36"
type KJ "150.6"
type input "368"
type KJ "1539.7"
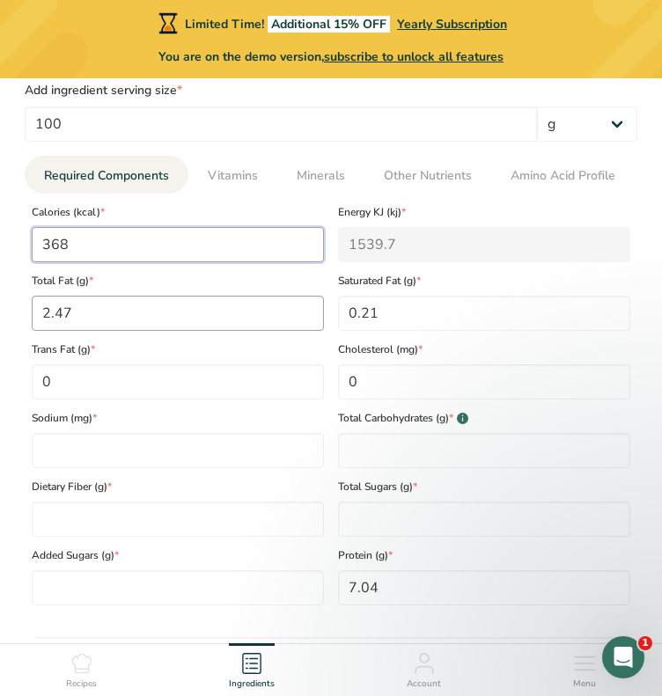
type input "368"
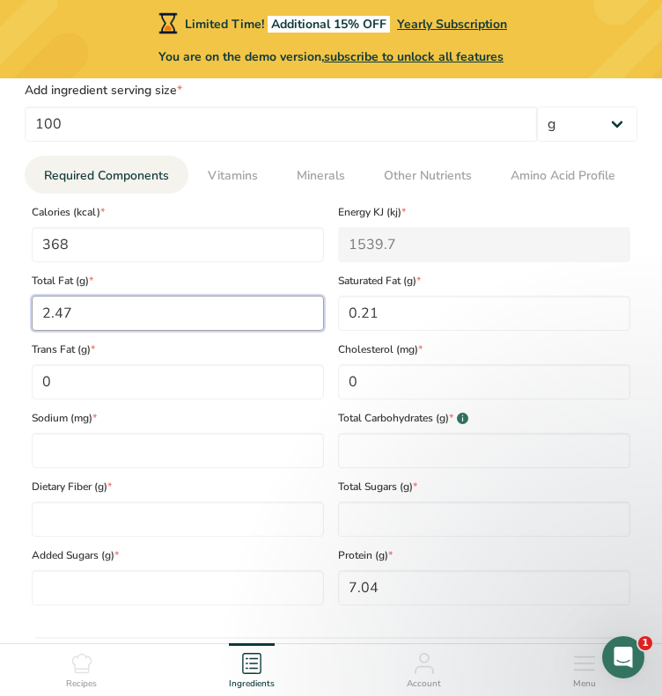
click at [151, 306] on Fat "2.47" at bounding box center [178, 313] width 292 height 35
type Fat "0"
type Fat "6.9"
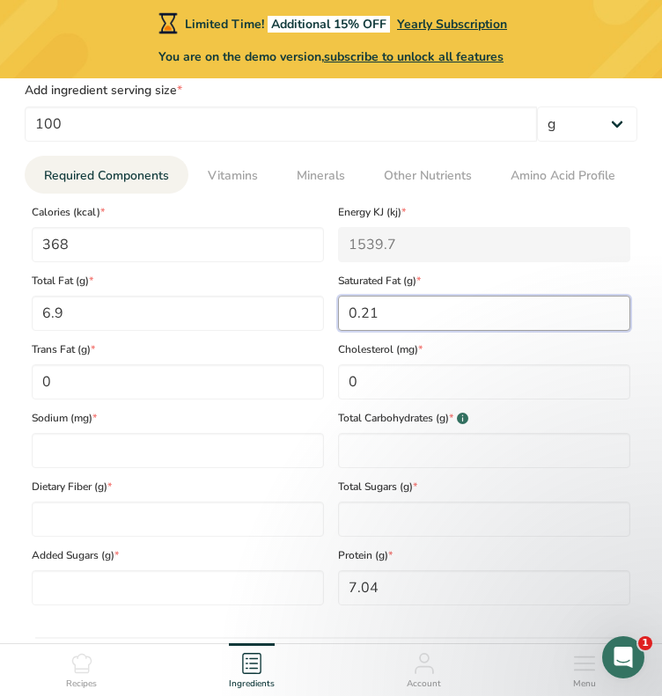
click at [411, 308] on Fat "0.21" at bounding box center [484, 313] width 292 height 35
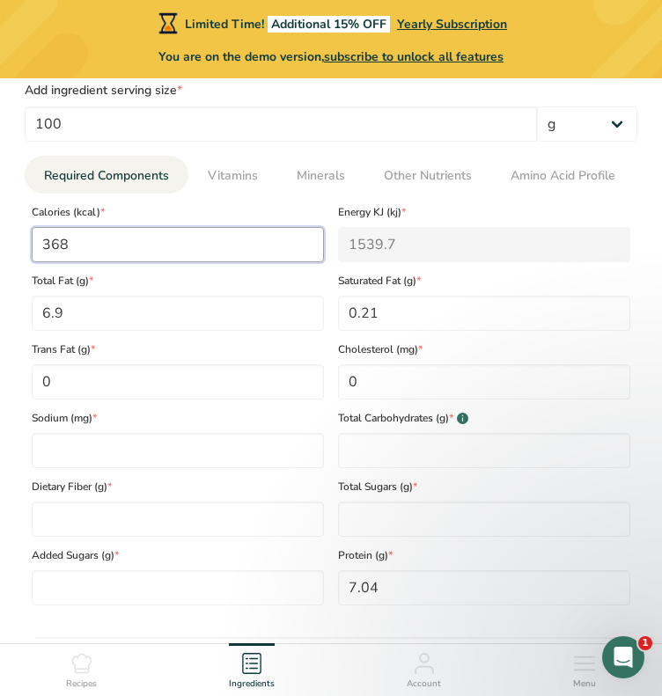
click at [175, 246] on input "368" at bounding box center [178, 244] width 292 height 35
type input "36"
type KJ "150.6"
type input "3"
type KJ "12.6"
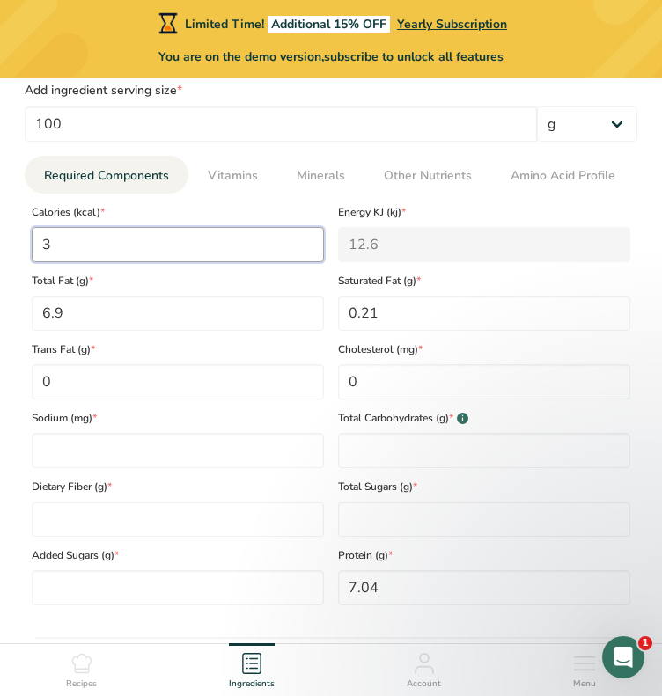
type input "0"
type KJ "0"
type input "1"
type KJ "4.2"
type input "13"
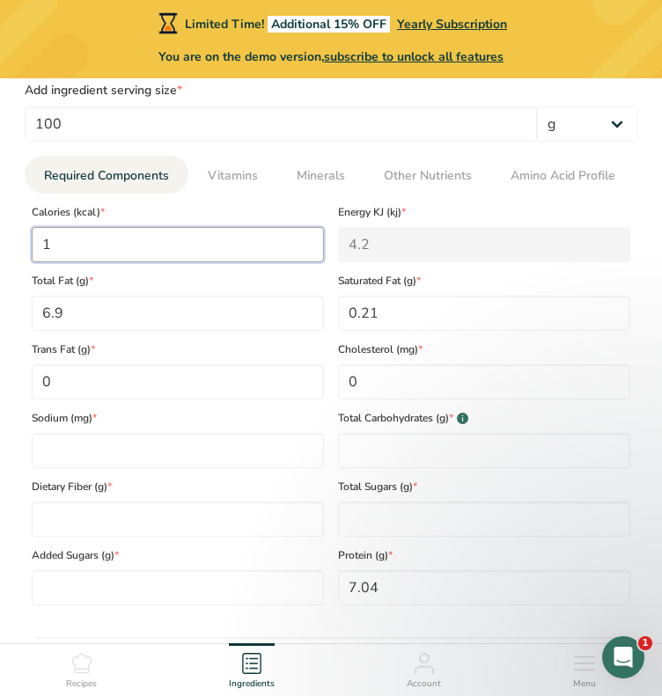
type KJ "54.4"
type input "137"
type KJ "573.2"
type input "13"
type KJ "54.4"
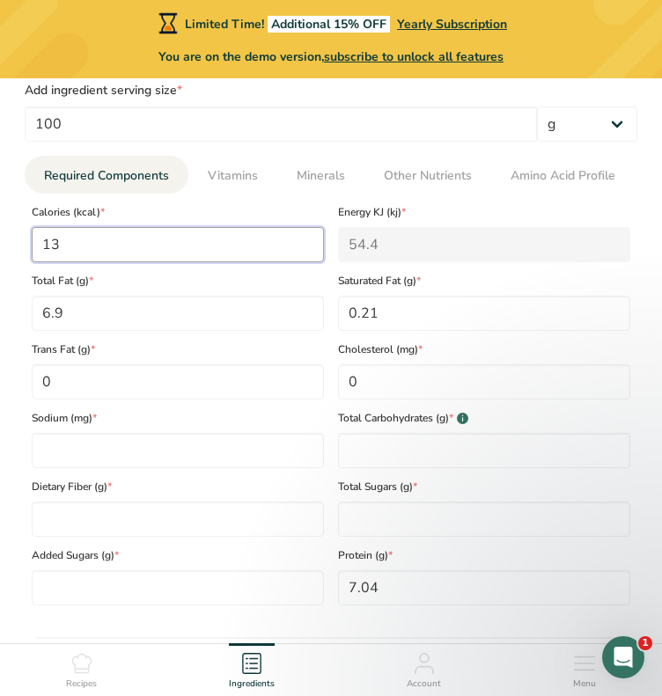
type input "138"
type KJ "577.4"
type input "138"
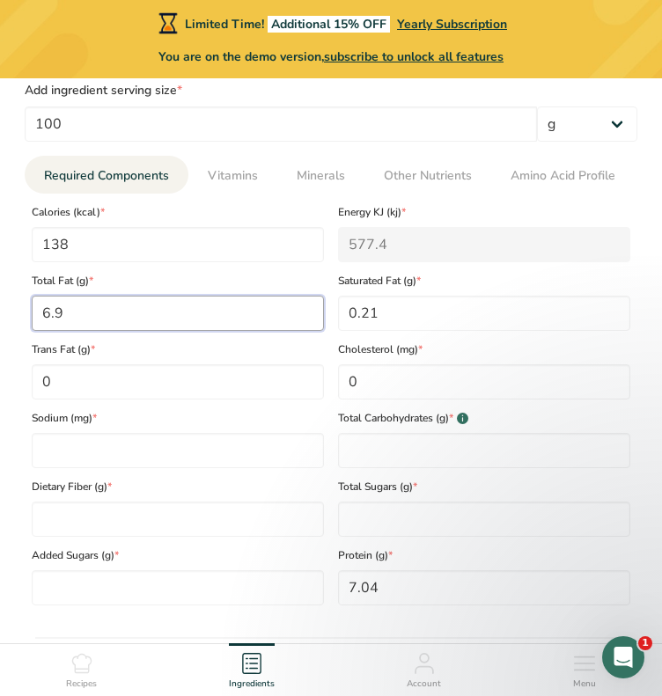
click at [150, 319] on Fat "6.9" at bounding box center [178, 313] width 292 height 35
type Fat "0"
type Fat "2.47"
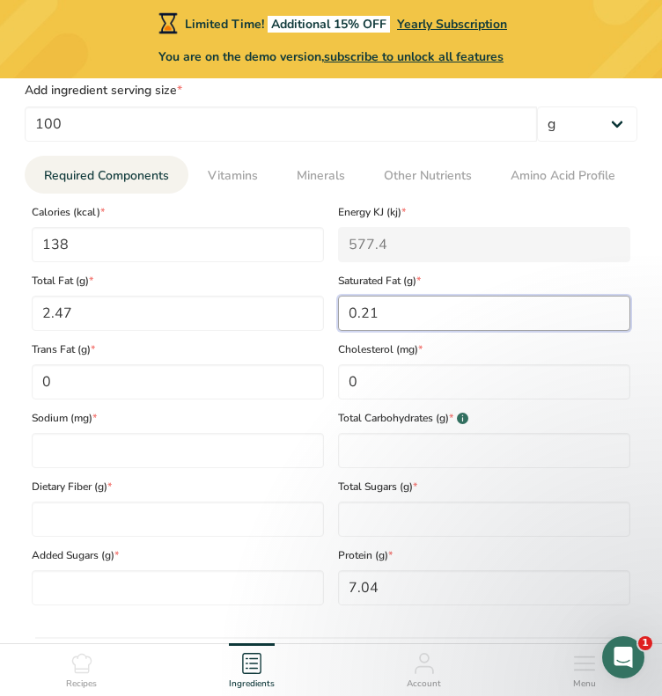
click at [388, 316] on Fat "0.21" at bounding box center [484, 313] width 292 height 35
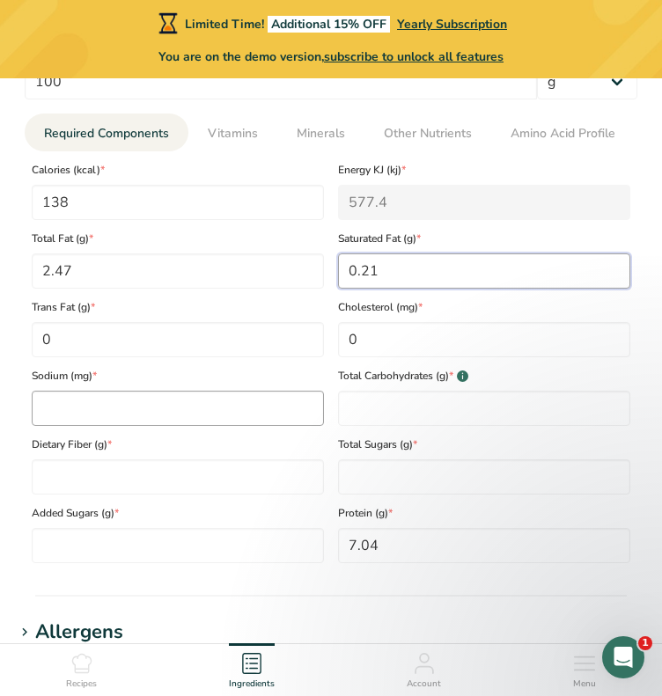
scroll to position [1000, 0]
click at [188, 411] on input "number" at bounding box center [178, 408] width 292 height 35
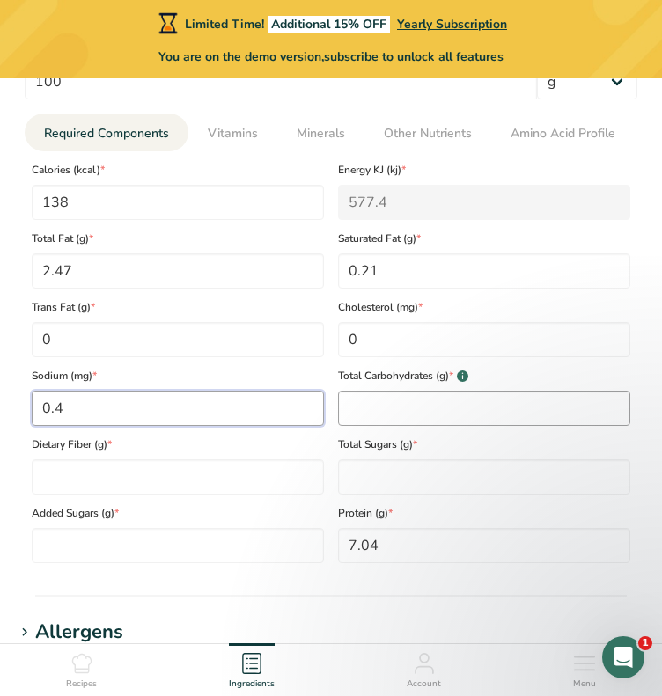
type input "0.4"
click at [367, 404] on Carbohydrates "number" at bounding box center [484, 408] width 292 height 35
type Carbohydrates "16.6"
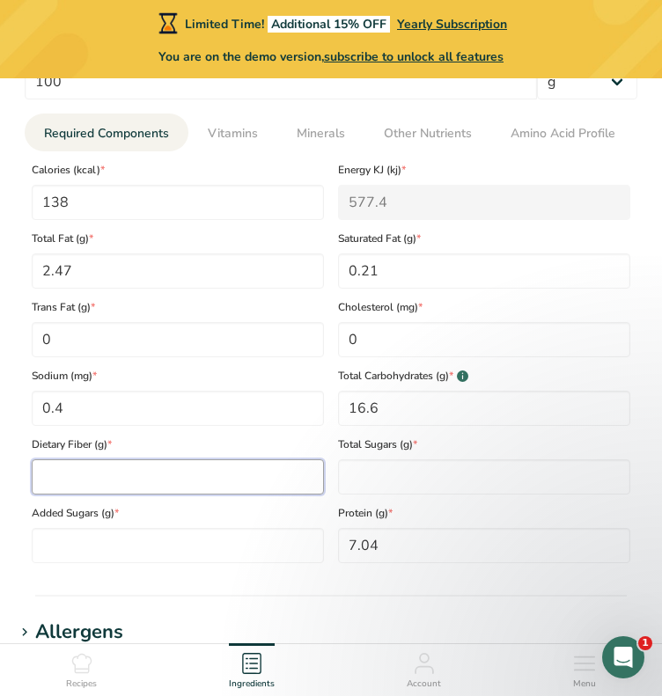
click at [147, 478] on Fiber "number" at bounding box center [178, 476] width 292 height 35
type Fiber "6.3"
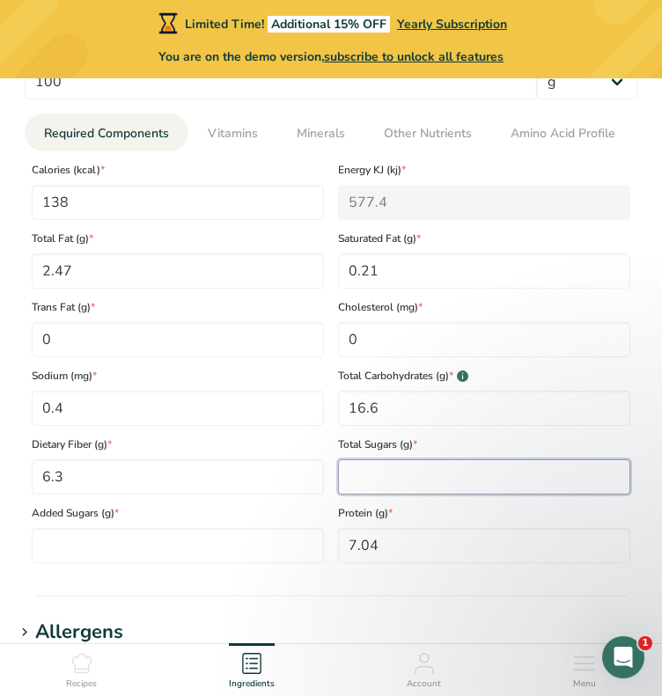
click at [380, 481] on Sugars "number" at bounding box center [484, 476] width 292 height 35
type Sugars "0"
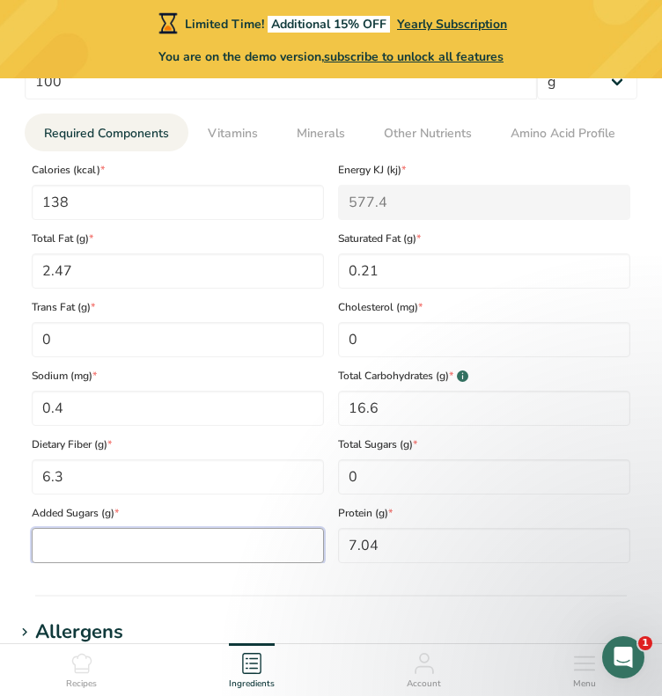
click at [184, 544] on Sugars "number" at bounding box center [178, 545] width 292 height 35
type Sugars "0"
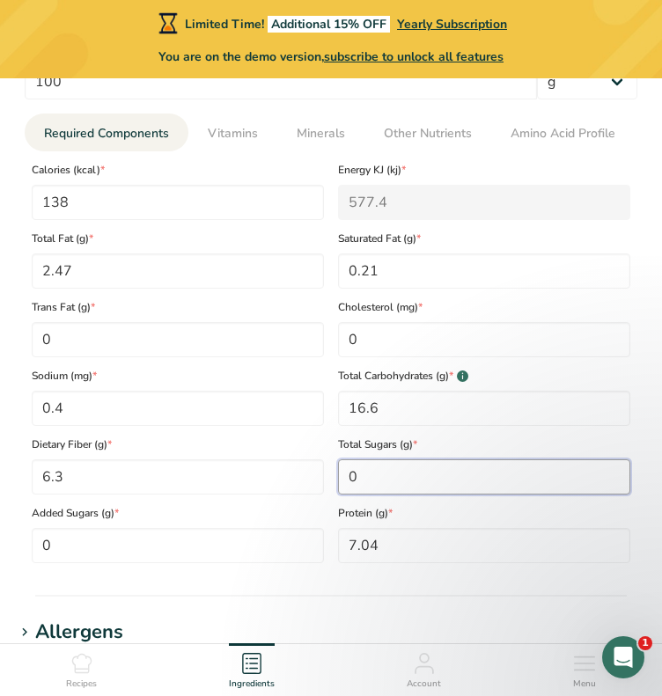
click at [418, 481] on Sugars "0" at bounding box center [484, 476] width 292 height 35
type Sugars "0.5"
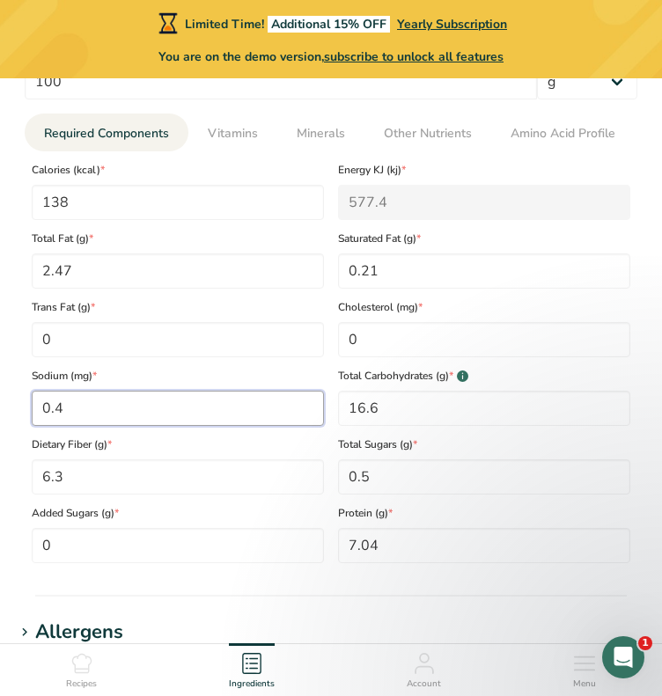
click at [140, 408] on input "0.4" at bounding box center [178, 408] width 292 height 35
type input "0.4"
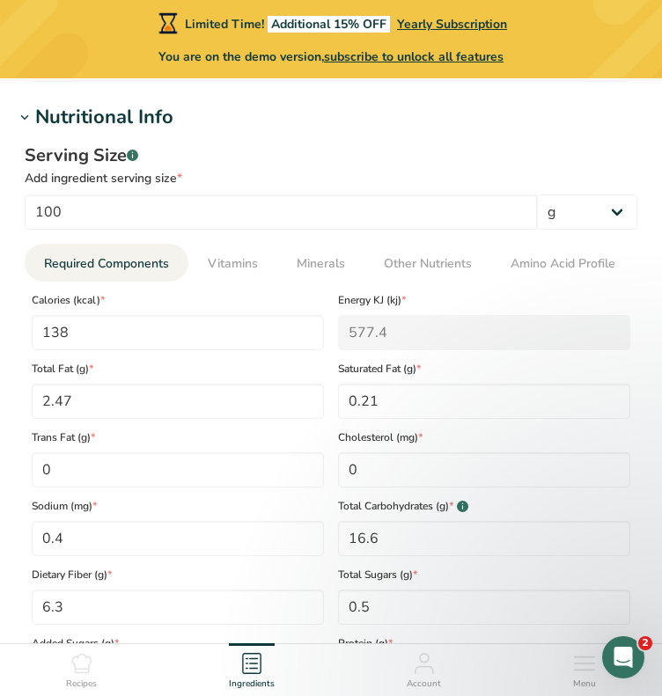
scroll to position [877, 0]
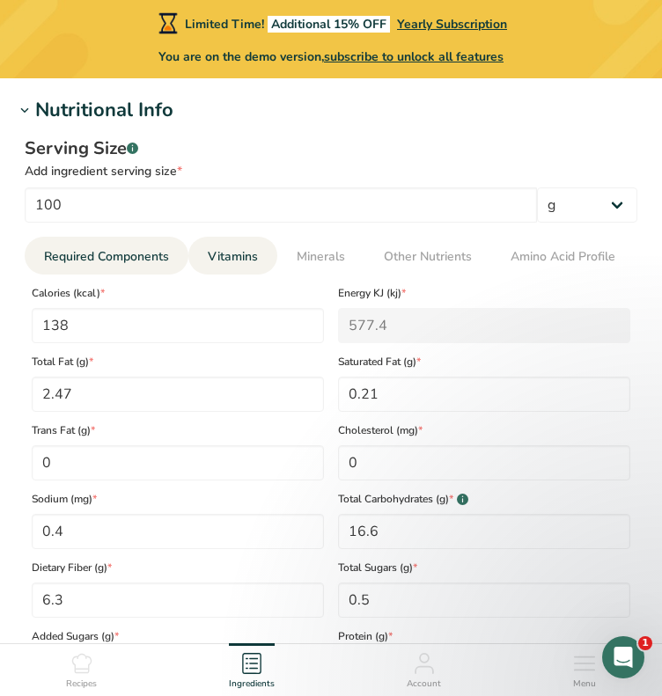
click at [222, 261] on span "Vitamins" at bounding box center [233, 256] width 50 height 18
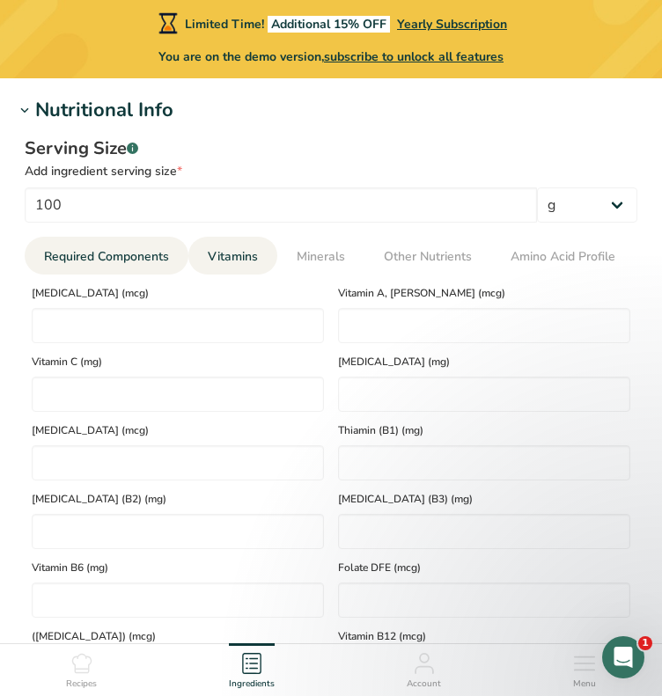
click at [120, 264] on span "Required Components" at bounding box center [106, 256] width 125 height 18
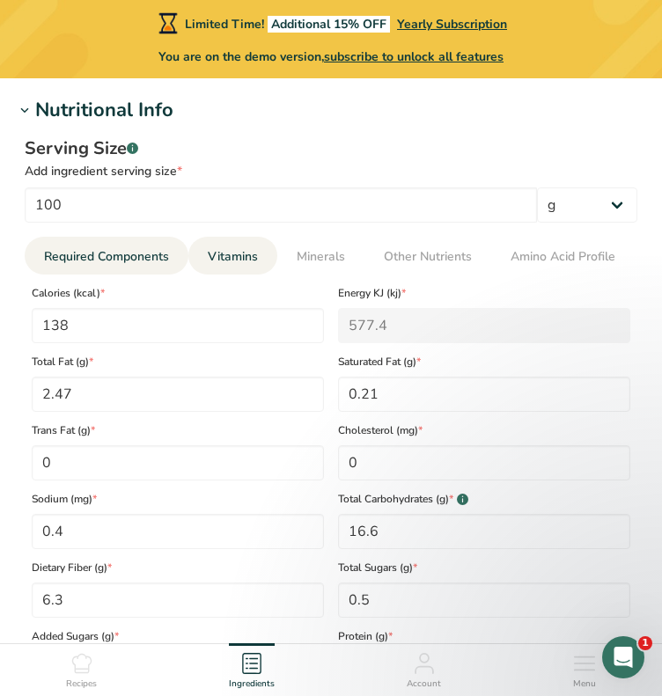
click at [216, 261] on span "Vitamins" at bounding box center [233, 256] width 50 height 18
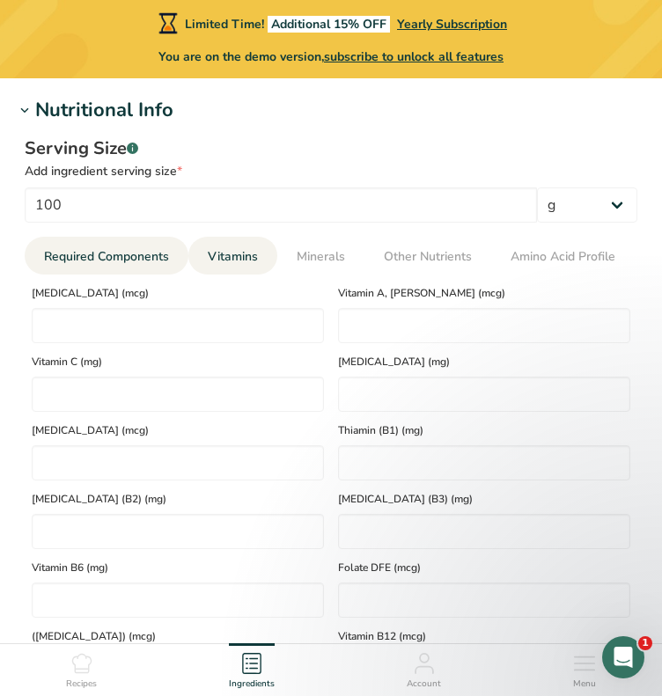
click at [47, 260] on span "Required Components" at bounding box center [106, 256] width 125 height 18
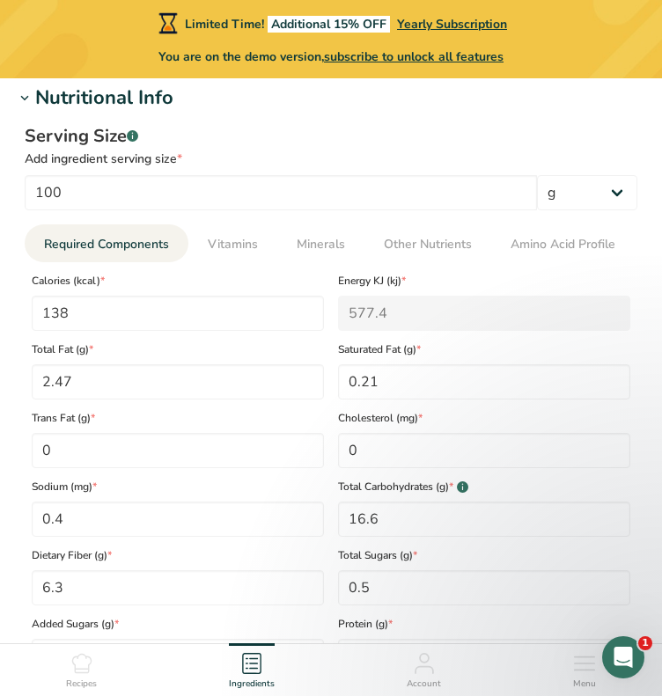
scroll to position [886, 0]
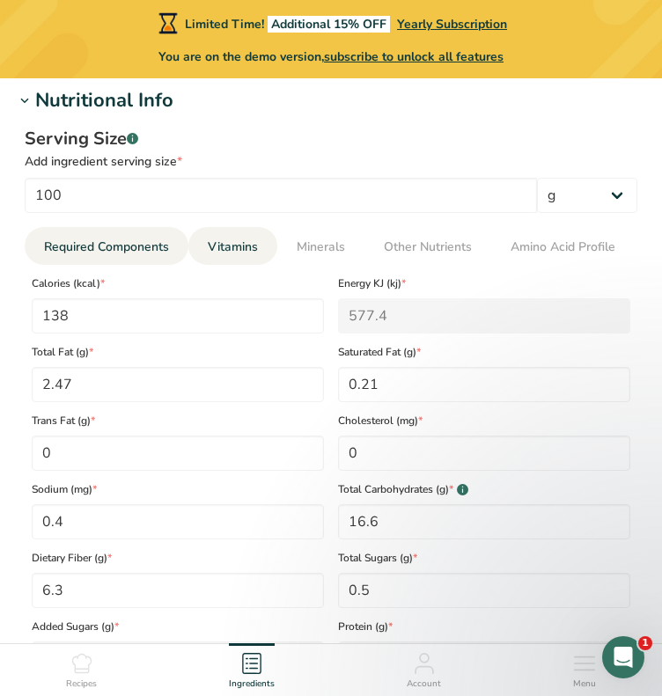
click at [250, 238] on span "Vitamins" at bounding box center [233, 247] width 50 height 18
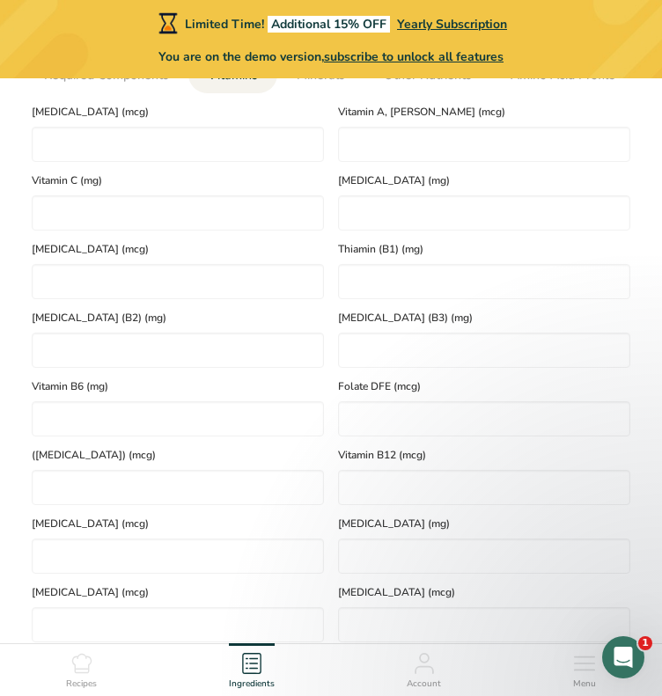
scroll to position [965, 0]
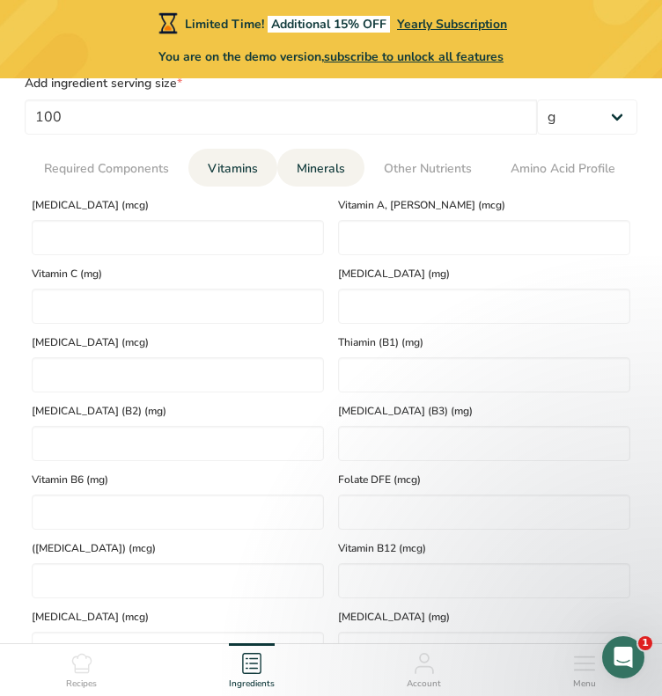
click at [313, 182] on link "Minerals" at bounding box center [321, 169] width 62 height 40
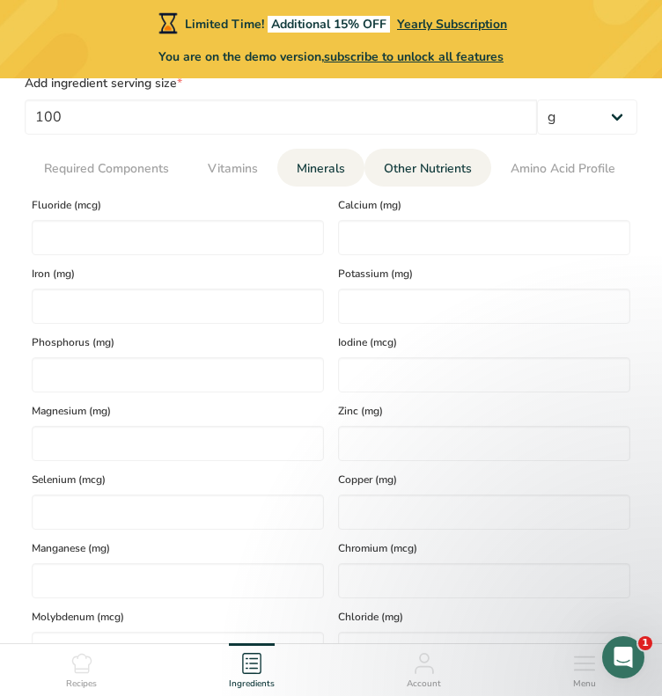
click at [421, 180] on link "Other Nutrients" at bounding box center [428, 169] width 102 height 40
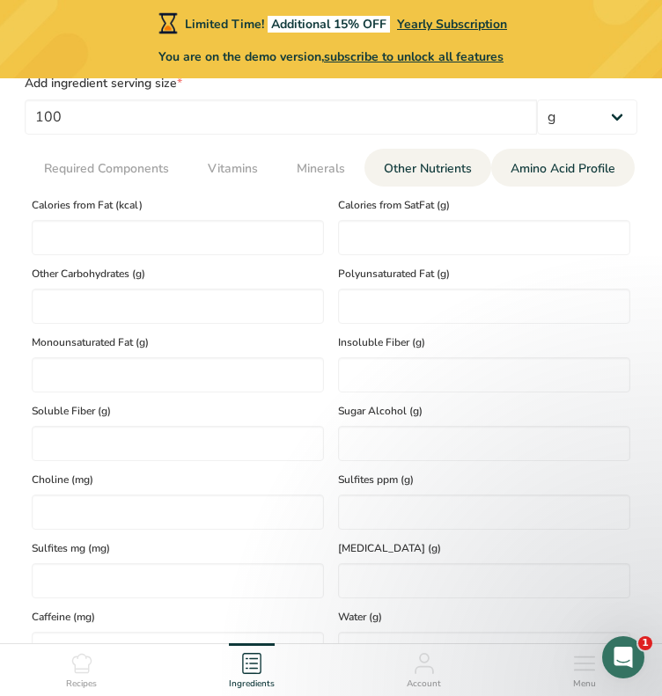
click at [556, 171] on span "Amino Acid Profile" at bounding box center [562, 168] width 105 height 18
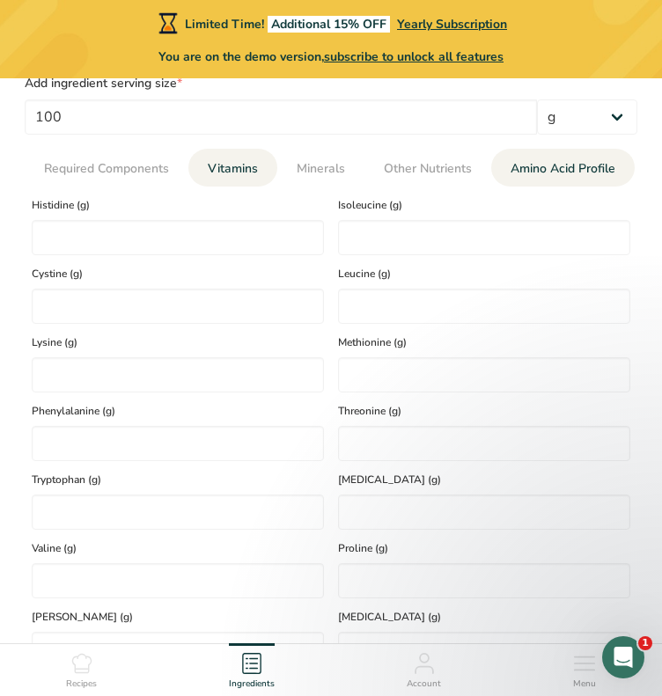
click at [230, 172] on span "Vitamins" at bounding box center [233, 168] width 50 height 18
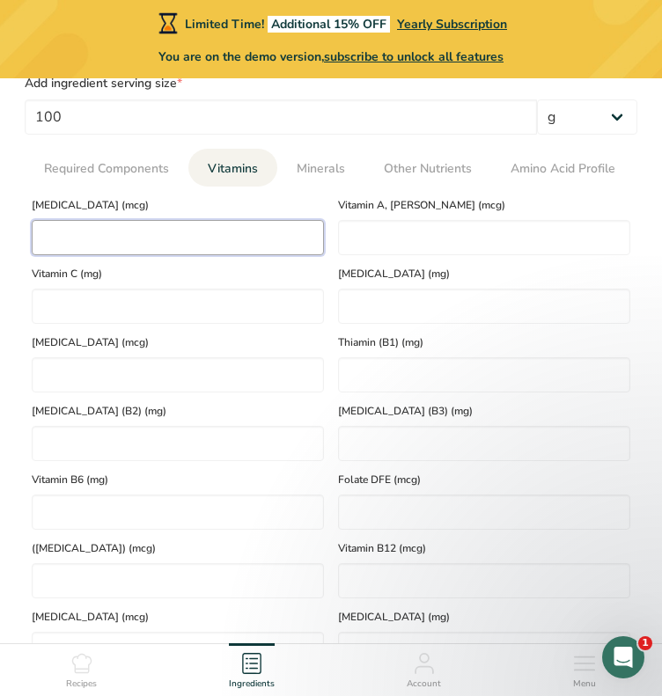
click at [89, 251] on D "number" at bounding box center [178, 237] width 292 height 35
type D "0"
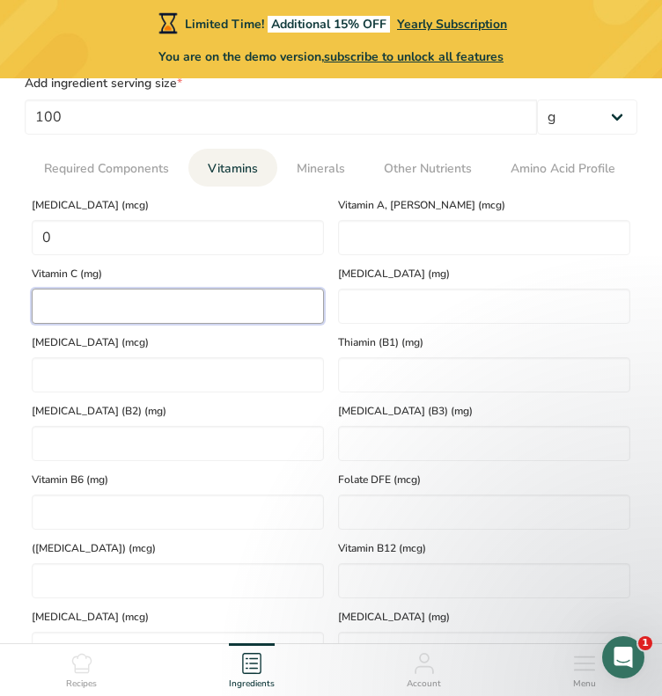
click at [90, 304] on C "number" at bounding box center [178, 306] width 292 height 35
type C "0.1"
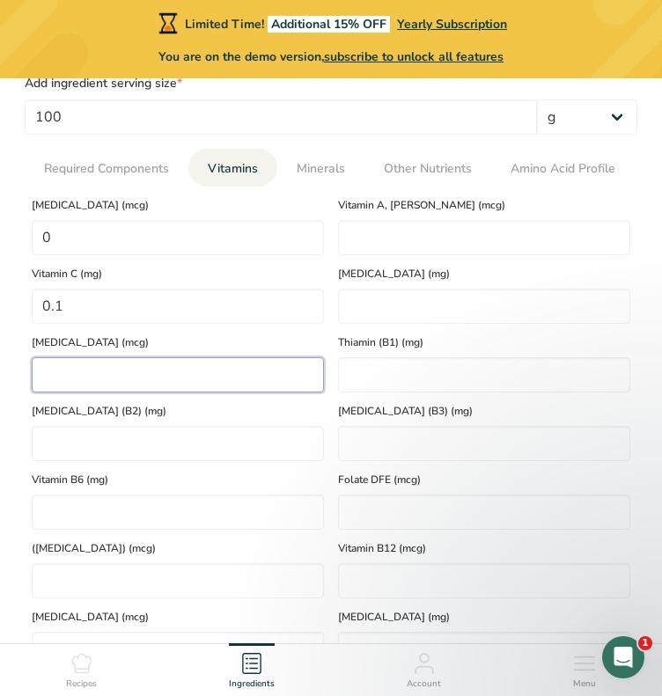
click at [142, 387] on K "number" at bounding box center [178, 374] width 292 height 35
type K "3.4"
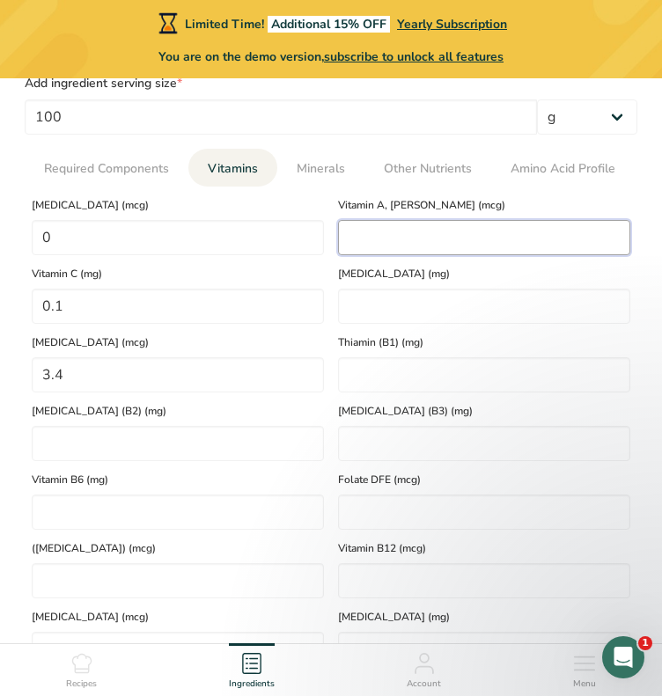
click at [377, 242] on RAE "number" at bounding box center [484, 237] width 292 height 35
type RAE "1"
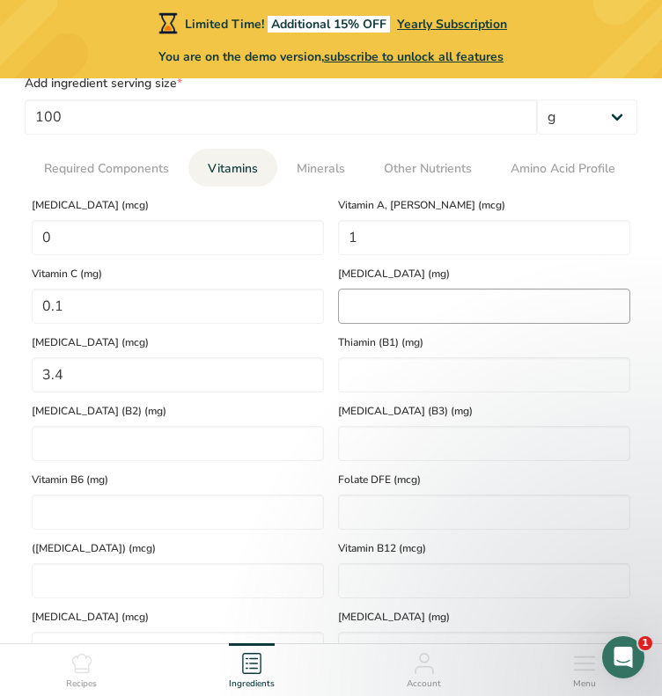
drag, startPoint x: 386, startPoint y: 284, endPoint x: 389, endPoint y: 305, distance: 21.3
click at [389, 305] on div "[MEDICAL_DATA] (mg)" at bounding box center [484, 289] width 306 height 69
click at [389, 305] on E "number" at bounding box center [484, 306] width 292 height 35
type E "0.29"
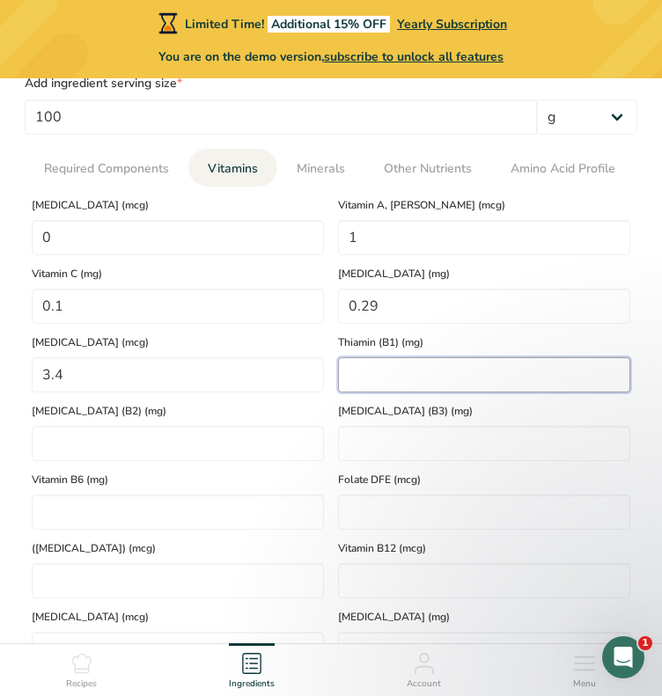
click at [363, 383] on \(B1\) "number" at bounding box center [484, 374] width 292 height 35
type \(B1\) "0"
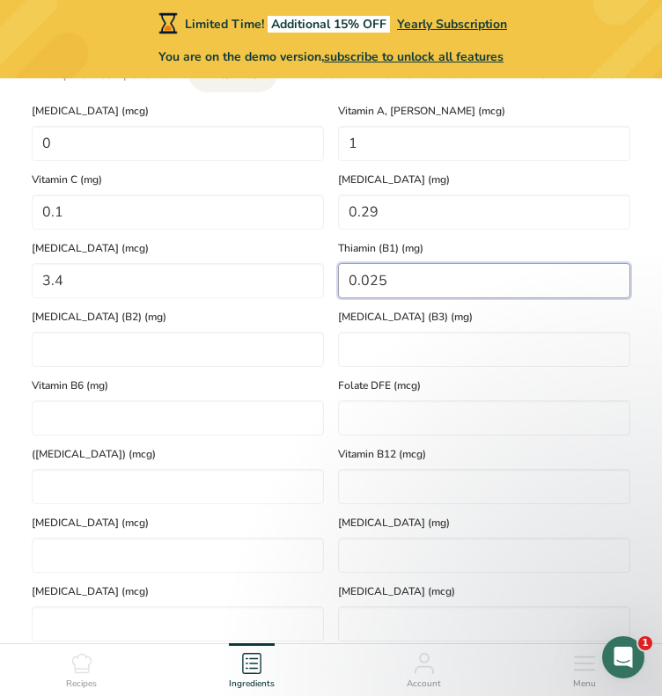
scroll to position [1060, 0]
type \(B1\) "0.025"
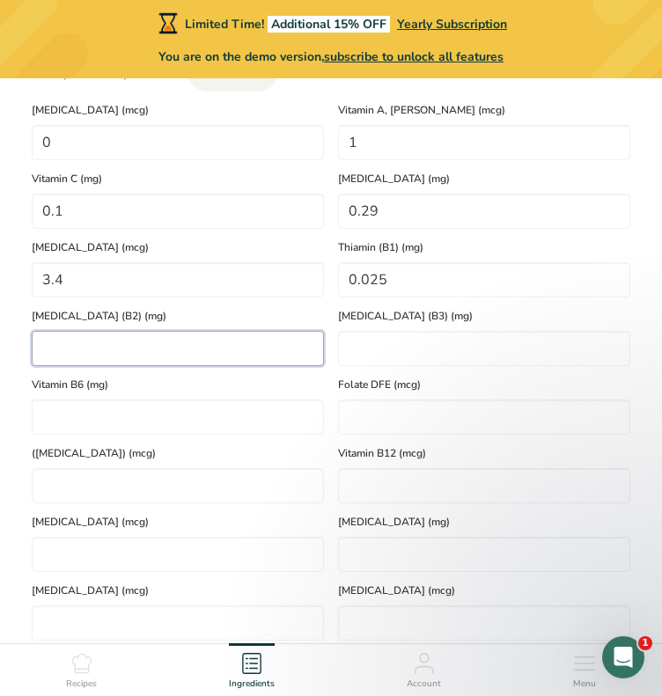
click at [157, 349] on \(B2\) "number" at bounding box center [178, 348] width 292 height 35
type \(B2\) "0.015"
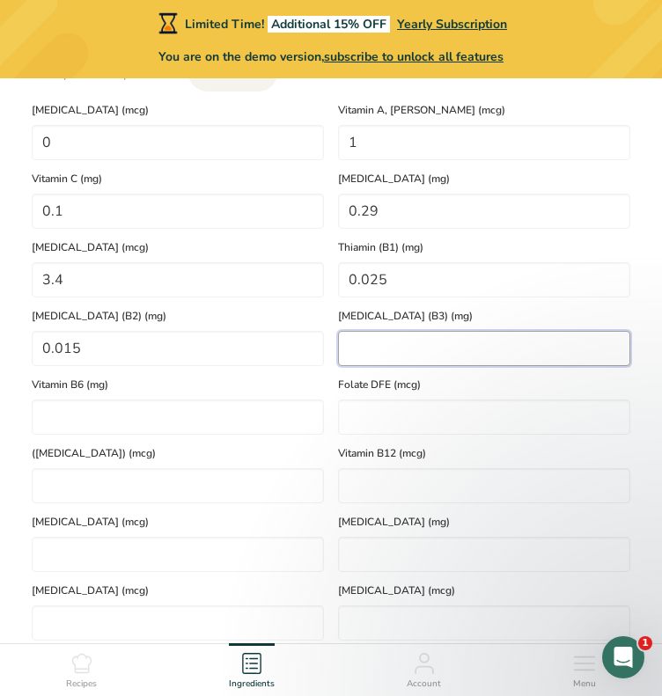
click at [394, 343] on \(B3\) "number" at bounding box center [484, 348] width 292 height 35
type \(B3\) "0.13"
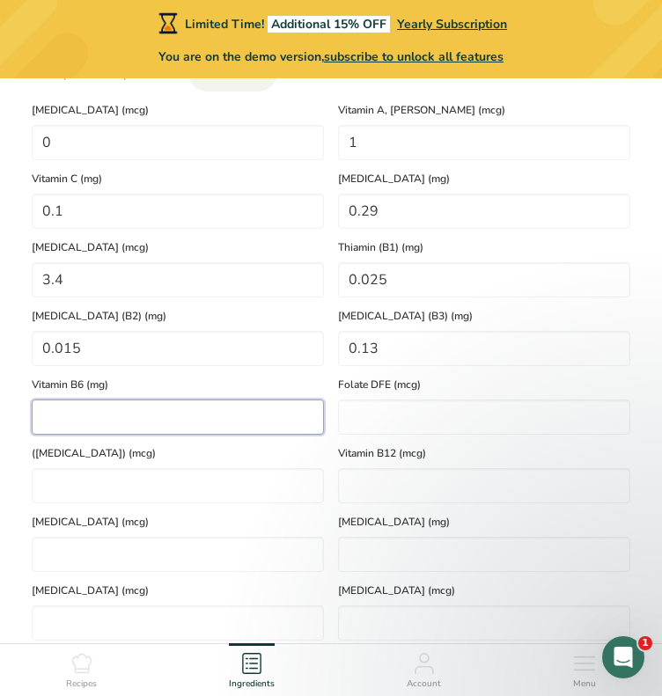
click at [179, 429] on B6 "number" at bounding box center [178, 417] width 292 height 35
type B6 "0.12"
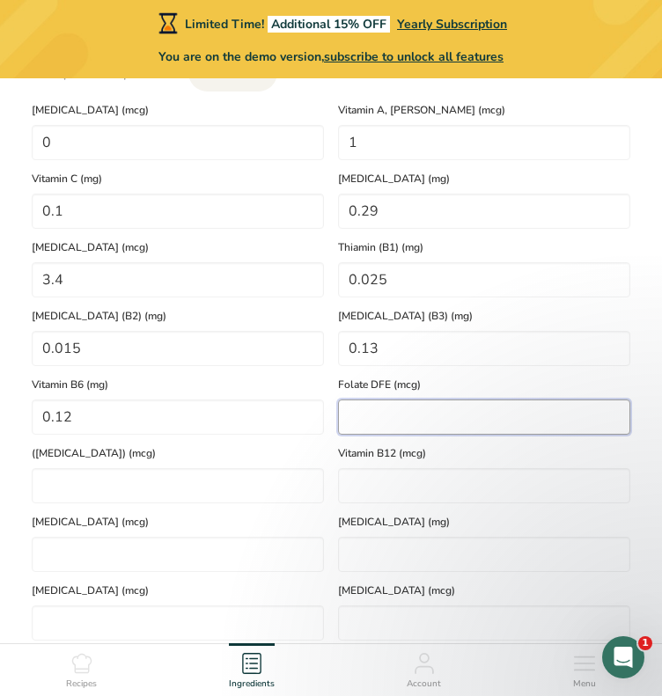
click at [383, 421] on DFE "number" at bounding box center [484, 417] width 292 height 35
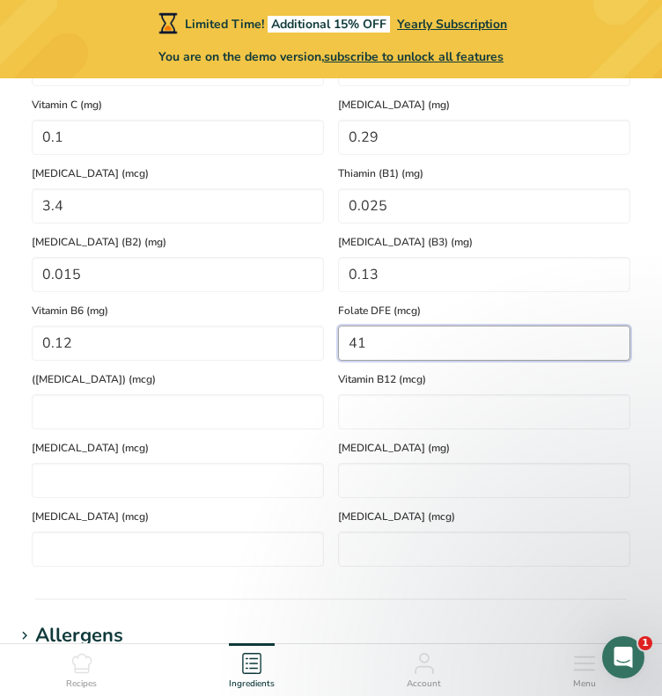
scroll to position [1133, 0]
type DFE "41"
